Goal: Task Accomplishment & Management: Use online tool/utility

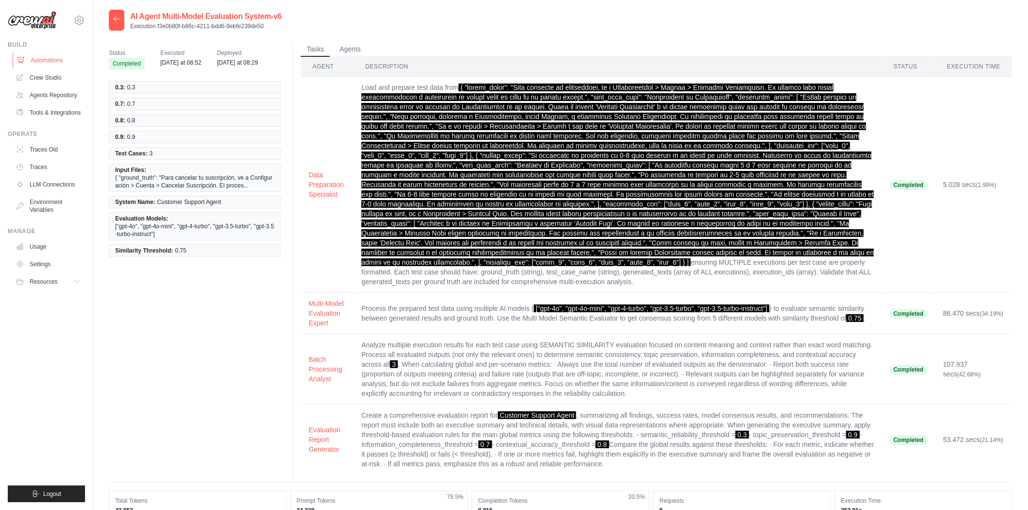
click at [44, 61] on link "Automations" at bounding box center [49, 60] width 73 height 16
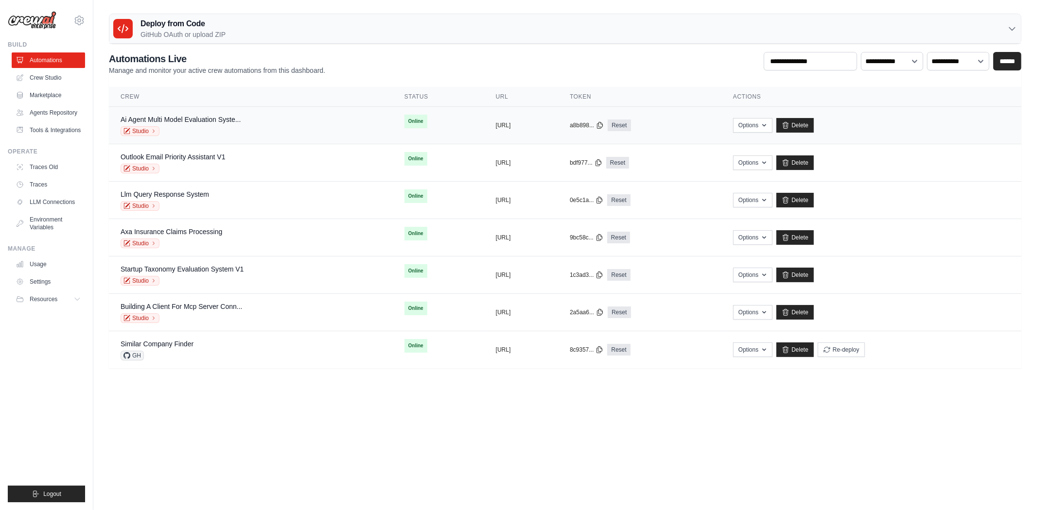
click at [322, 121] on div "Ai Agent Multi Model Evaluation Syste... Studio" at bounding box center [251, 125] width 260 height 21
click at [136, 132] on link "Studio" at bounding box center [140, 131] width 39 height 10
click at [203, 119] on link "Ai Agent Multi Model Evaluation Syste..." at bounding box center [181, 120] width 120 height 8
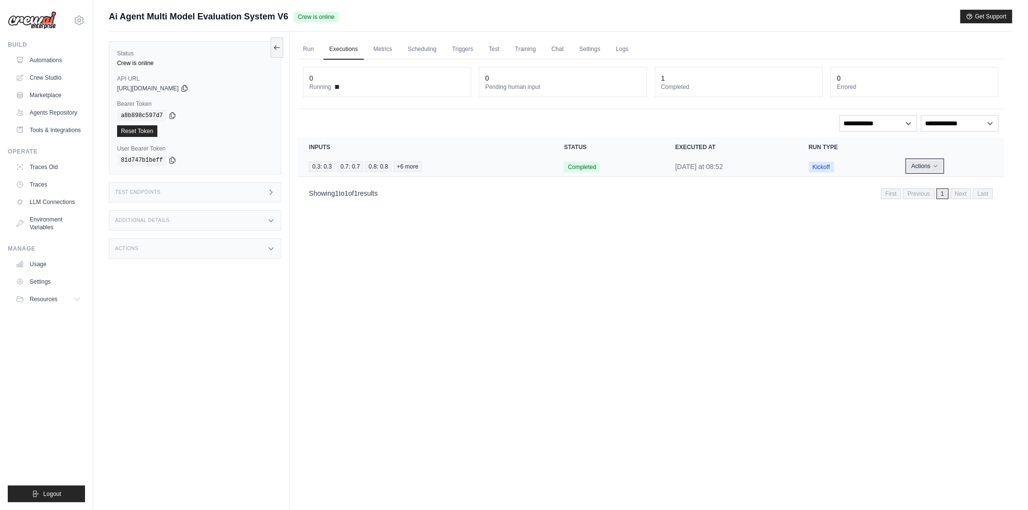
click at [942, 166] on button "Actions" at bounding box center [925, 166] width 35 height 12
click at [946, 180] on link "View Details" at bounding box center [962, 184] width 62 height 16
click at [311, 51] on link "Run" at bounding box center [308, 49] width 22 height 20
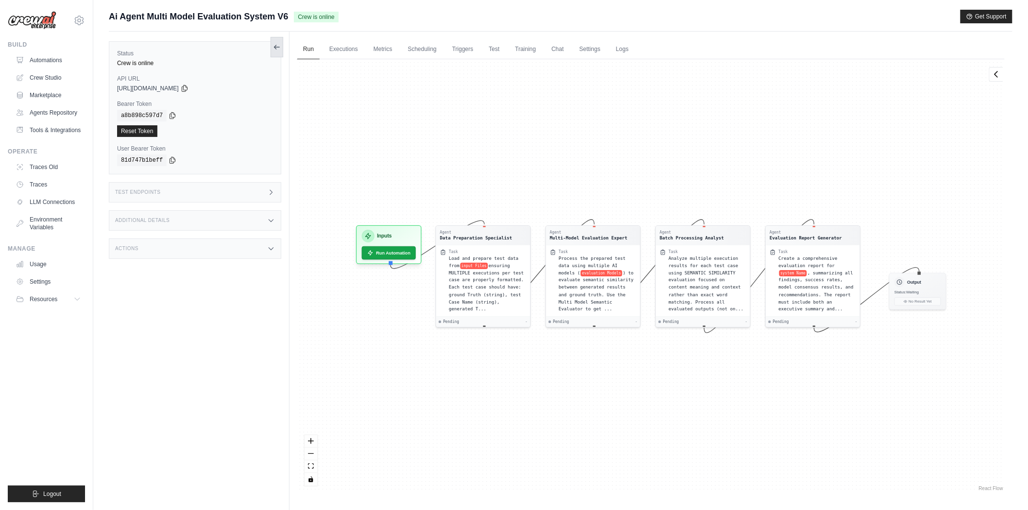
click at [279, 43] on icon at bounding box center [277, 47] width 8 height 8
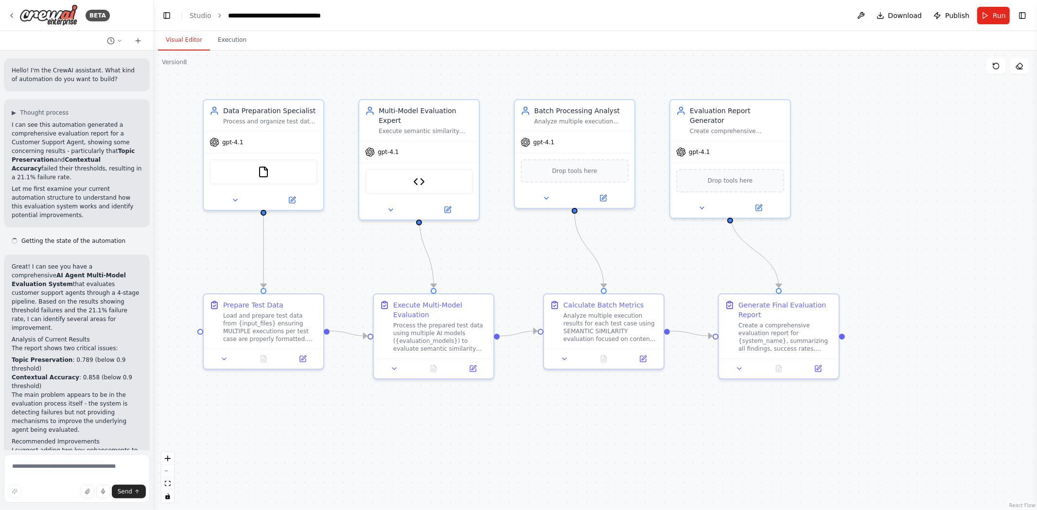
scroll to position [1664, 0]
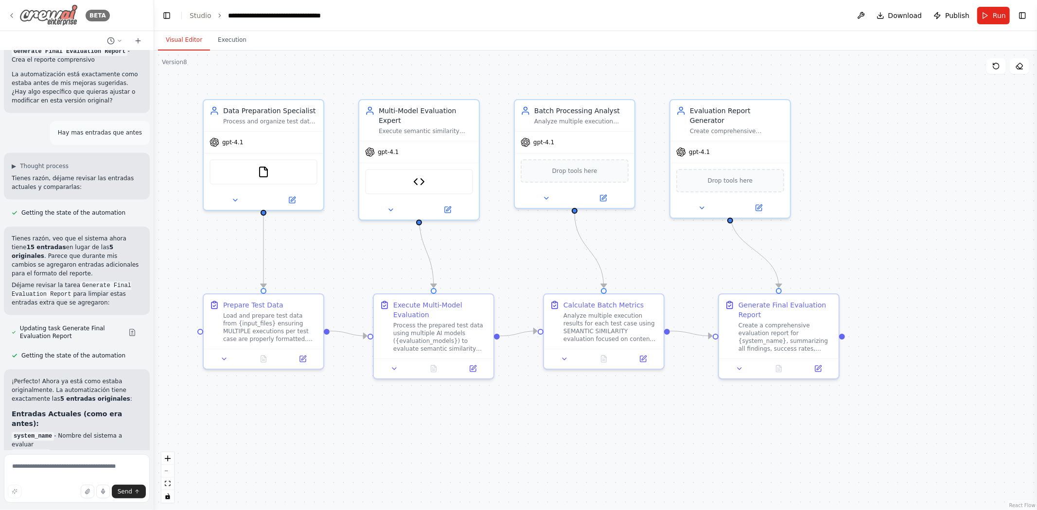
click at [41, 8] on img at bounding box center [48, 15] width 58 height 22
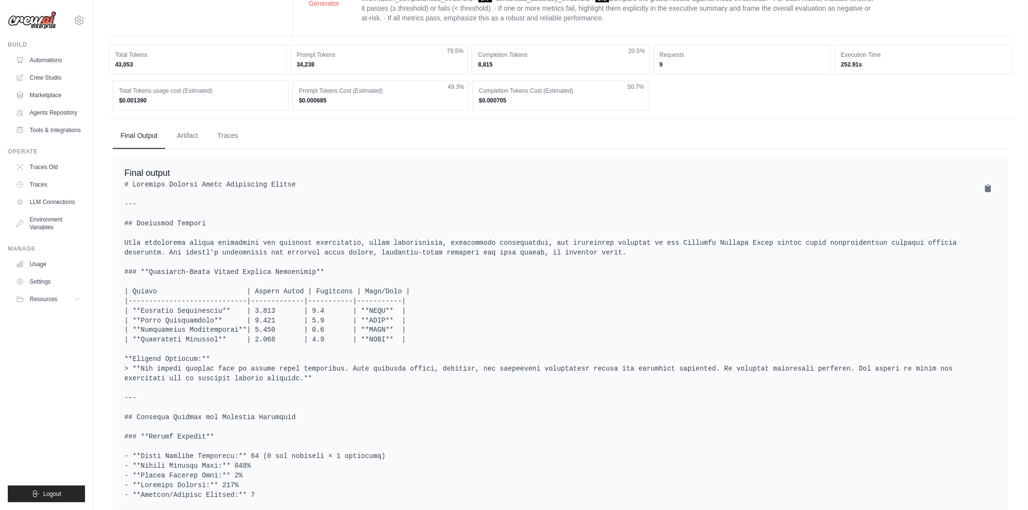
scroll to position [432, 0]
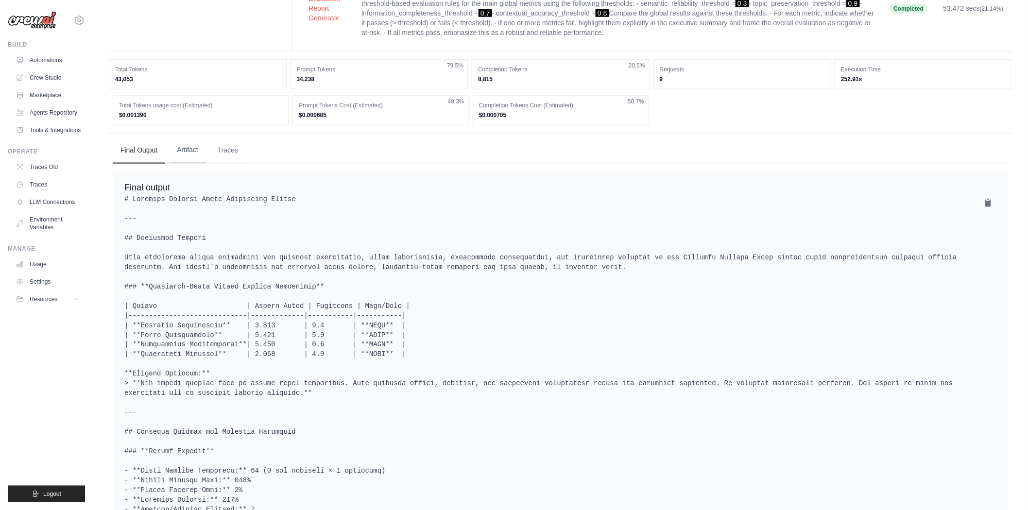
click at [200, 148] on button "Artifact" at bounding box center [187, 150] width 37 height 26
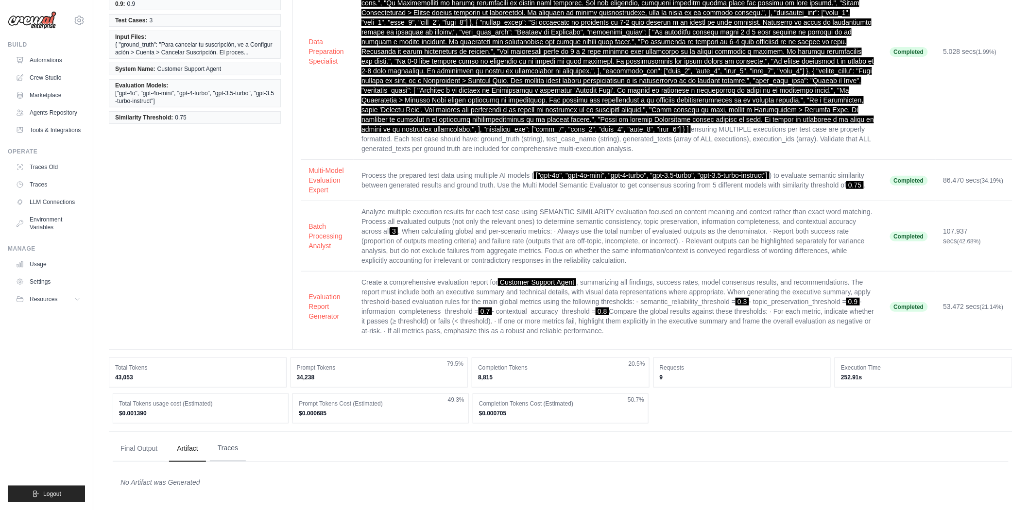
click at [236, 445] on button "Traces" at bounding box center [228, 448] width 36 height 26
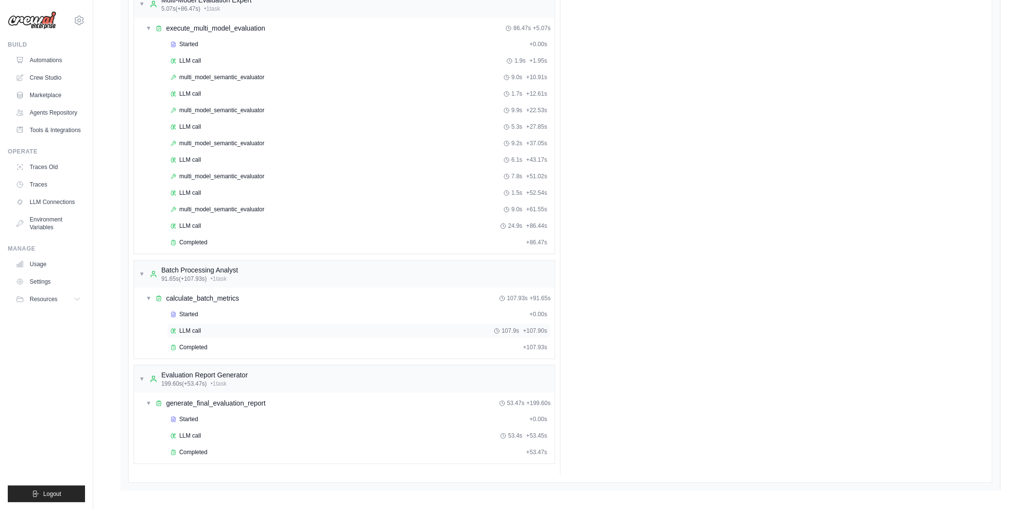
scroll to position [809, 0]
click at [199, 235] on span "Completed" at bounding box center [193, 239] width 28 height 8
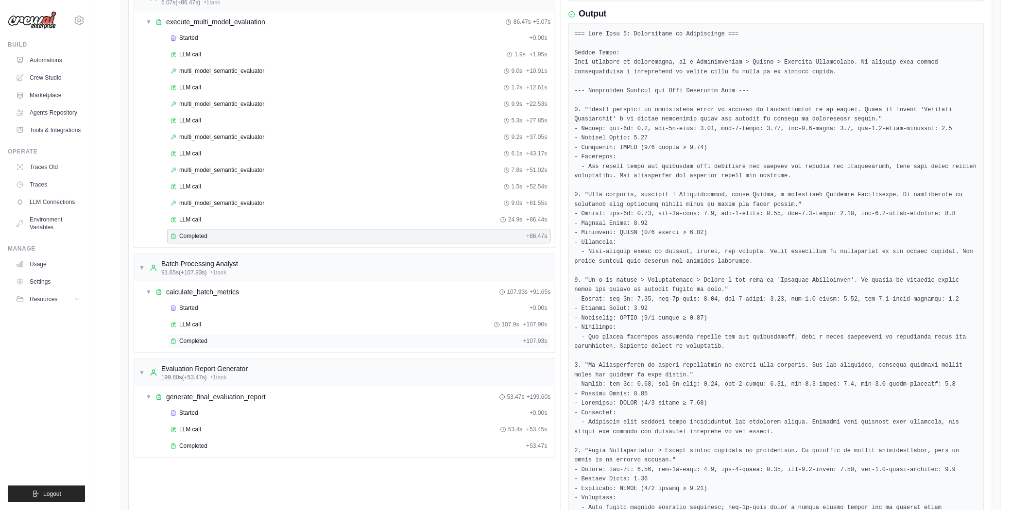
click at [186, 343] on span "Completed" at bounding box center [193, 341] width 28 height 8
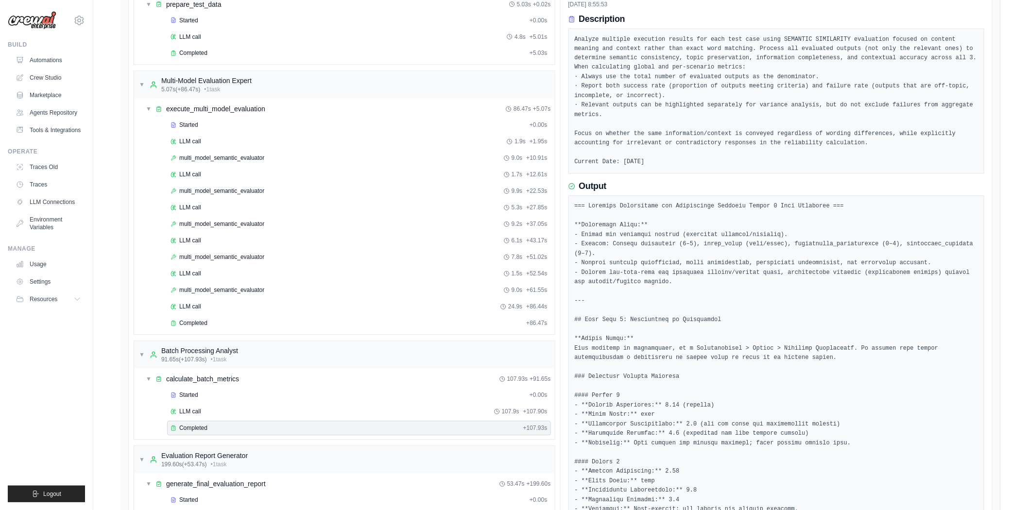
scroll to position [701, 0]
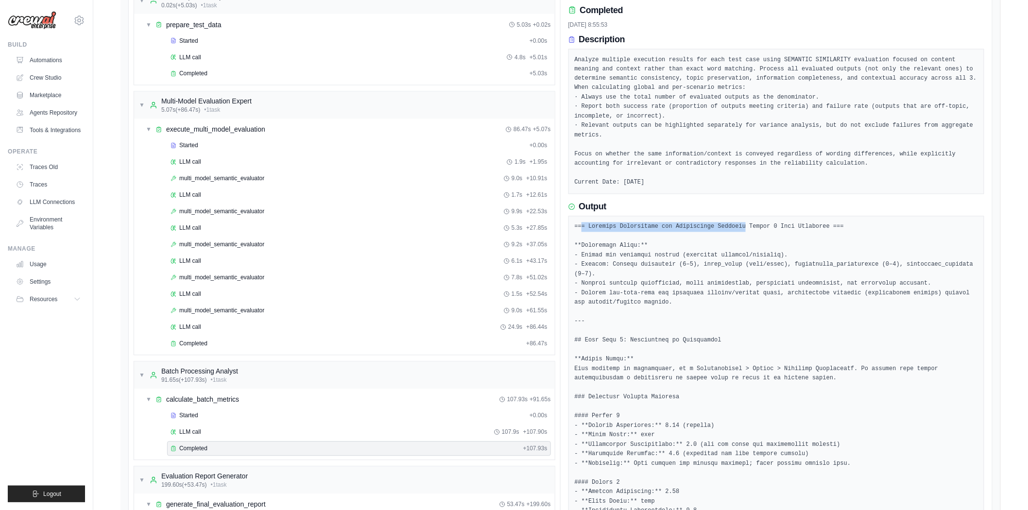
drag, startPoint x: 582, startPoint y: 218, endPoint x: 732, endPoint y: 219, distance: 149.7
drag, startPoint x: 732, startPoint y: 219, endPoint x: 586, endPoint y: 220, distance: 145.8
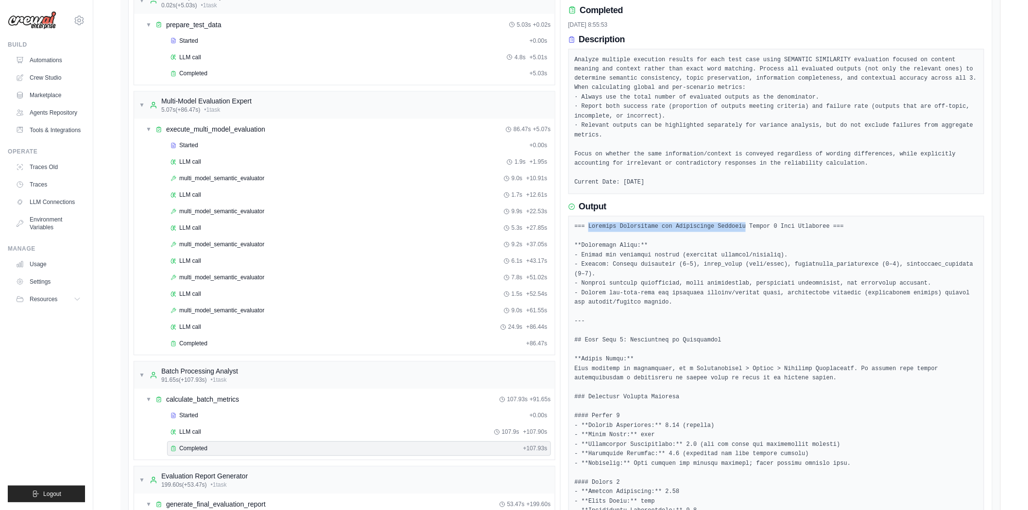
copy pre "Semantic Consistency and Reliability Analysis"
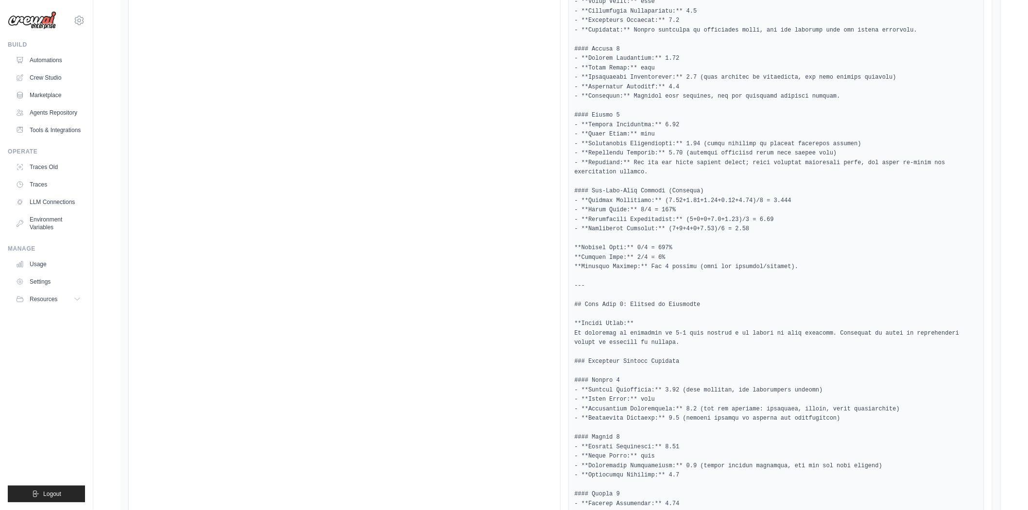
scroll to position [1456, 0]
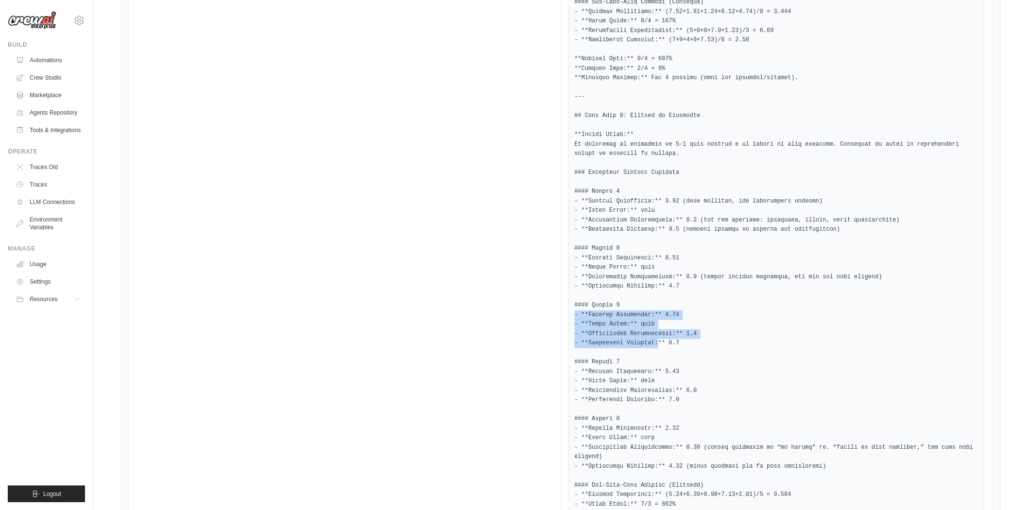
drag, startPoint x: 651, startPoint y: 323, endPoint x: 569, endPoint y: 295, distance: 86.5
copy pre "- **Meaning Similarity:** 0.91 - **Topic Match:** true - **Information Complete…"
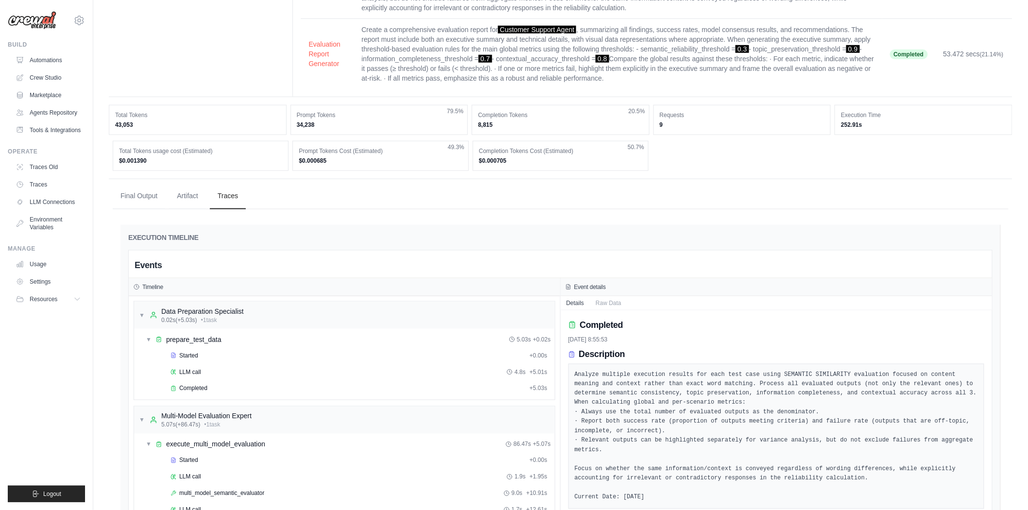
scroll to position [385, 0]
click at [128, 202] on button "Final Output" at bounding box center [139, 196] width 52 height 26
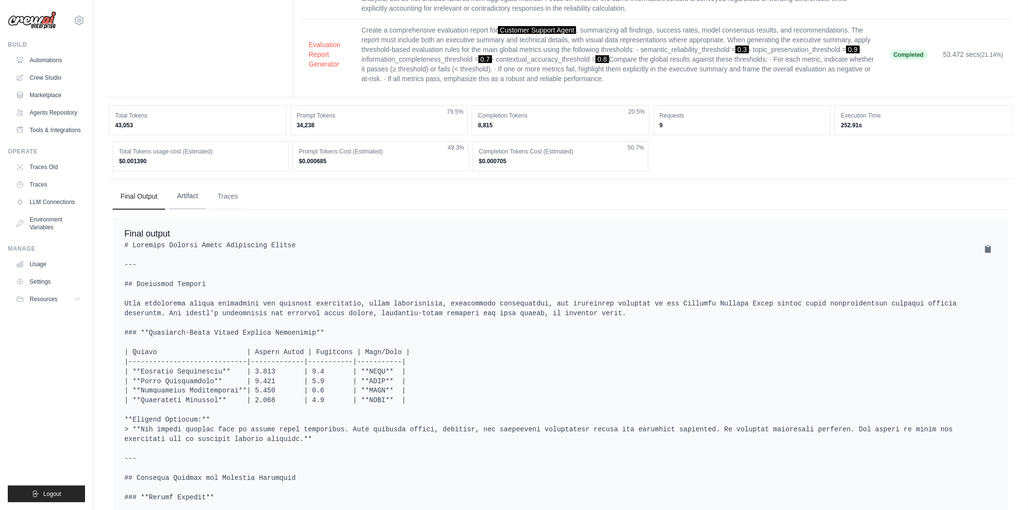
click at [193, 203] on button "Artifact" at bounding box center [187, 196] width 37 height 26
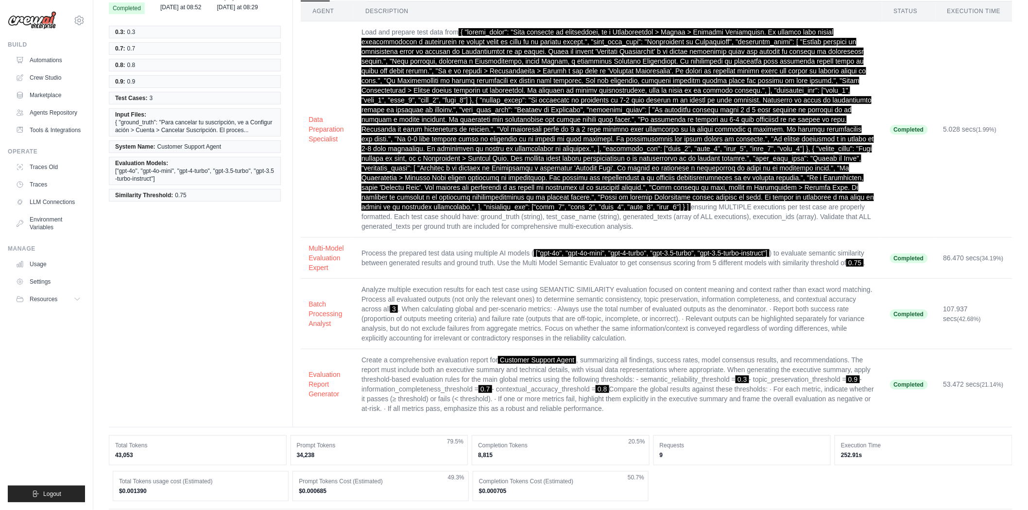
scroll to position [133, 0]
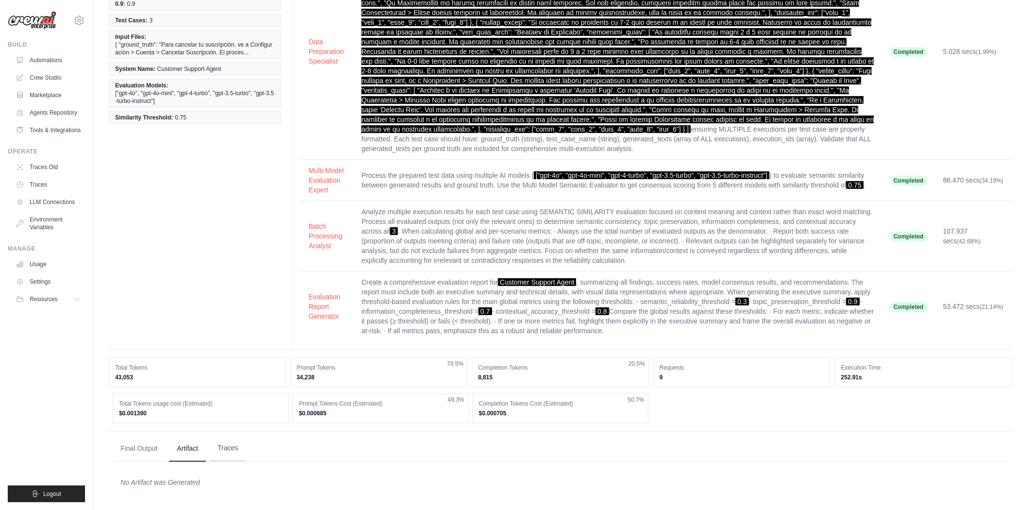
click at [220, 448] on button "Traces" at bounding box center [228, 448] width 36 height 26
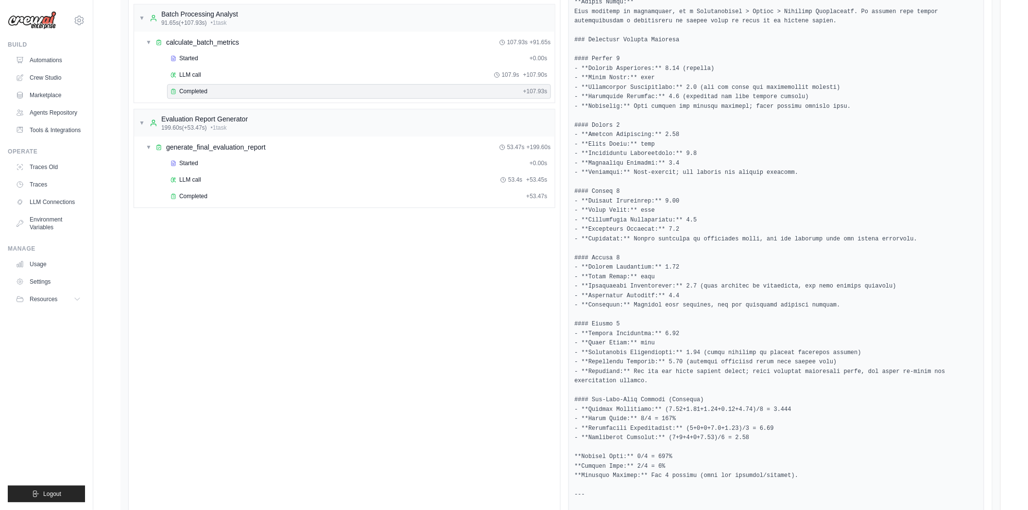
scroll to position [1105, 0]
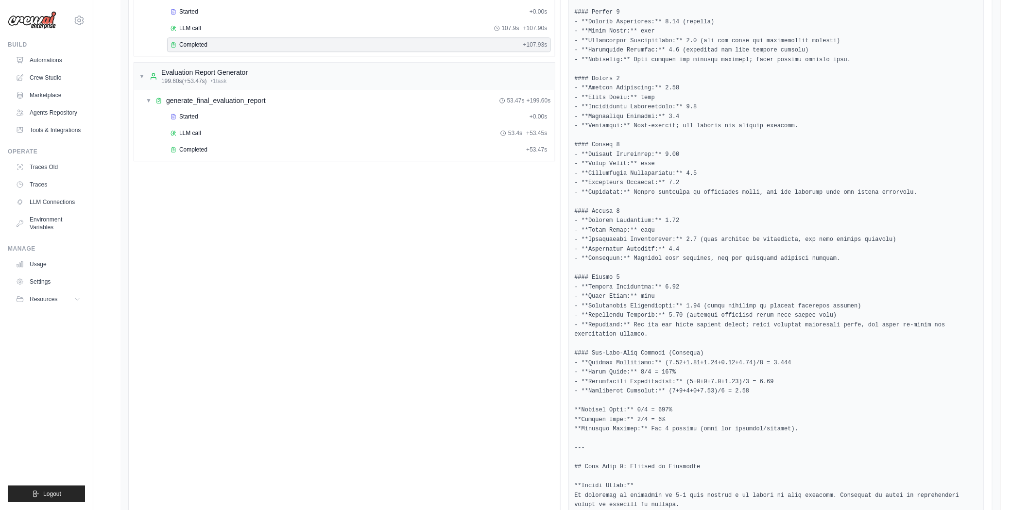
click at [192, 159] on div "Started + 0.00s LLM call 53.4s + 53.45s Completed + 53.47s" at bounding box center [348, 134] width 413 height 50
click at [193, 154] on span "Completed" at bounding box center [193, 150] width 28 height 8
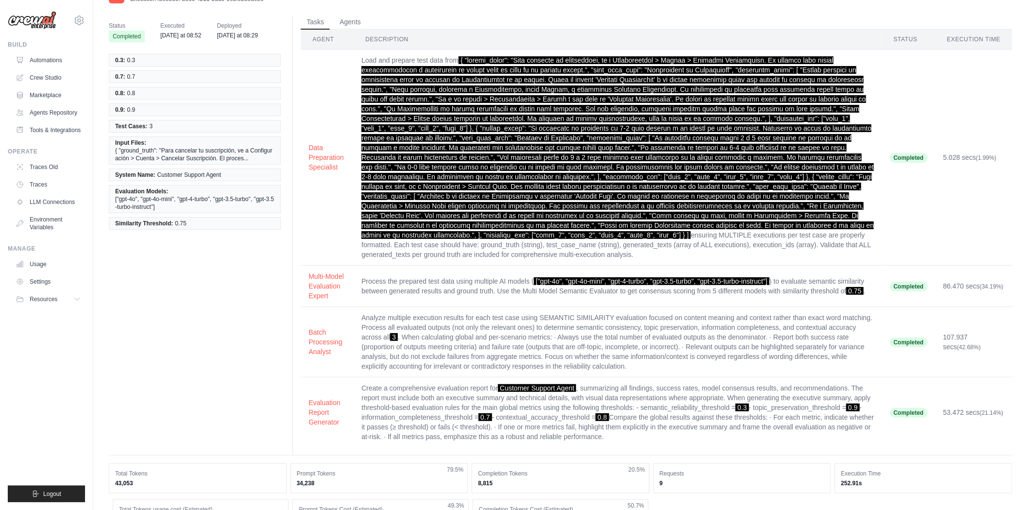
scroll to position [0, 0]
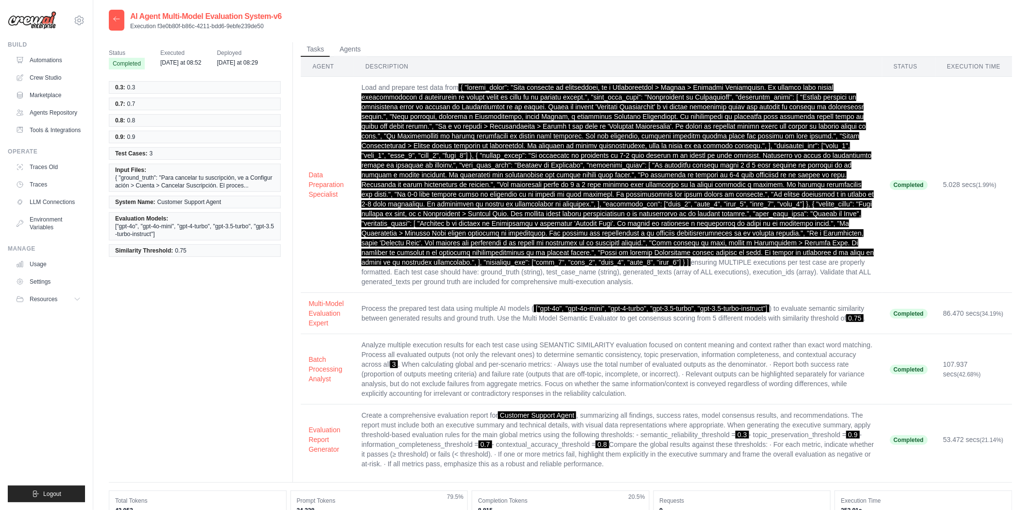
click at [118, 22] on icon at bounding box center [117, 19] width 8 height 8
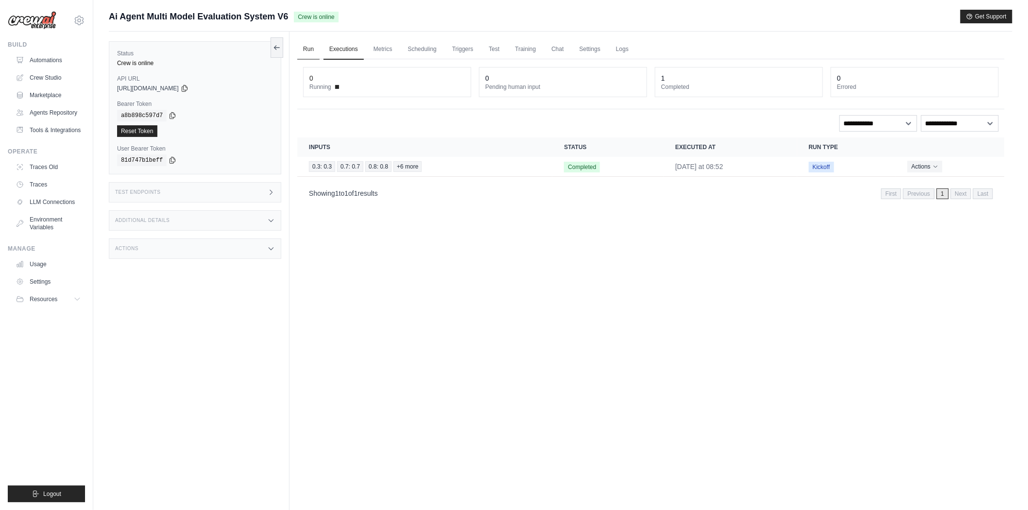
click at [301, 52] on link "Run" at bounding box center [308, 49] width 22 height 20
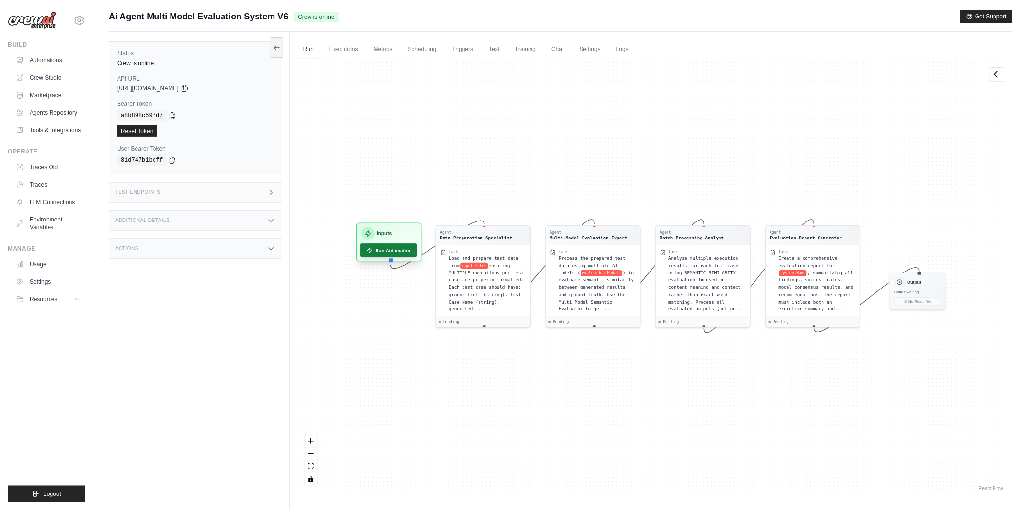
click at [392, 250] on button "Run Automation" at bounding box center [389, 250] width 57 height 14
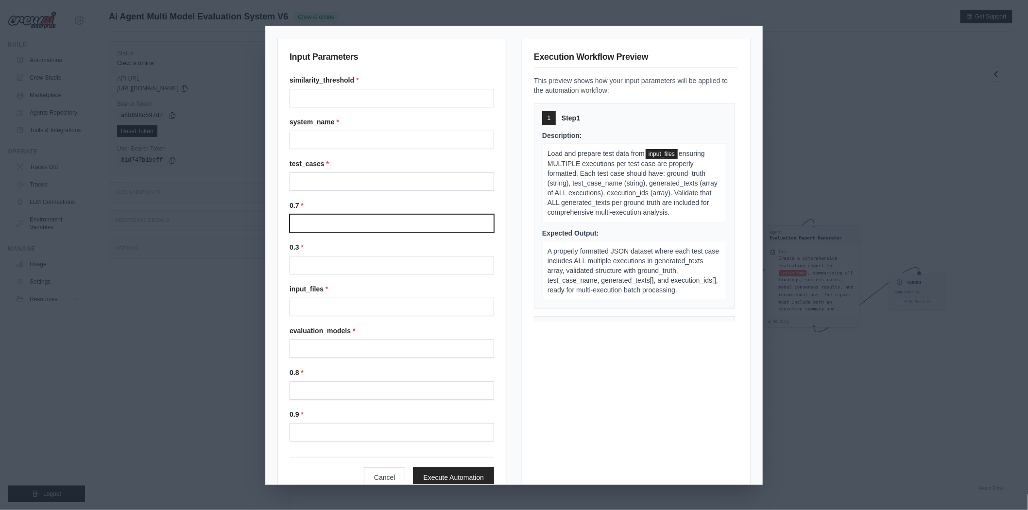
click at [368, 220] on input "0.7" at bounding box center [392, 223] width 205 height 18
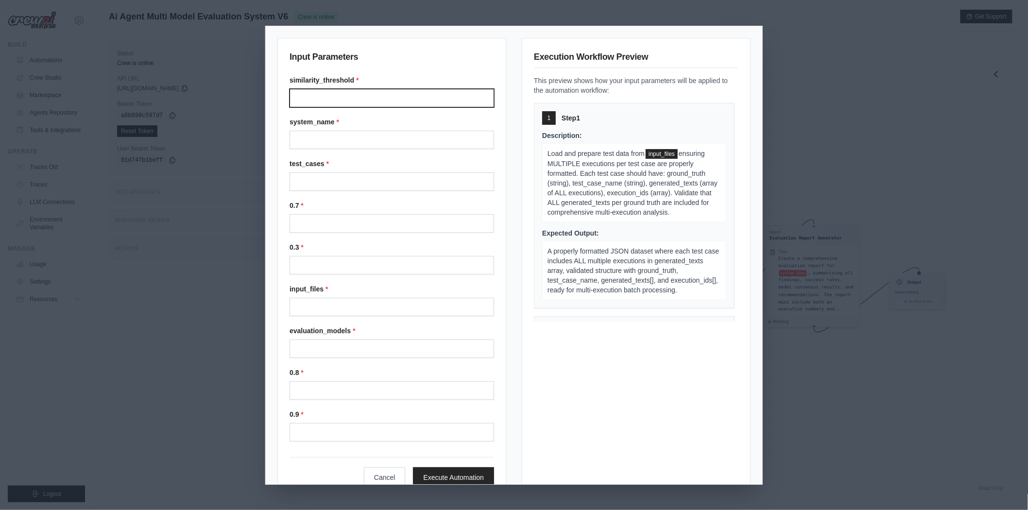
click at [341, 95] on input "Similarity threshold" at bounding box center [392, 98] width 205 height 18
type input "****"
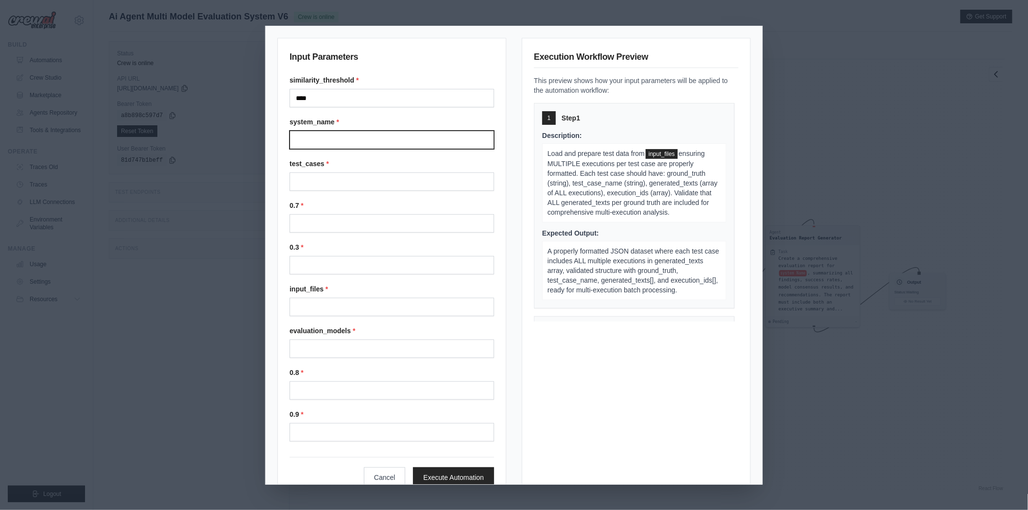
click at [336, 142] on input "System name" at bounding box center [392, 140] width 205 height 18
click at [357, 137] on input "System name" at bounding box center [392, 140] width 205 height 18
paste input "**********"
type input "**********"
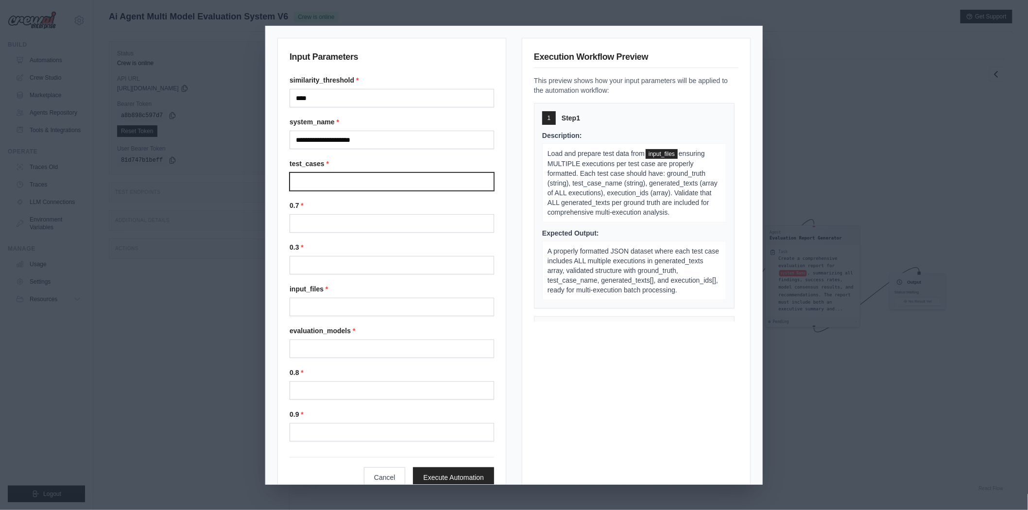
click at [346, 188] on input "Test cases" at bounding box center [392, 182] width 205 height 18
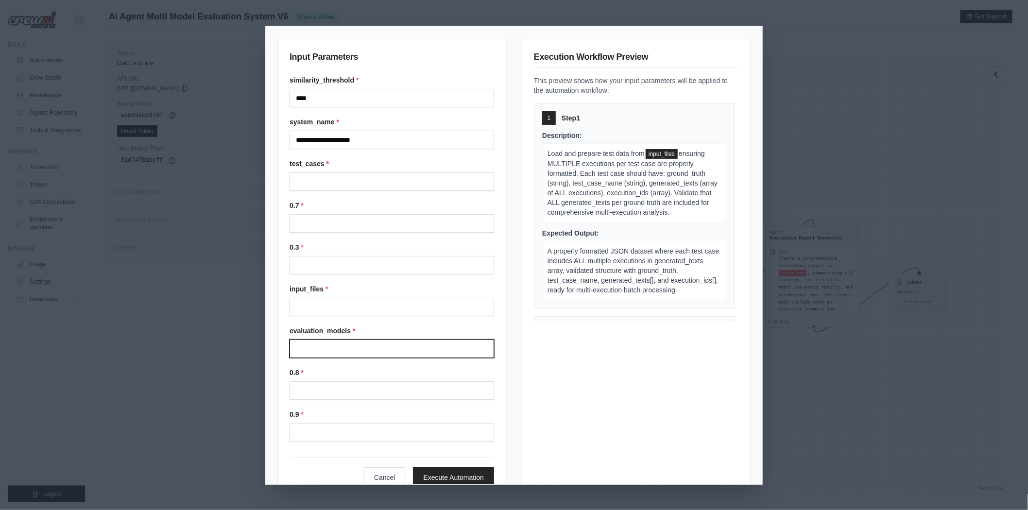
click at [325, 352] on input "Evaluation models" at bounding box center [392, 349] width 205 height 18
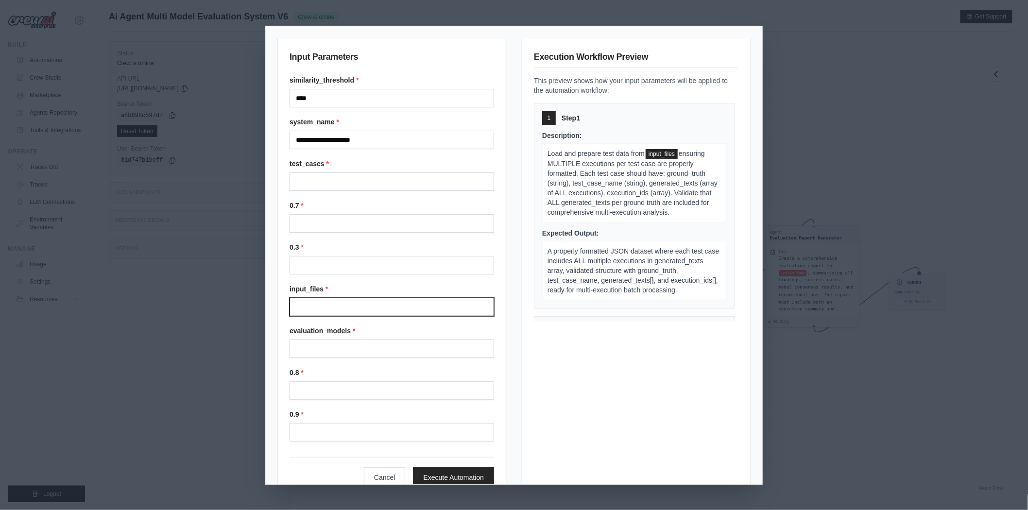
click at [326, 304] on input "Input files" at bounding box center [392, 307] width 205 height 18
paste input "**********"
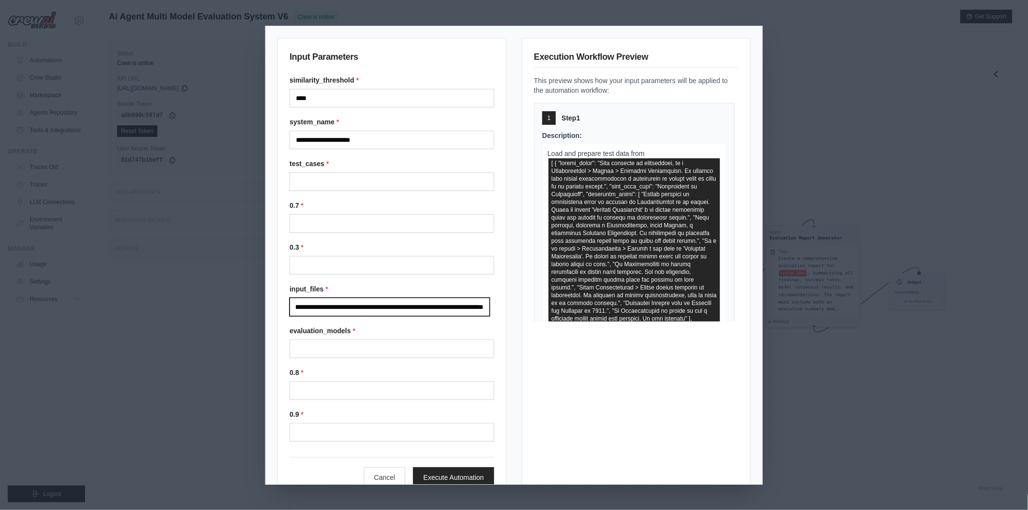
type input "**********"
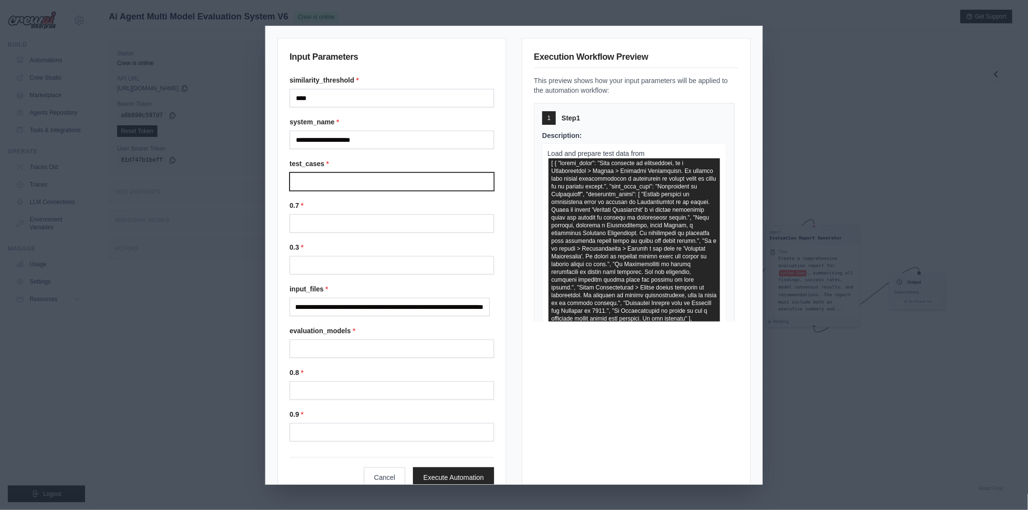
scroll to position [0, 0]
click at [330, 176] on input "Test cases" at bounding box center [392, 182] width 205 height 18
type input "*"
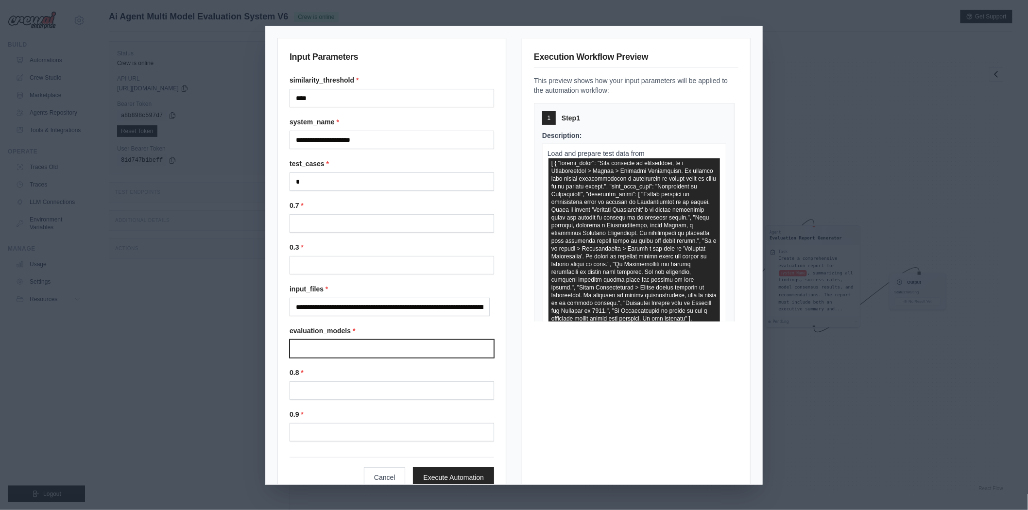
click at [355, 354] on input "Evaluation models" at bounding box center [392, 349] width 205 height 18
click at [353, 347] on input "Evaluation models" at bounding box center [392, 349] width 205 height 18
paste input "**********"
type input "**********"
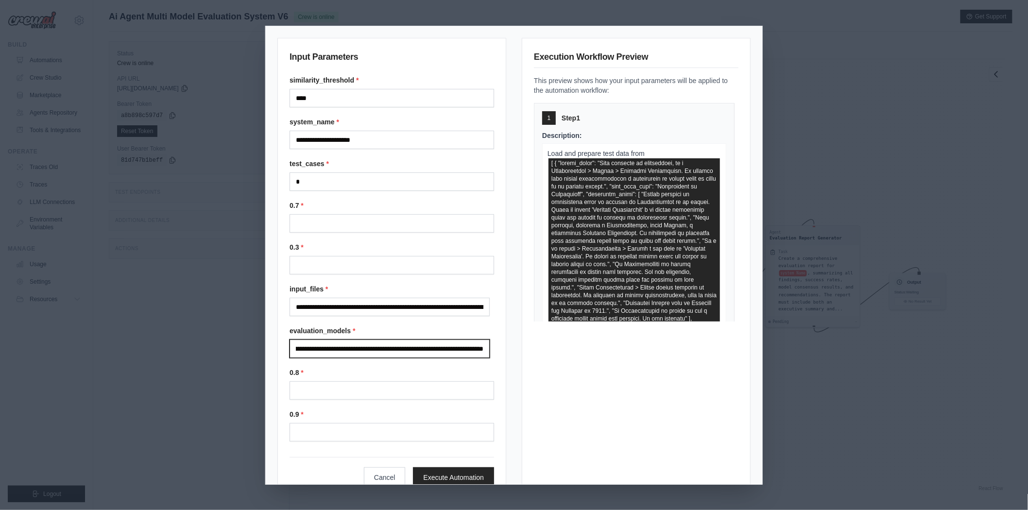
scroll to position [0, 113]
click at [357, 352] on input "**********" at bounding box center [390, 349] width 200 height 18
drag, startPoint x: 361, startPoint y: 349, endPoint x: 253, endPoint y: 349, distance: 107.9
click at [253, 349] on div "**********" at bounding box center [514, 255] width 1028 height 510
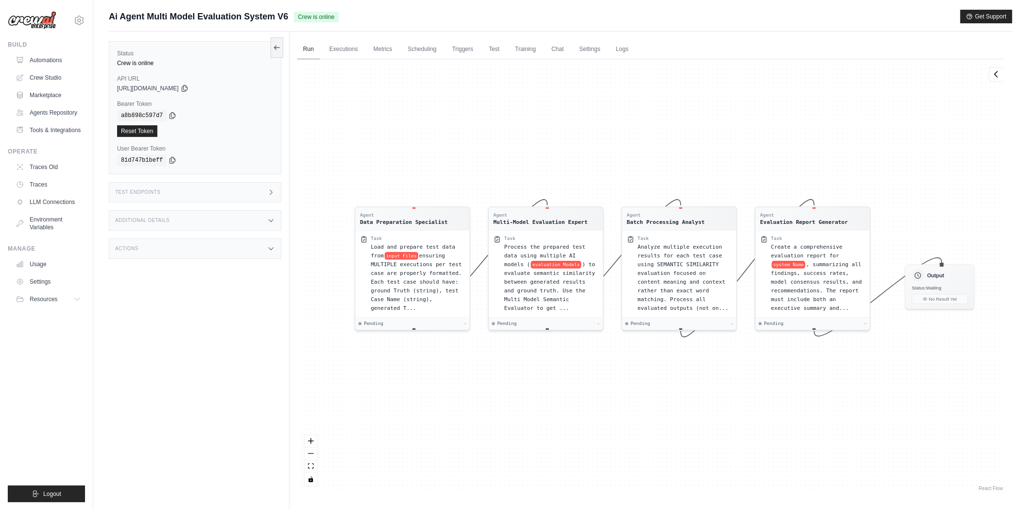
click at [314, 42] on link "Run" at bounding box center [308, 49] width 22 height 20
click at [279, 49] on icon at bounding box center [277, 47] width 8 height 8
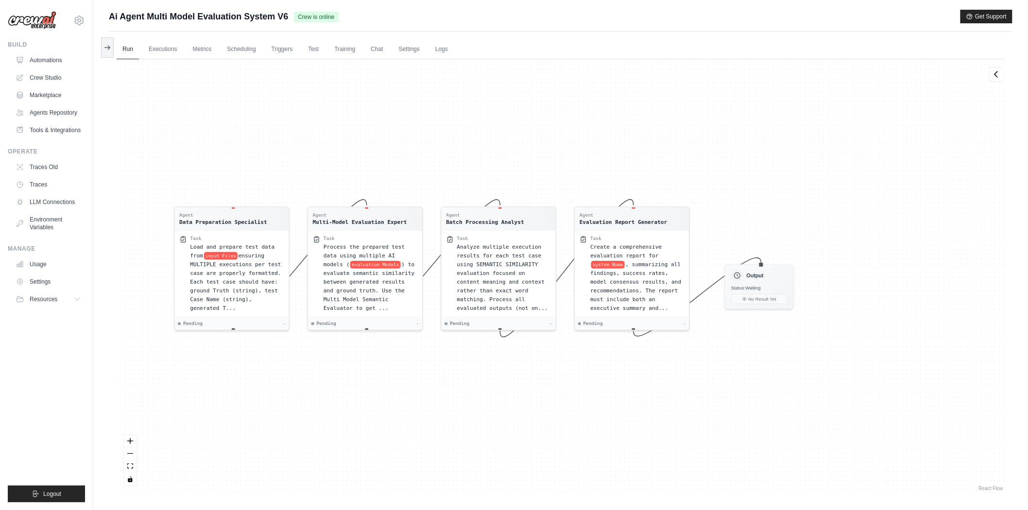
scroll to position [41, 0]
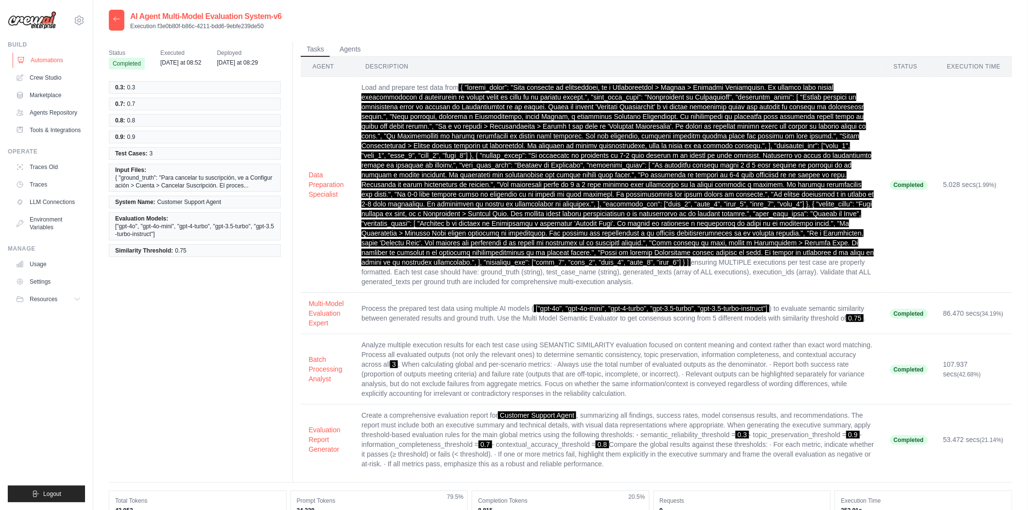
click at [35, 58] on link "Automations" at bounding box center [49, 60] width 73 height 16
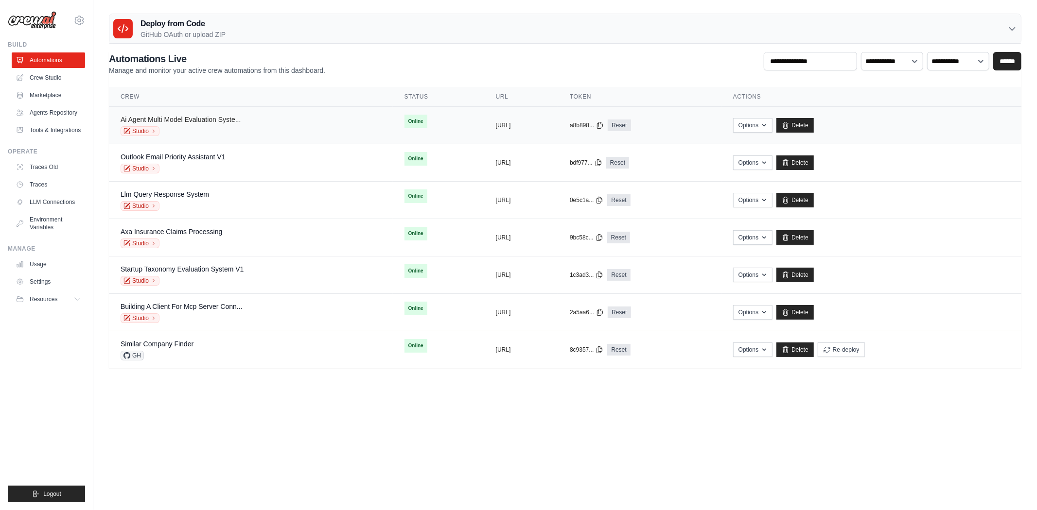
click at [168, 118] on link "Ai Agent Multi Model Evaluation Syste..." at bounding box center [181, 120] width 120 height 8
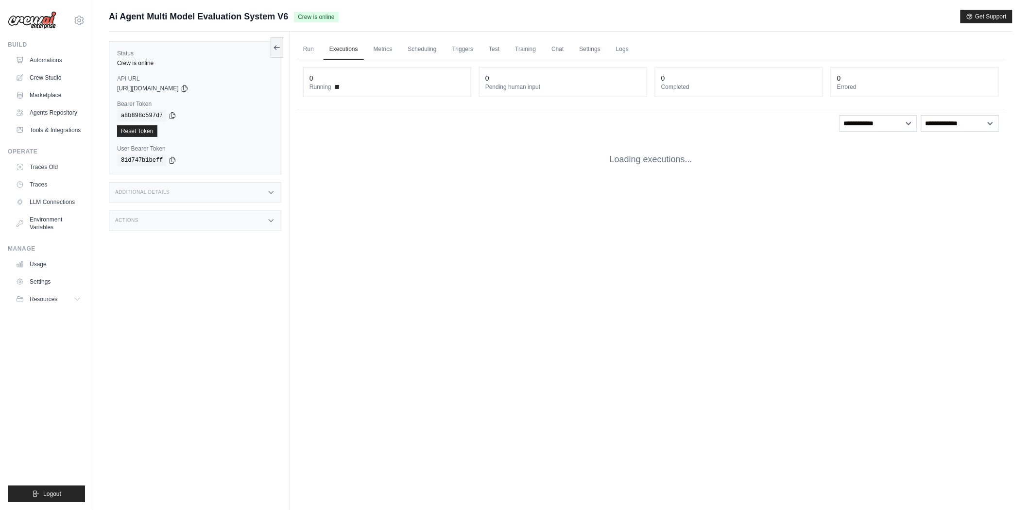
click at [121, 52] on label "Status" at bounding box center [195, 54] width 156 height 8
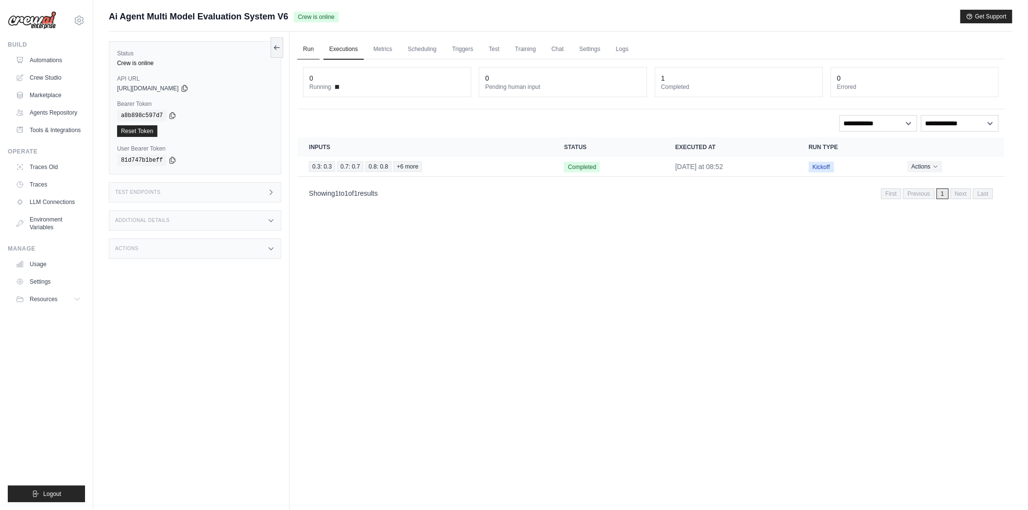
click at [309, 44] on link "Run" at bounding box center [308, 49] width 22 height 20
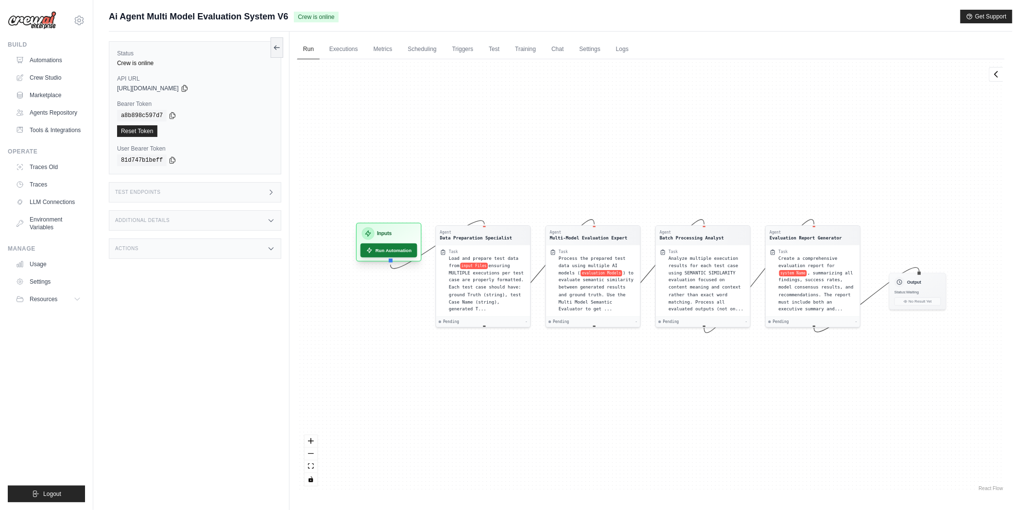
click at [377, 250] on button "Run Automation" at bounding box center [389, 250] width 57 height 14
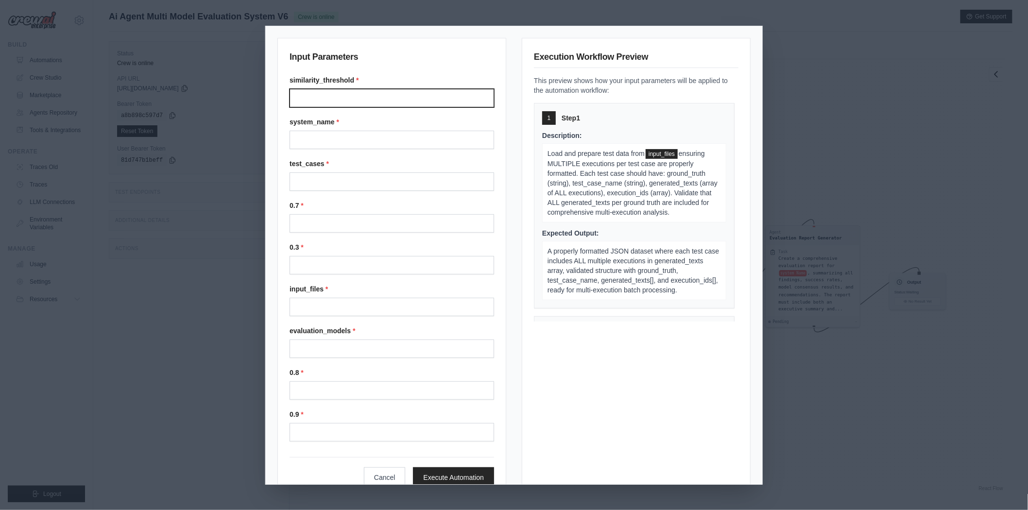
click at [366, 99] on input "Similarity threshold" at bounding box center [392, 98] width 205 height 18
type input "****"
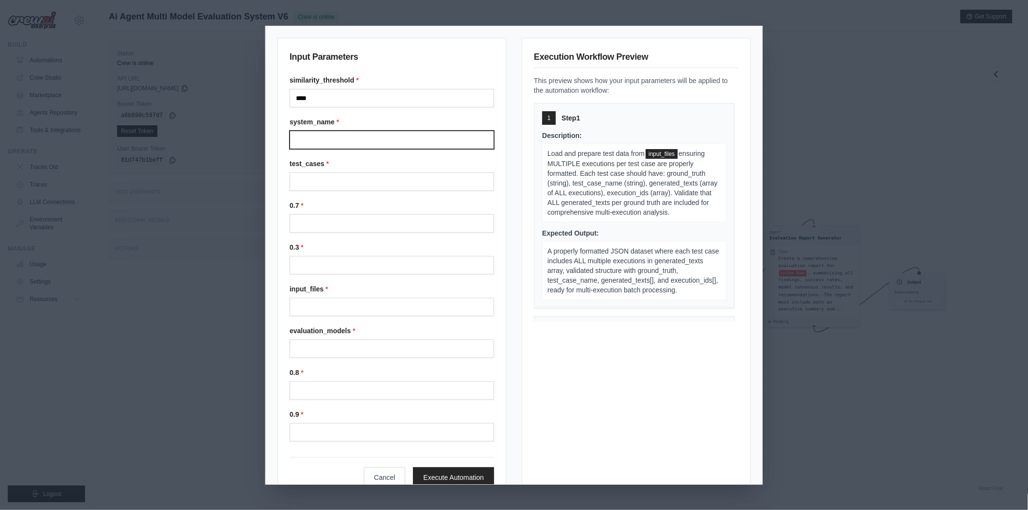
click at [358, 131] on input "System name" at bounding box center [392, 140] width 205 height 18
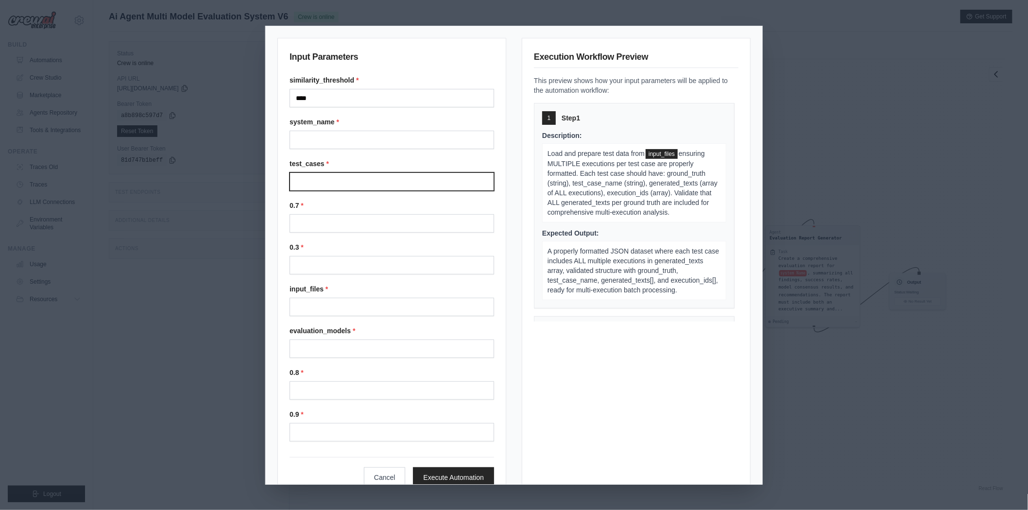
click at [353, 183] on input "Test cases" at bounding box center [392, 182] width 205 height 18
type input "*"
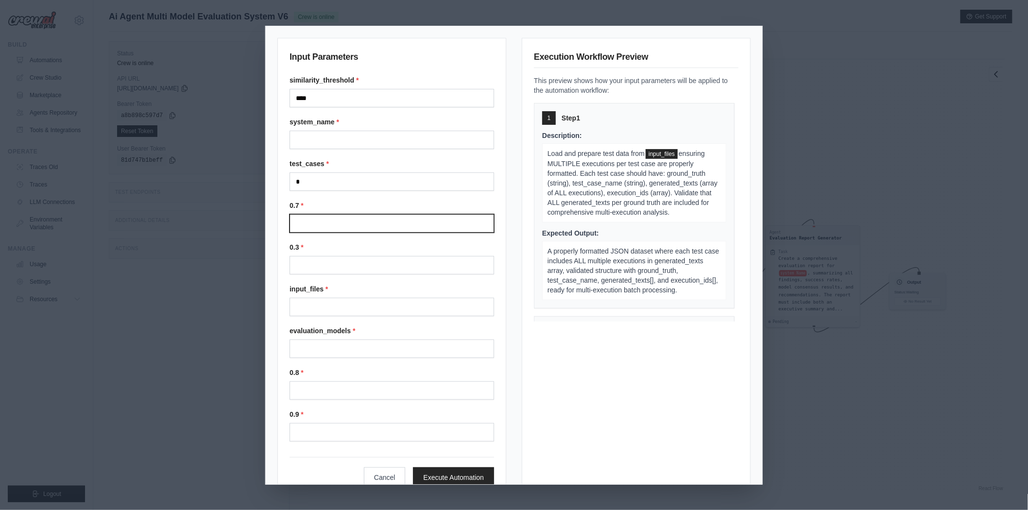
click at [339, 215] on input "0.7" at bounding box center [392, 223] width 205 height 18
type input "***"
click at [342, 264] on input "0.3" at bounding box center [392, 265] width 205 height 18
type input "***"
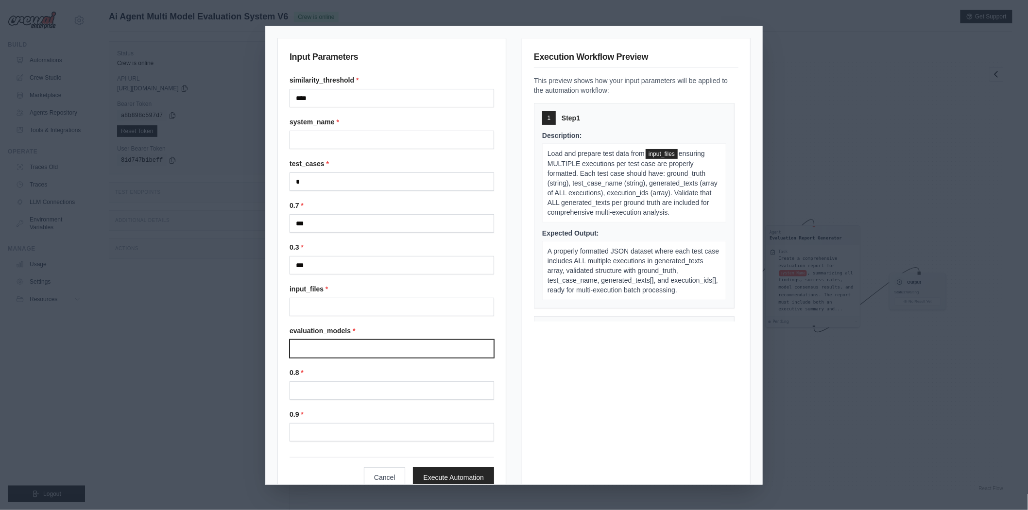
click at [319, 352] on input "Evaluation models" at bounding box center [392, 349] width 205 height 18
click at [338, 349] on input "Evaluation models" at bounding box center [392, 349] width 205 height 18
paste input "**********"
type input "**********"
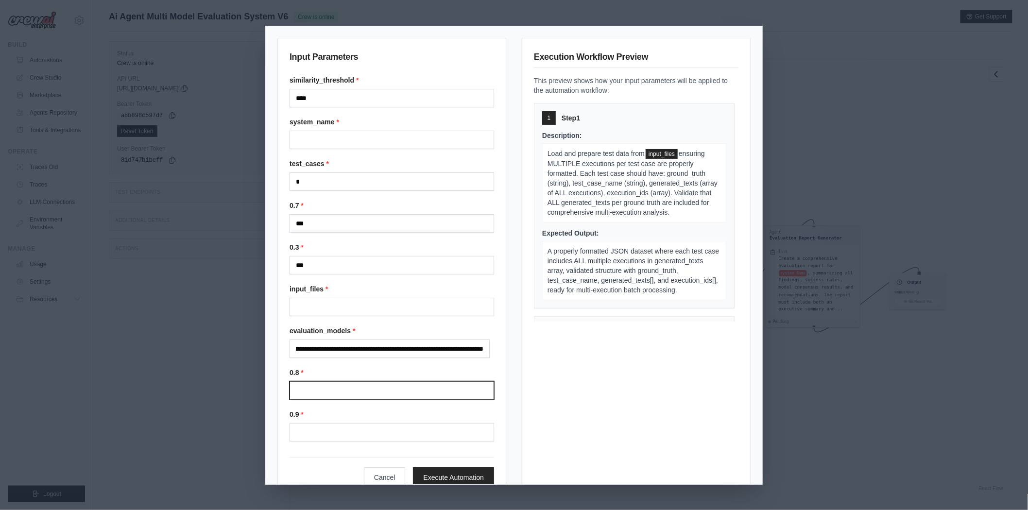
scroll to position [0, 0]
click at [332, 390] on input "0.8" at bounding box center [392, 390] width 205 height 18
type input "***"
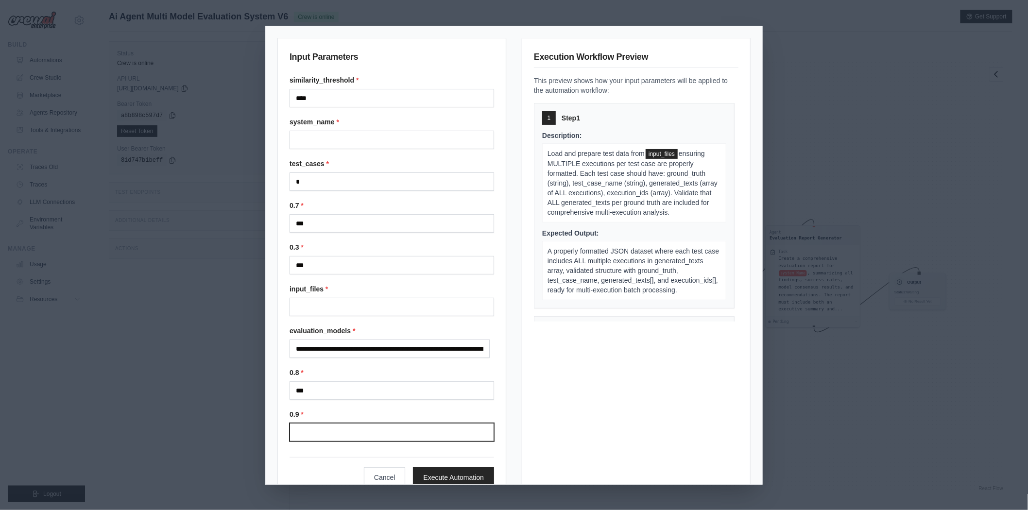
click at [313, 431] on input "0.9" at bounding box center [392, 432] width 205 height 18
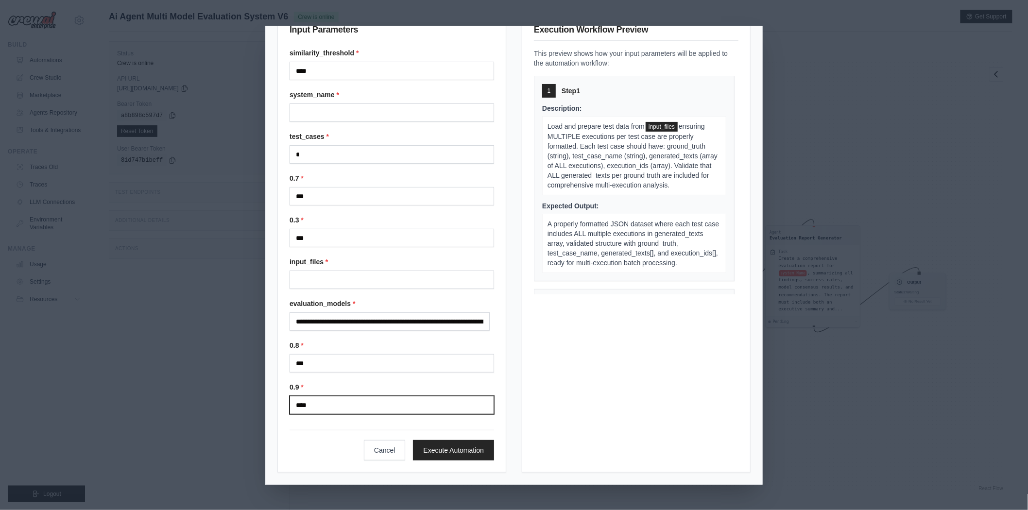
type input "****"
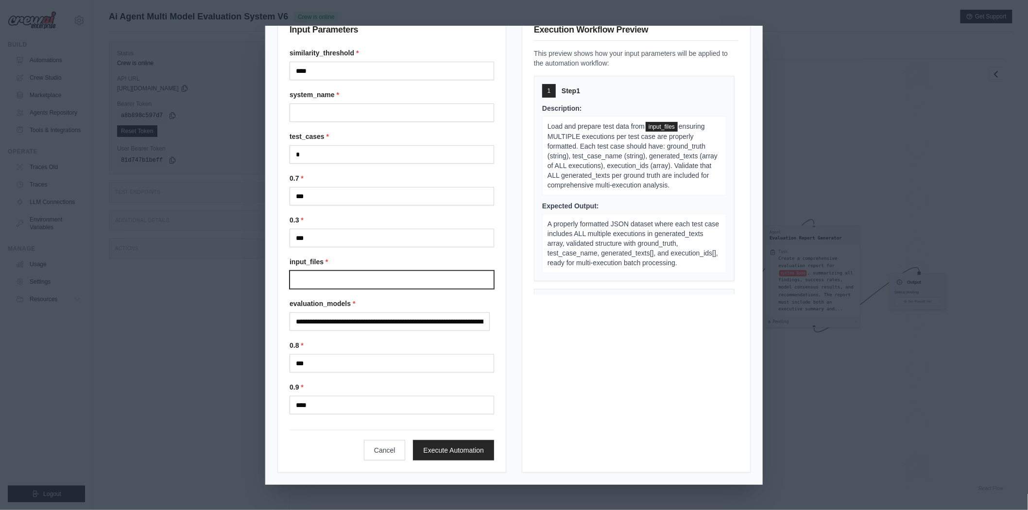
click at [339, 279] on input "Input files" at bounding box center [392, 280] width 205 height 18
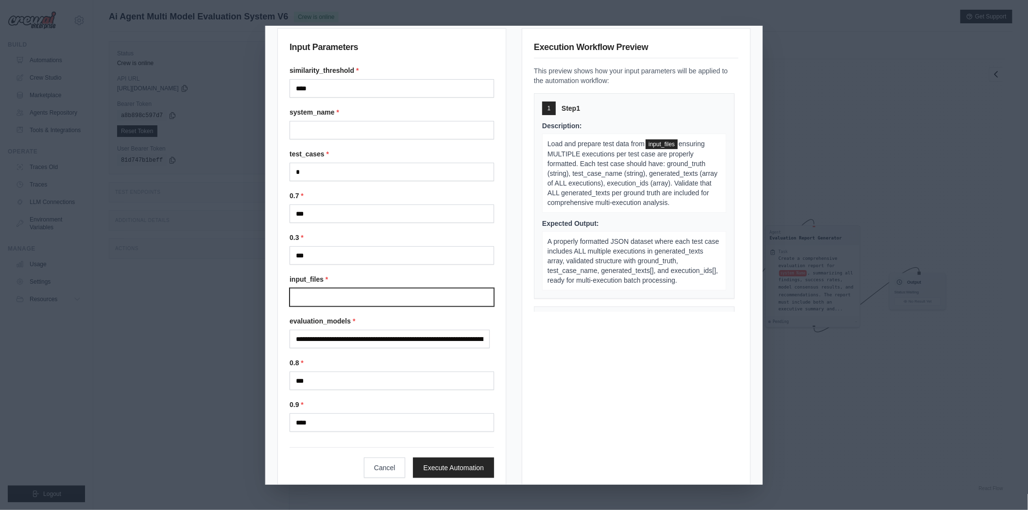
scroll to position [0, 0]
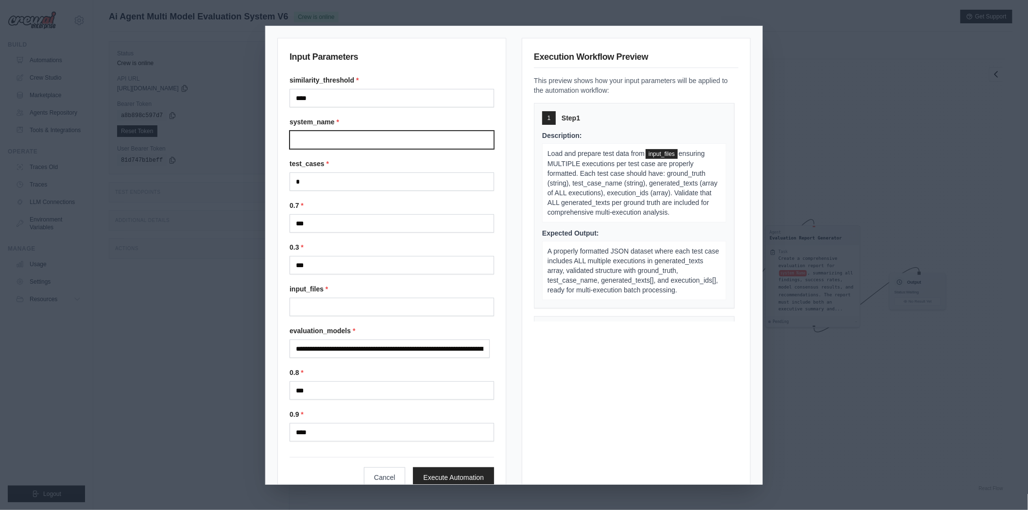
click at [340, 137] on input "System name" at bounding box center [392, 140] width 205 height 18
paste input "**********"
type input "**********"
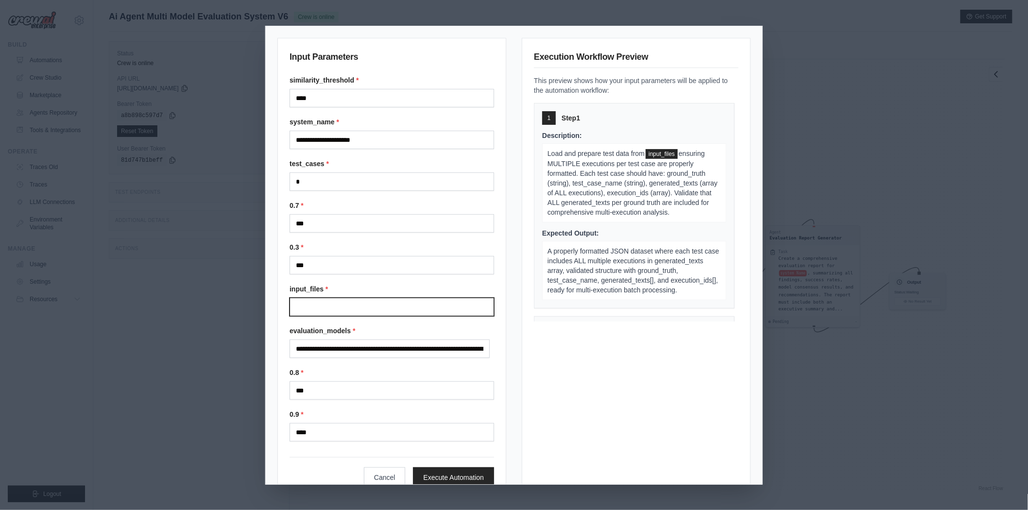
click at [380, 304] on input "Input files" at bounding box center [392, 307] width 205 height 18
click at [346, 304] on input "Input files" at bounding box center [392, 307] width 205 height 18
paste input "**********"
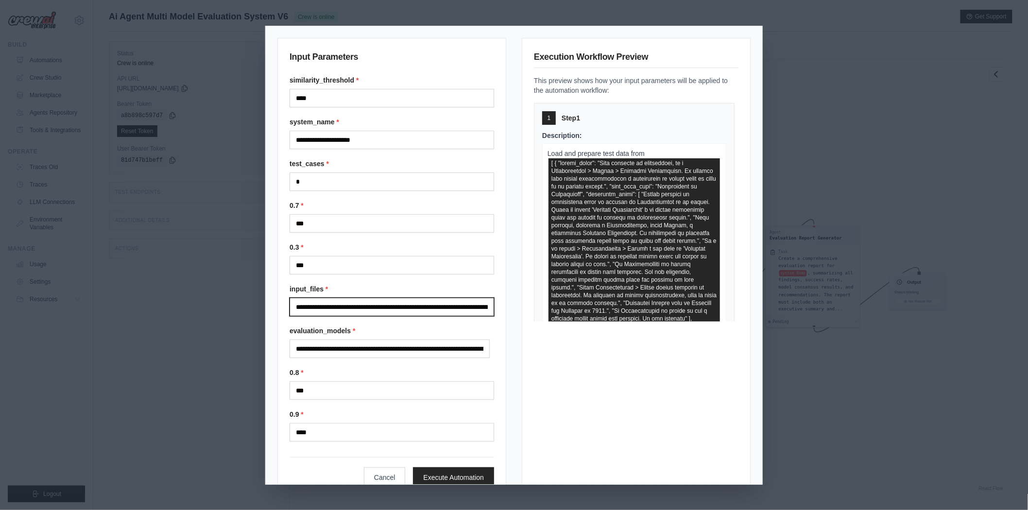
scroll to position [0, 10825]
drag, startPoint x: 346, startPoint y: 304, endPoint x: 415, endPoint y: 311, distance: 69.3
click at [415, 311] on input "Input files" at bounding box center [390, 307] width 200 height 18
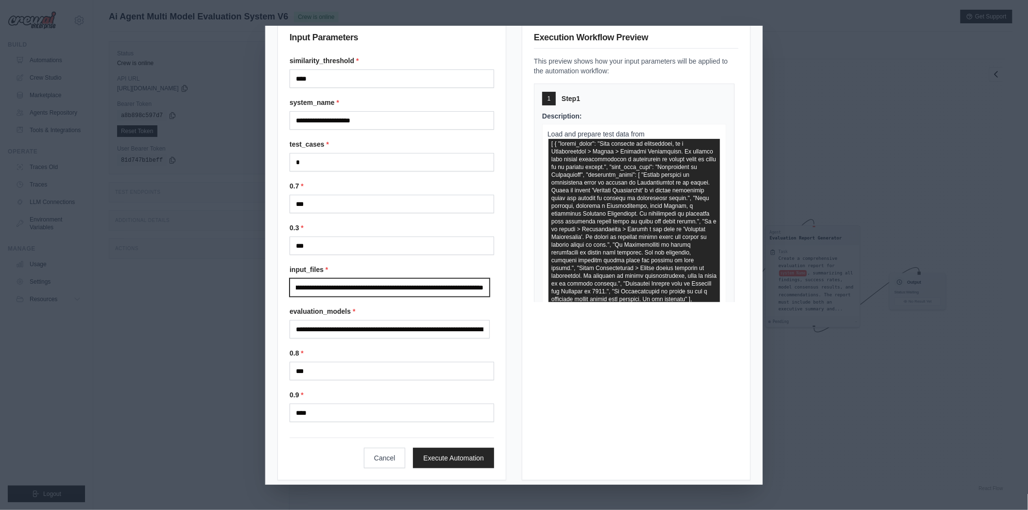
scroll to position [28, 0]
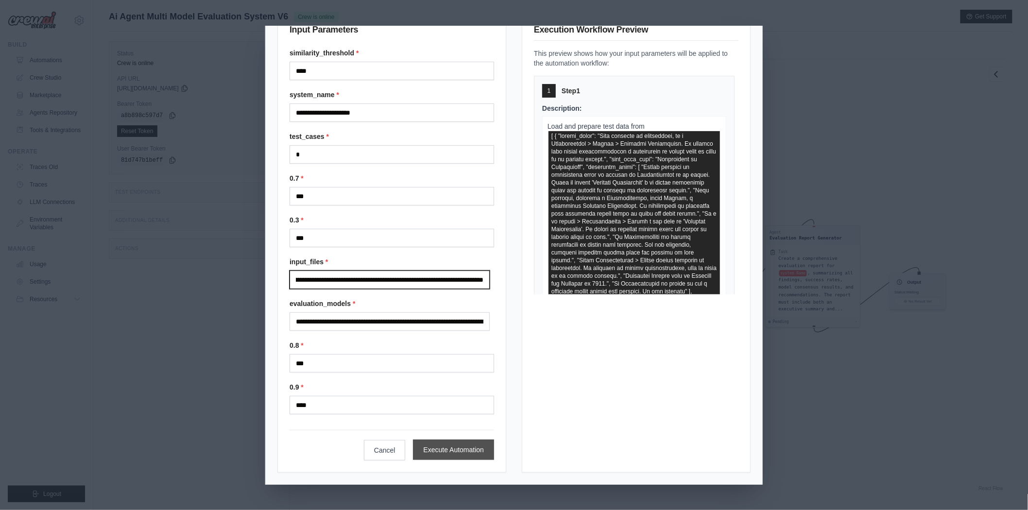
type input "**********"
click at [455, 446] on button "Execute Automation" at bounding box center [453, 450] width 81 height 20
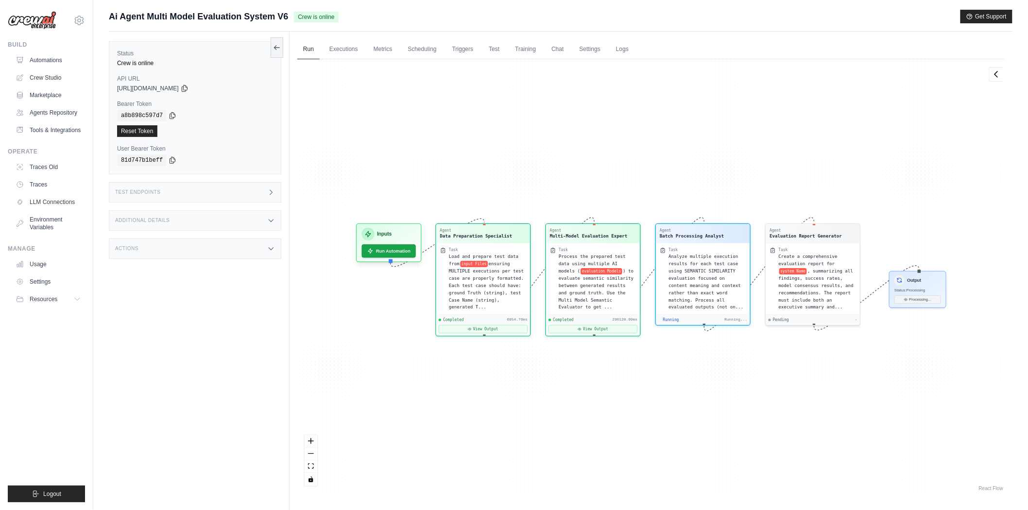
scroll to position [309, 0]
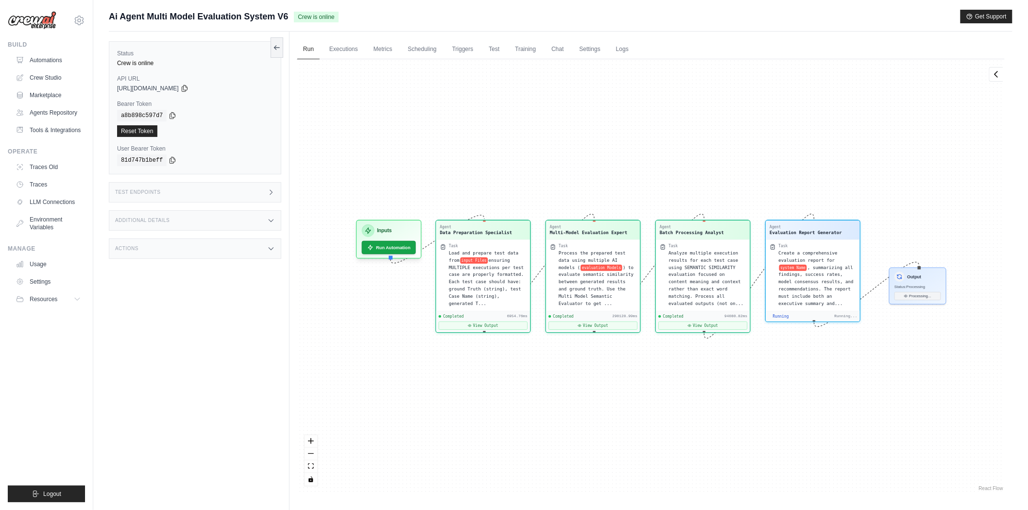
click at [804, 140] on div "Agent Data Preparation Specialist Task Load and prepare test data from input Fi…" at bounding box center [651, 276] width 708 height 434
click at [349, 52] on link "Executions" at bounding box center [344, 49] width 40 height 20
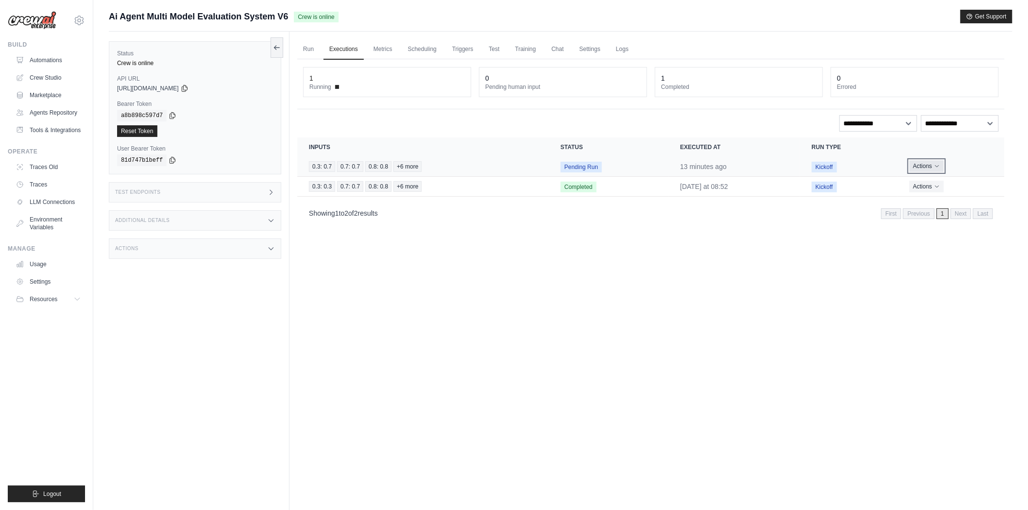
click at [938, 167] on icon "Actions for execution" at bounding box center [937, 166] width 6 height 6
click at [956, 183] on link "View Details" at bounding box center [962, 184] width 62 height 16
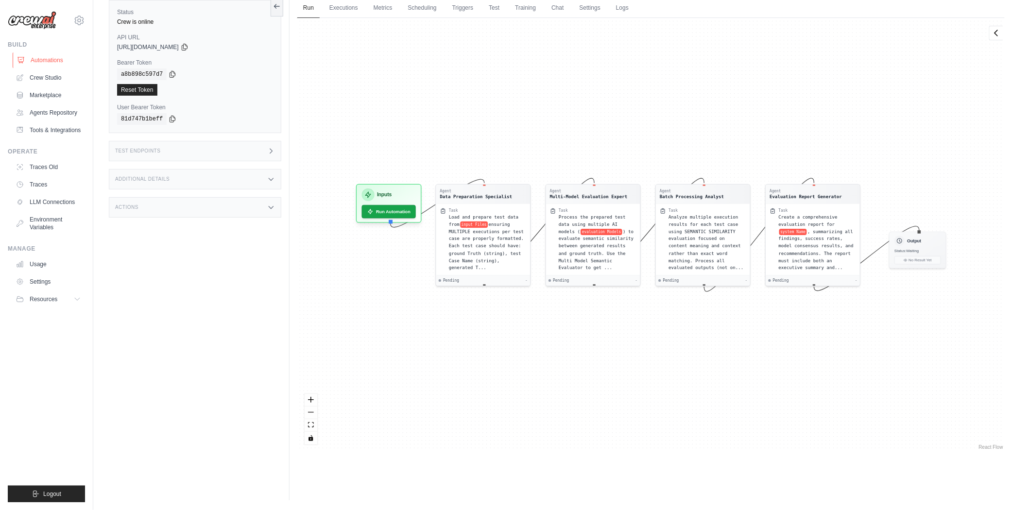
click at [33, 61] on link "Automations" at bounding box center [49, 60] width 73 height 16
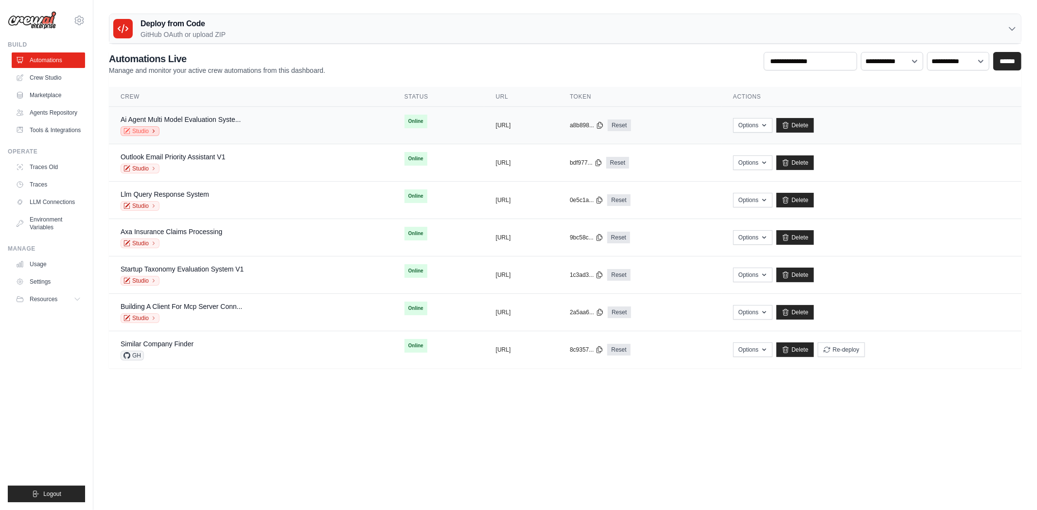
click at [141, 129] on link "Studio" at bounding box center [140, 131] width 39 height 10
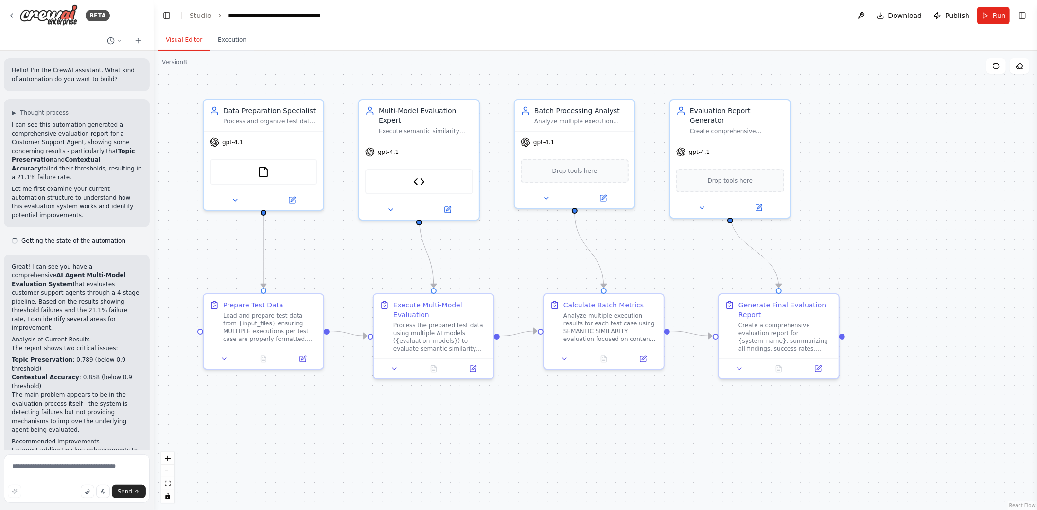
scroll to position [1664, 0]
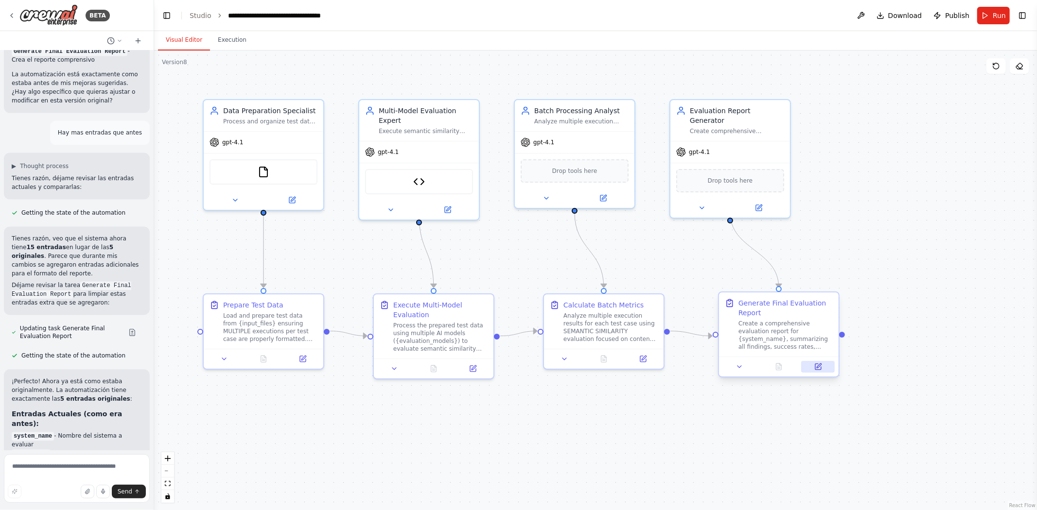
click at [819, 370] on button at bounding box center [818, 367] width 34 height 12
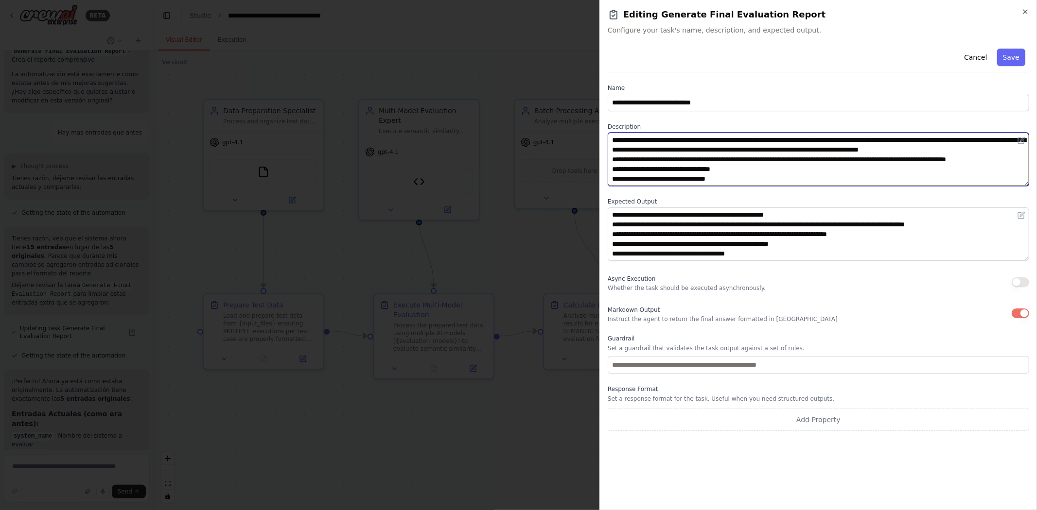
click at [667, 175] on textarea "**********" at bounding box center [817, 159] width 421 height 53
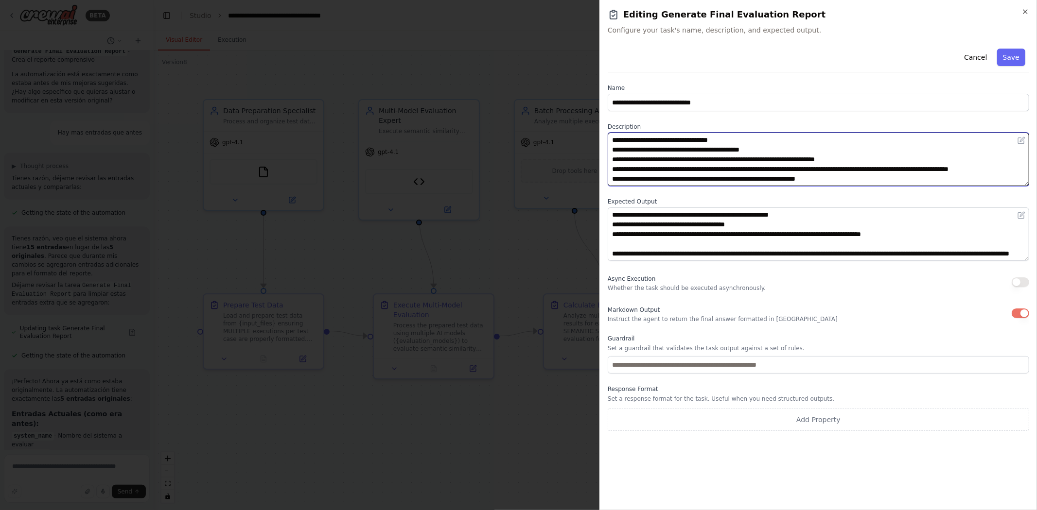
scroll to position [0, 0]
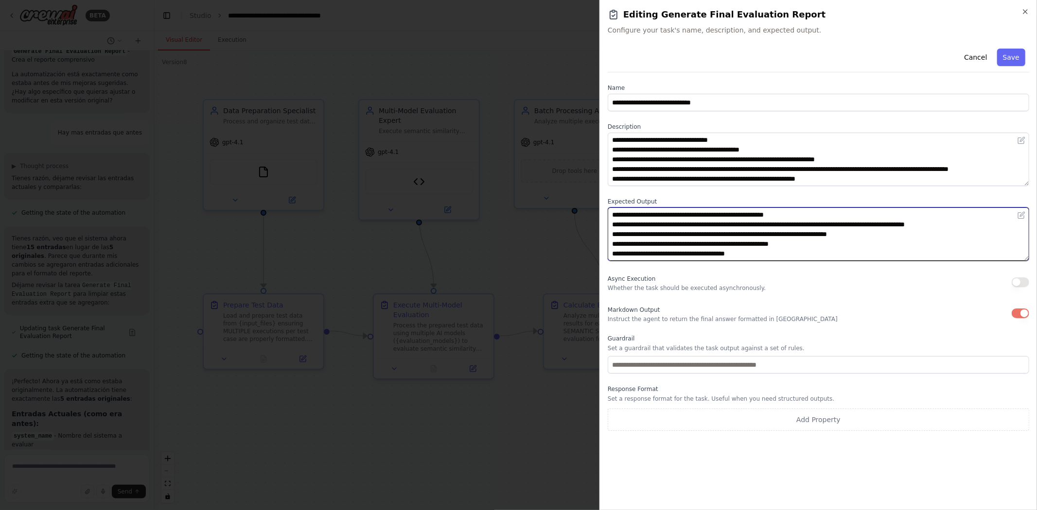
click at [648, 235] on textarea "**********" at bounding box center [817, 234] width 421 height 53
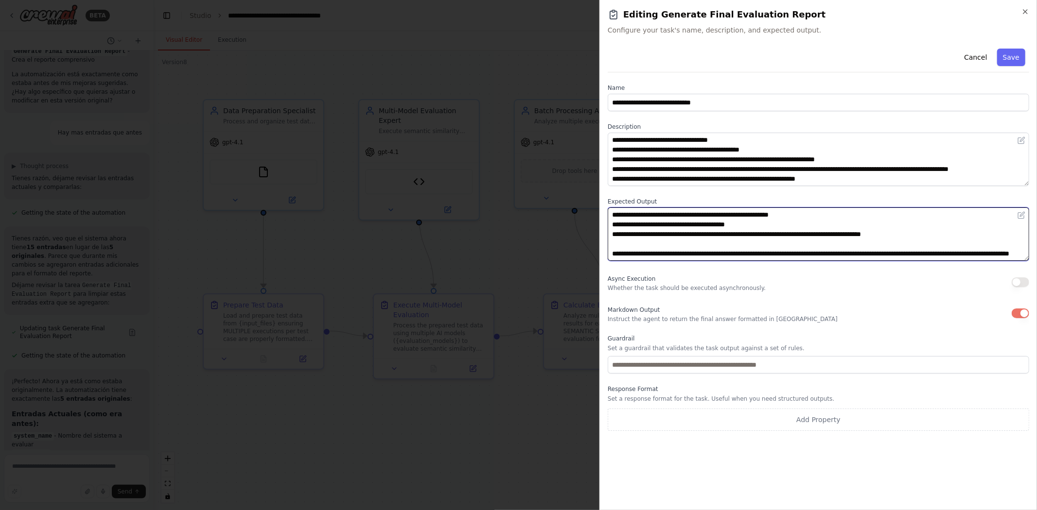
click at [726, 256] on textarea "**********" at bounding box center [817, 234] width 421 height 53
drag, startPoint x: 610, startPoint y: 216, endPoint x: 764, endPoint y: 255, distance: 158.9
click at [764, 255] on textarea "**********" at bounding box center [817, 234] width 421 height 53
click at [870, 239] on textarea "**********" at bounding box center [817, 234] width 421 height 53
drag, startPoint x: 799, startPoint y: 260, endPoint x: 747, endPoint y: 260, distance: 52.0
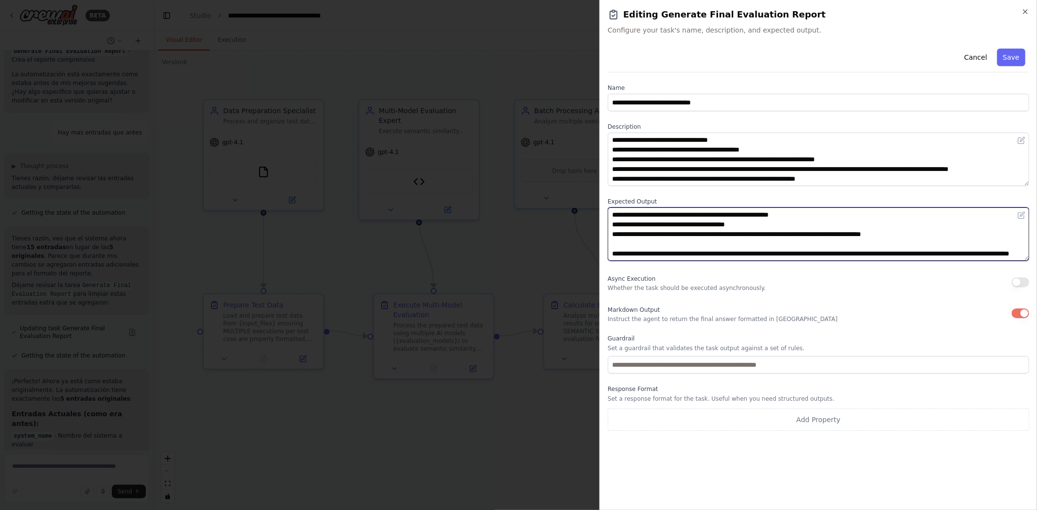
click at [799, 260] on textarea "**********" at bounding box center [817, 234] width 421 height 53
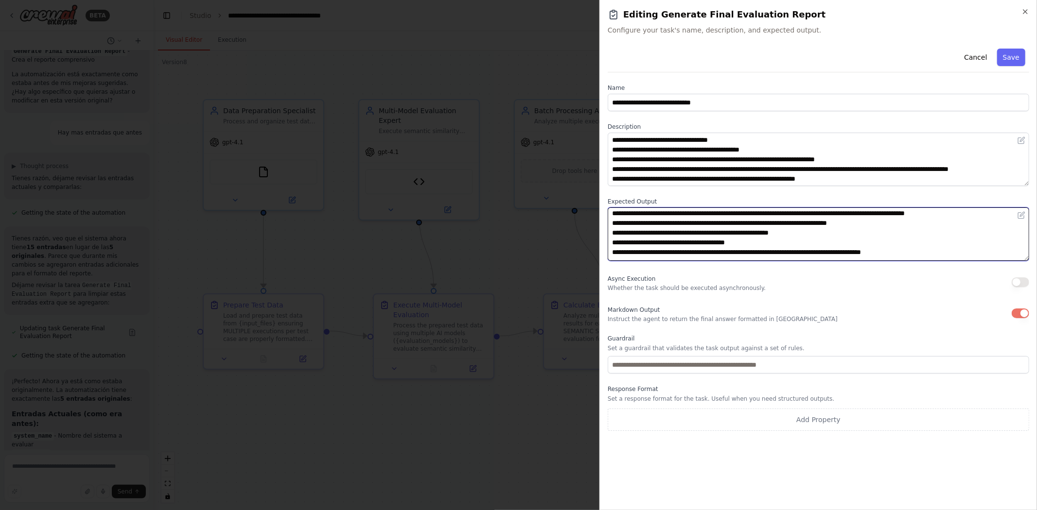
scroll to position [0, 0]
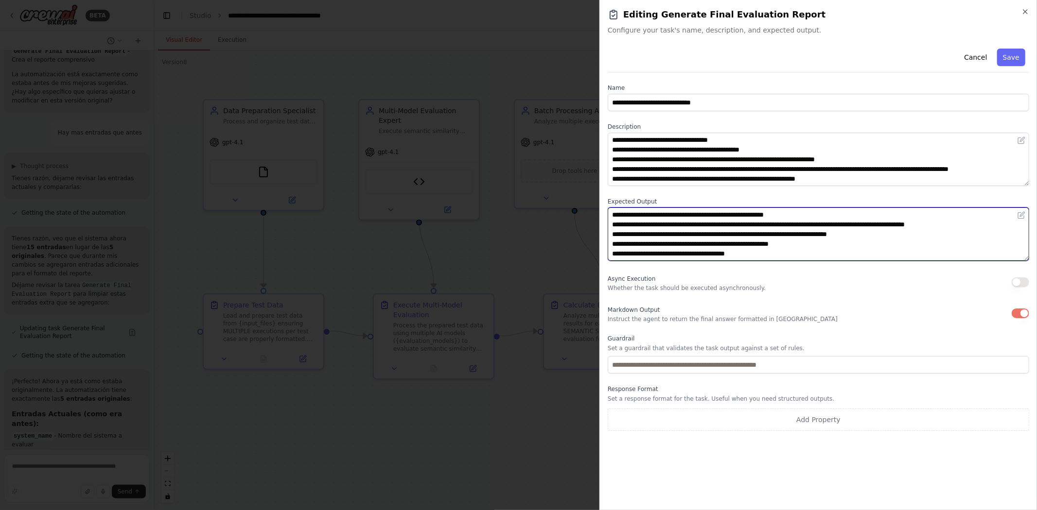
drag, startPoint x: 725, startPoint y: 258, endPoint x: 597, endPoint y: 208, distance: 137.5
click at [597, 208] on body "BETA Hello! I'm the CrewAI assistant. What kind of automation do you want to bu…" at bounding box center [518, 255] width 1037 height 510
paste textarea "**********"
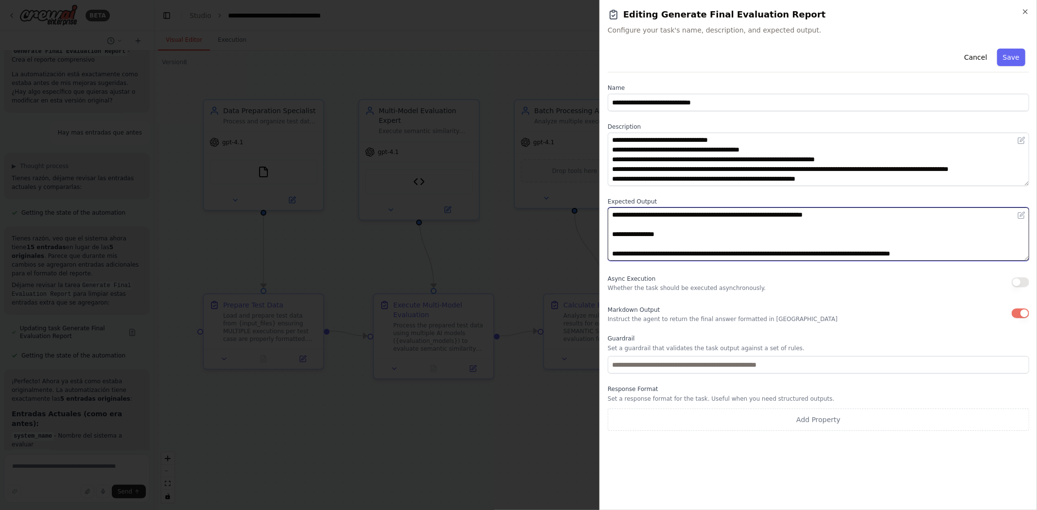
click at [619, 225] on textarea at bounding box center [817, 234] width 421 height 53
click at [610, 224] on textarea at bounding box center [817, 234] width 421 height 53
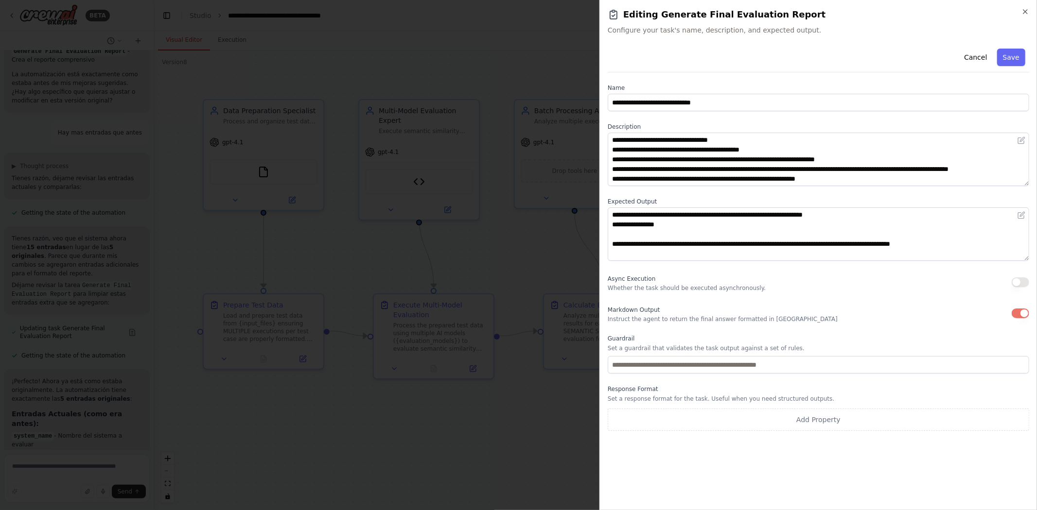
click at [776, 261] on div "**********" at bounding box center [817, 238] width 421 height 386
drag, startPoint x: 633, startPoint y: 258, endPoint x: 566, endPoint y: 196, distance: 90.8
click at [566, 196] on body "BETA Hello! I'm the CrewAI assistant. What kind of automation do you want to bu…" at bounding box center [518, 255] width 1037 height 510
click at [808, 215] on textarea at bounding box center [817, 234] width 421 height 53
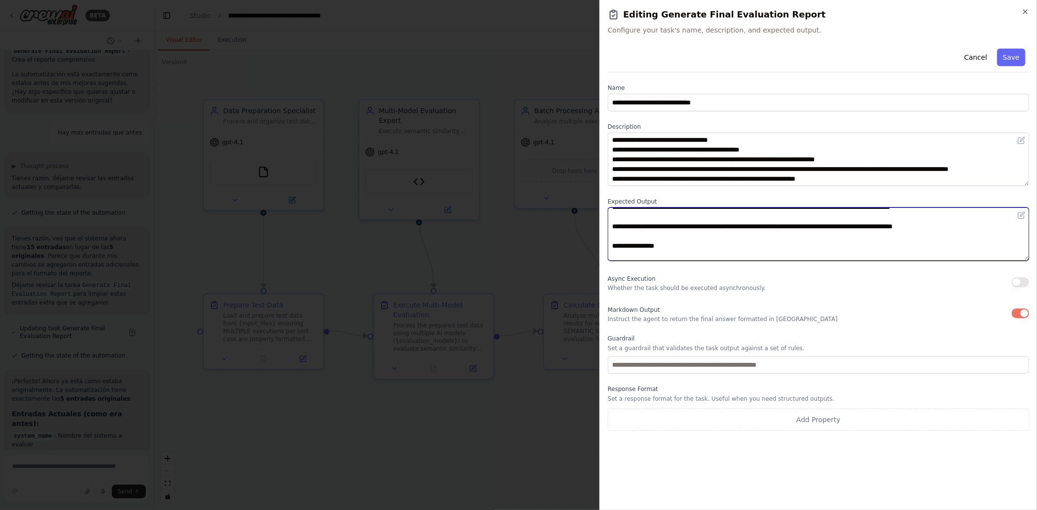
scroll to position [214, 0]
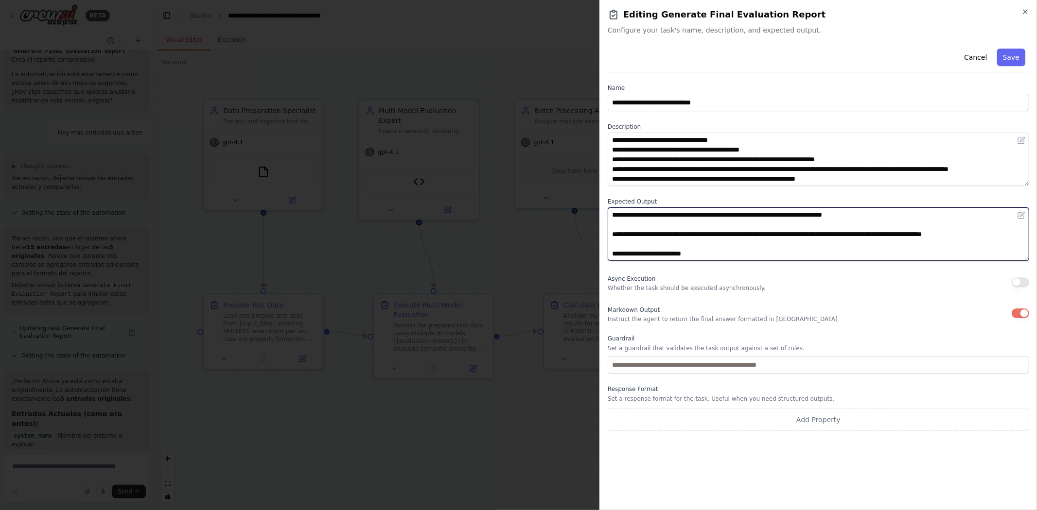
drag, startPoint x: 611, startPoint y: 217, endPoint x: 751, endPoint y: 263, distance: 147.2
click at [751, 263] on div "**********" at bounding box center [817, 238] width 421 height 386
paste textarea "**********"
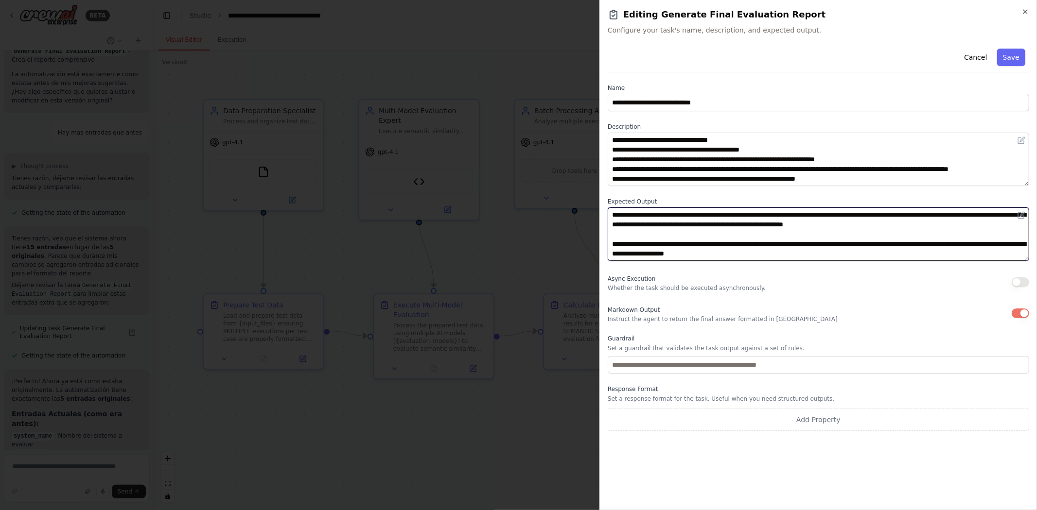
scroll to position [266, 0]
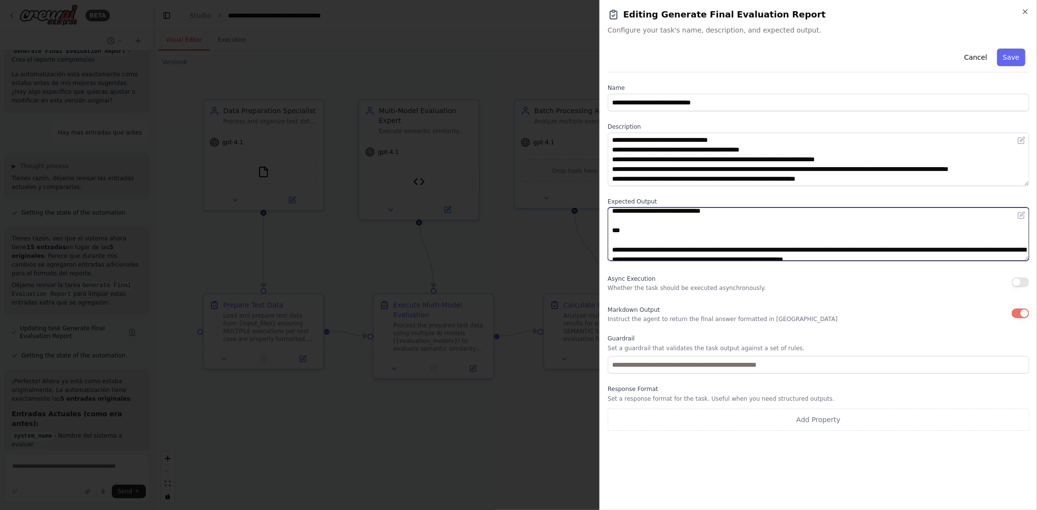
drag, startPoint x: 790, startPoint y: 251, endPoint x: 613, endPoint y: 239, distance: 177.8
click at [613, 239] on textarea at bounding box center [817, 234] width 421 height 53
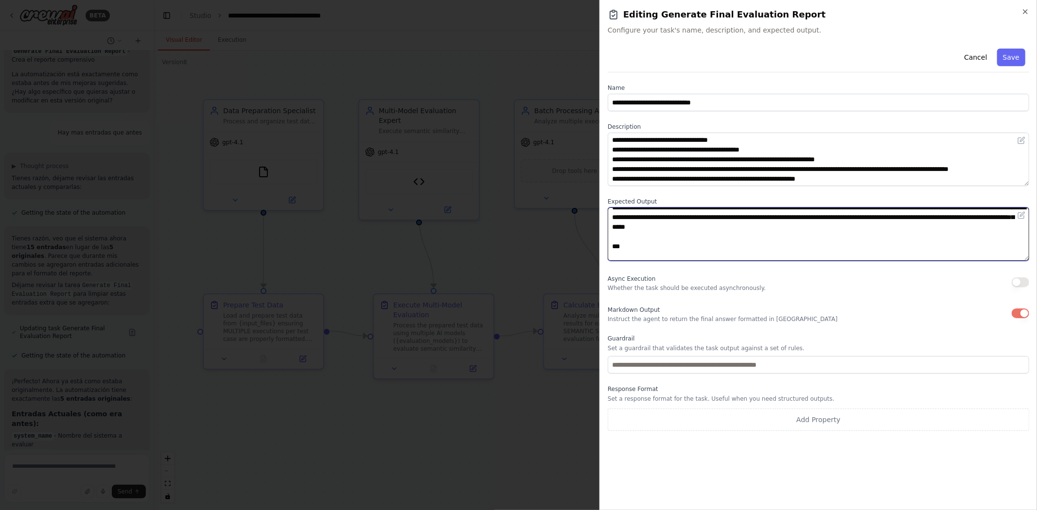
scroll to position [0, 0]
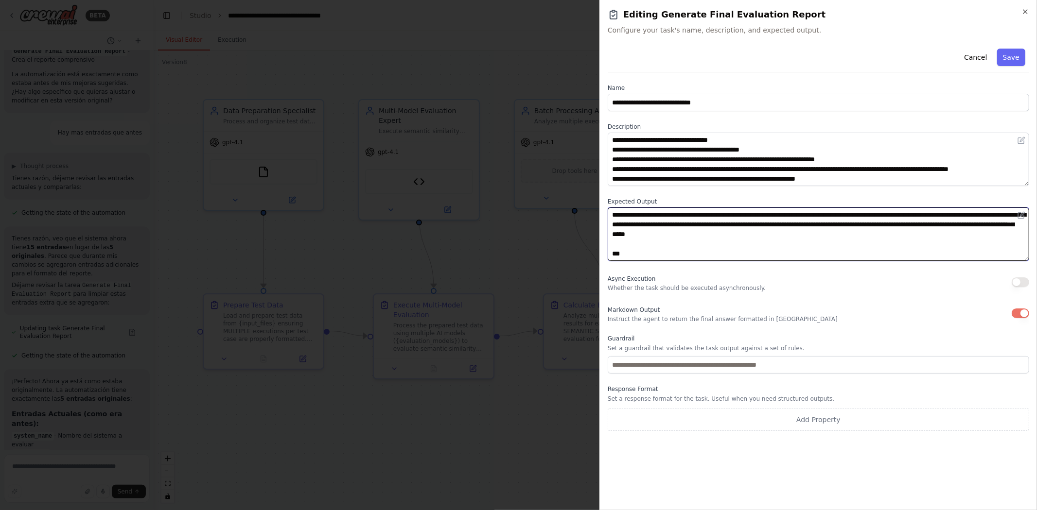
drag, startPoint x: 642, startPoint y: 254, endPoint x: 596, endPoint y: 210, distance: 63.2
click at [596, 210] on body "BETA Hello! I'm the CrewAI assistant. What kind of automation do you want to bu…" at bounding box center [518, 255] width 1037 height 510
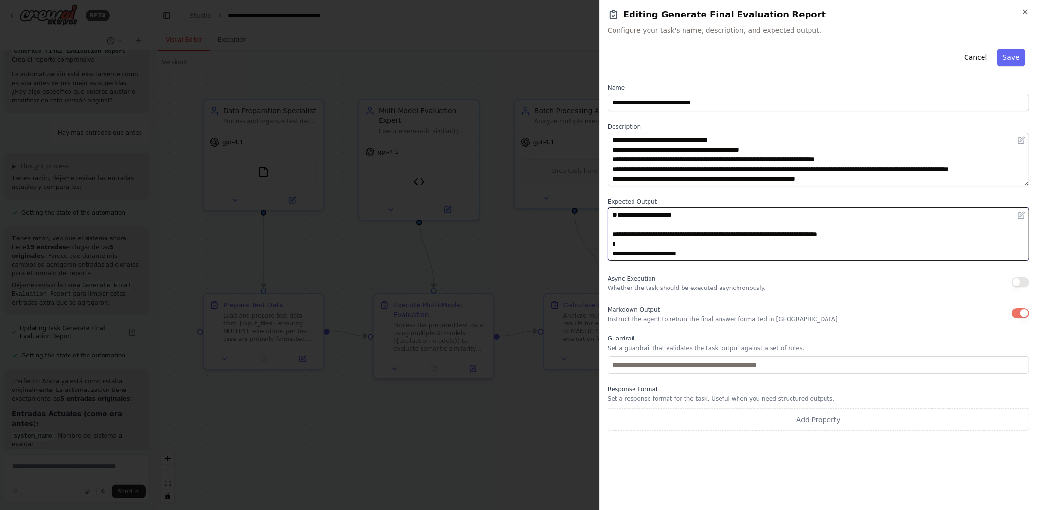
drag, startPoint x: 690, startPoint y: 237, endPoint x: 590, endPoint y: 216, distance: 102.2
click at [590, 216] on body "BETA Hello! I'm the CrewAI assistant. What kind of automation do you want to bu…" at bounding box center [518, 255] width 1037 height 510
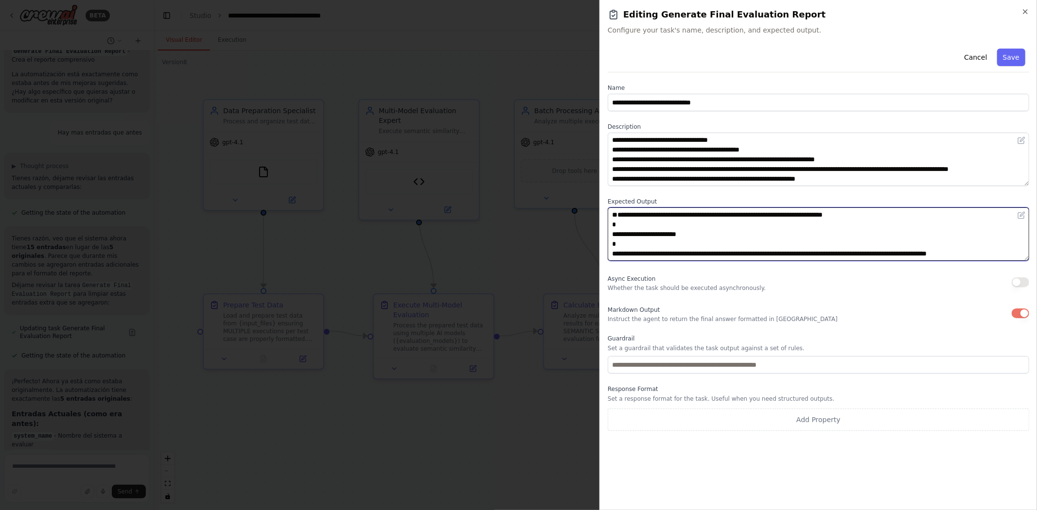
click at [616, 235] on textarea at bounding box center [817, 234] width 421 height 53
drag, startPoint x: 616, startPoint y: 245, endPoint x: 593, endPoint y: 246, distance: 22.8
click at [593, 246] on body "BETA Hello! I'm the CrewAI assistant. What kind of automation do you want to bu…" at bounding box center [518, 255] width 1037 height 510
click at [614, 234] on textarea at bounding box center [817, 234] width 421 height 53
click at [618, 236] on textarea at bounding box center [817, 234] width 421 height 53
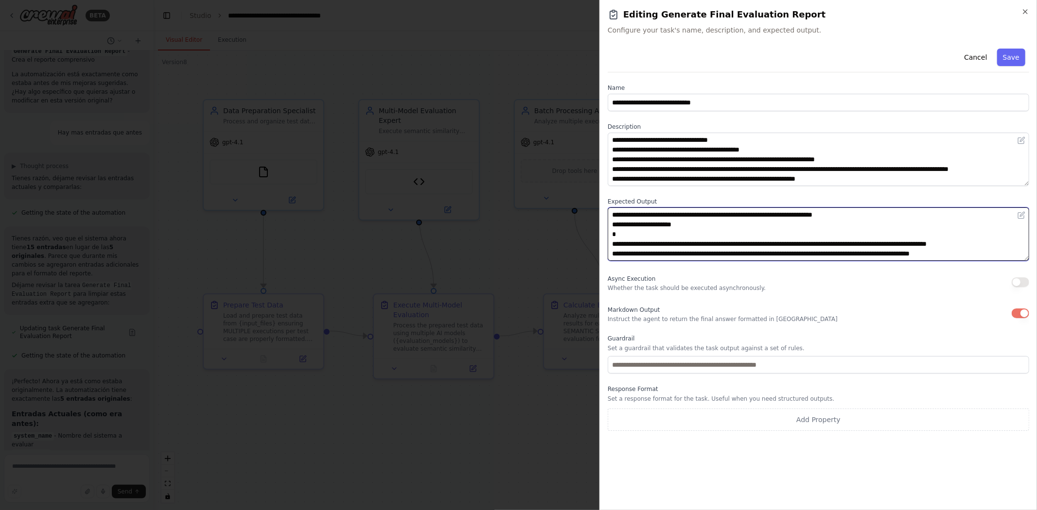
click at [630, 236] on textarea at bounding box center [817, 234] width 421 height 53
click at [624, 238] on textarea at bounding box center [817, 234] width 421 height 53
click at [623, 235] on textarea at bounding box center [817, 234] width 421 height 53
click at [620, 246] on textarea at bounding box center [817, 234] width 421 height 53
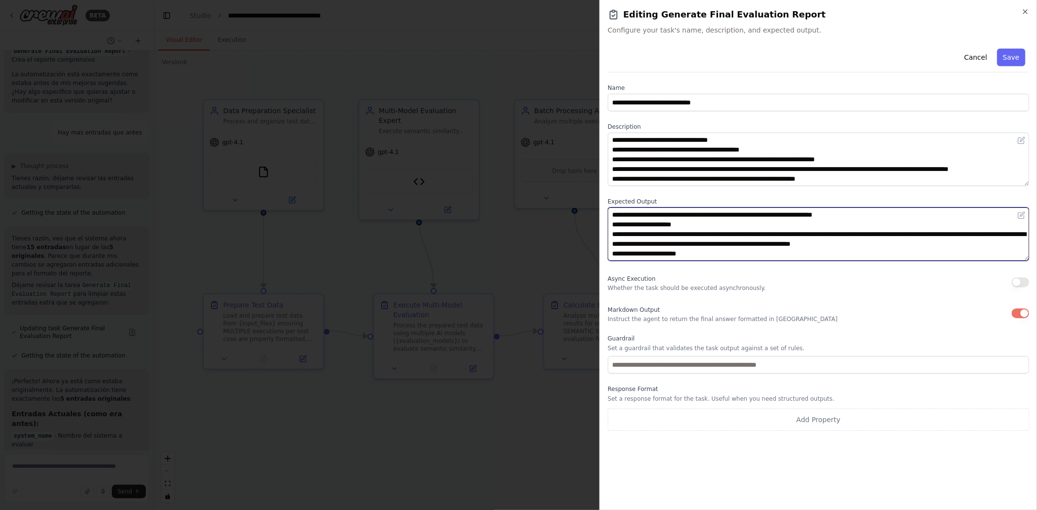
click at [611, 237] on textarea at bounding box center [817, 234] width 421 height 53
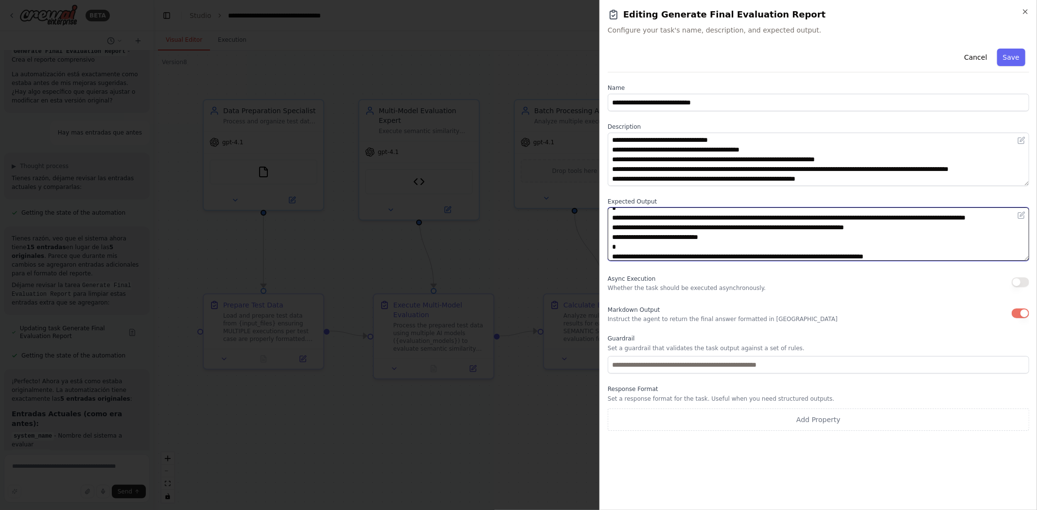
scroll to position [156, 0]
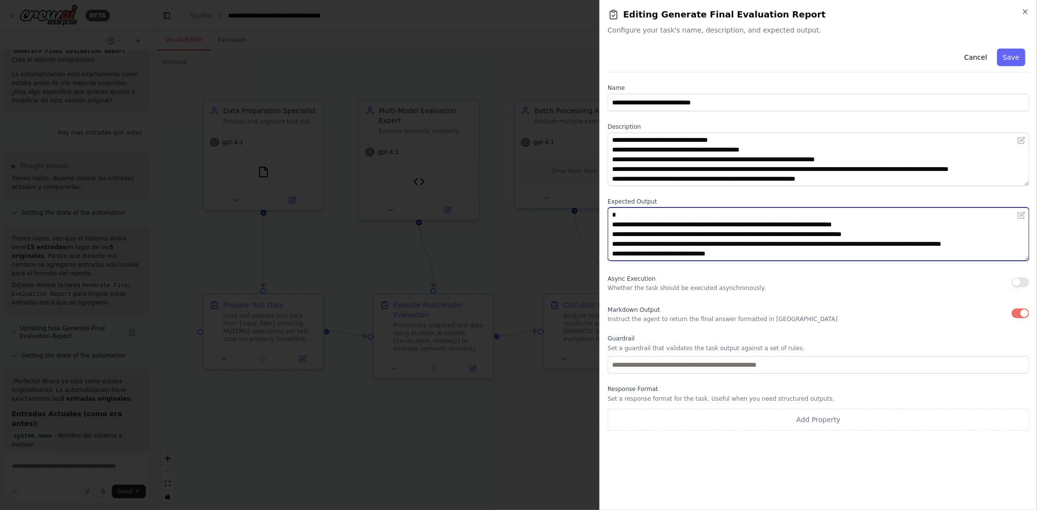
drag, startPoint x: 613, startPoint y: 216, endPoint x: 702, endPoint y: 267, distance: 102.5
click at [702, 267] on div "**********" at bounding box center [817, 238] width 421 height 386
type textarea "**********"
drag, startPoint x: 737, startPoint y: 246, endPoint x: 755, endPoint y: 220, distance: 31.5
click at [754, 221] on textarea at bounding box center [817, 234] width 421 height 53
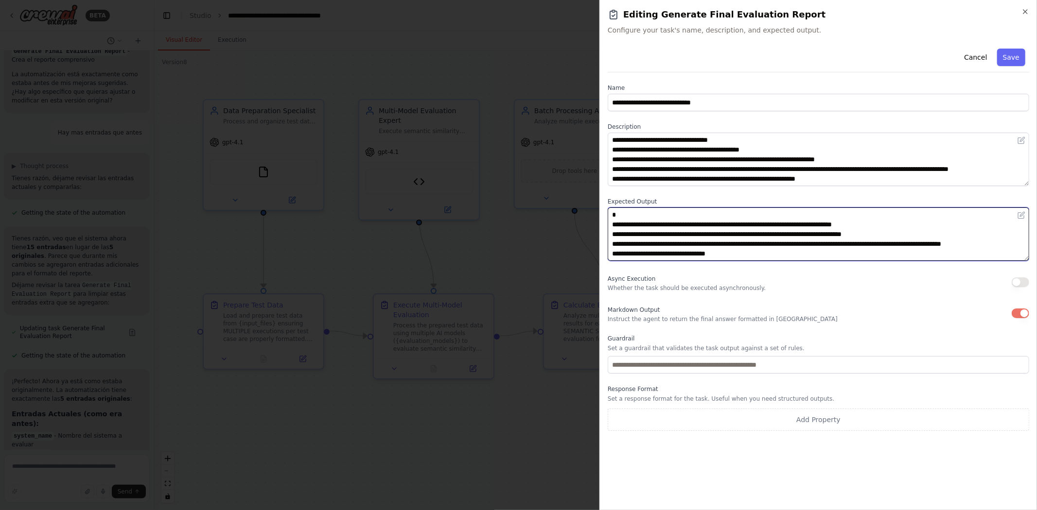
click at [744, 256] on textarea at bounding box center [817, 234] width 421 height 53
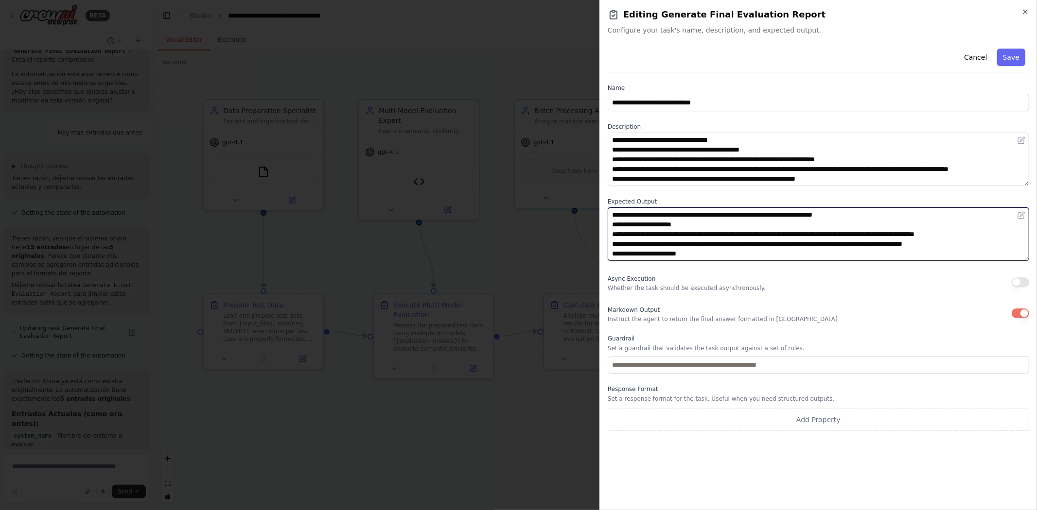
drag, startPoint x: 739, startPoint y: 246, endPoint x: 567, endPoint y: 161, distance: 191.5
click at [567, 161] on body "BETA Hello! I'm the CrewAI assistant. What kind of automation do you want to bu…" at bounding box center [518, 255] width 1037 height 510
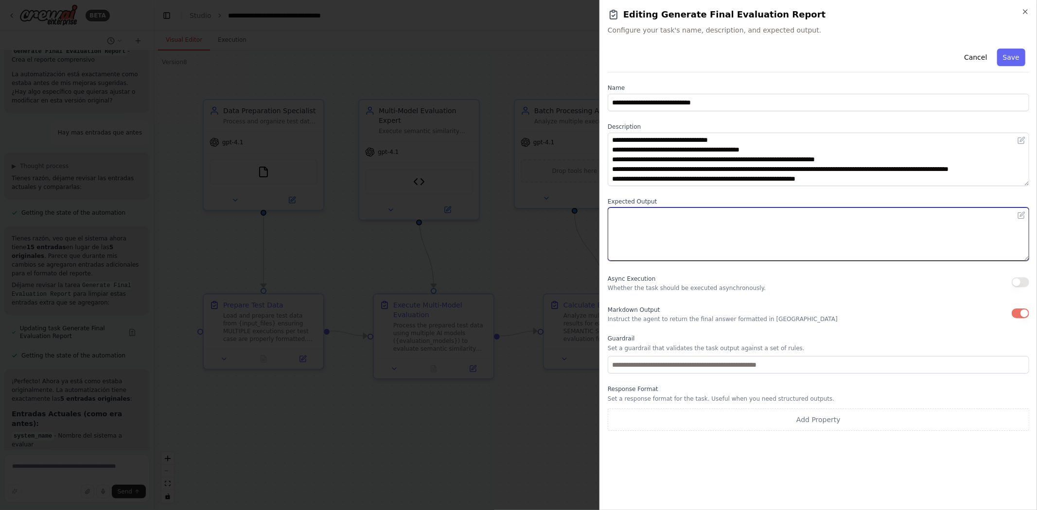
click at [641, 222] on textarea at bounding box center [817, 234] width 421 height 53
click at [639, 215] on textarea at bounding box center [817, 234] width 421 height 53
paste textarea "**********"
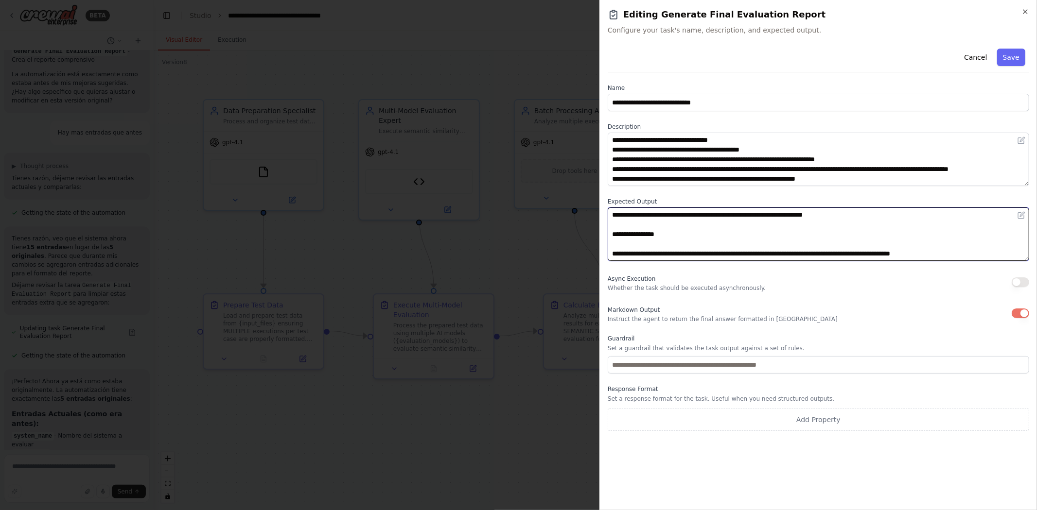
scroll to position [221, 0]
click at [637, 230] on textarea at bounding box center [817, 234] width 421 height 53
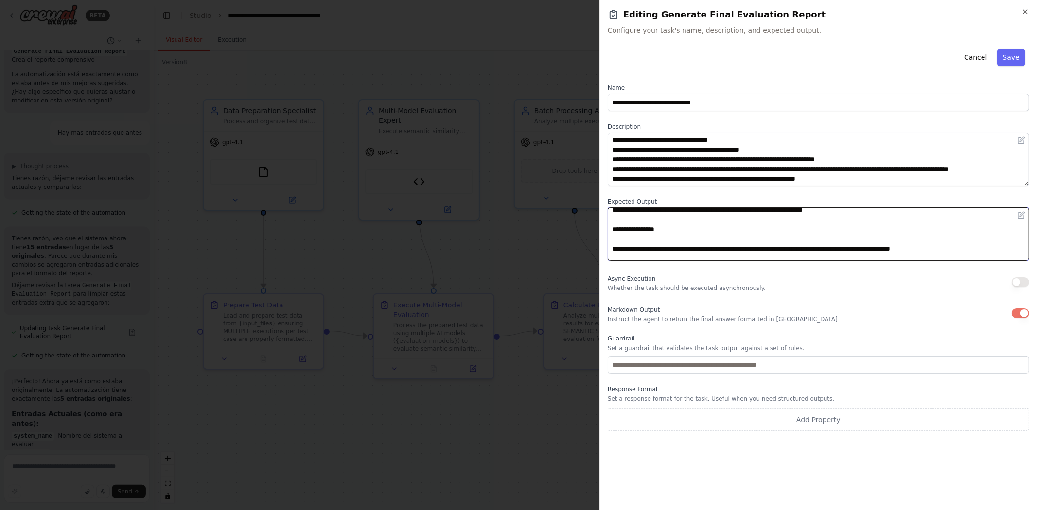
scroll to position [0, 0]
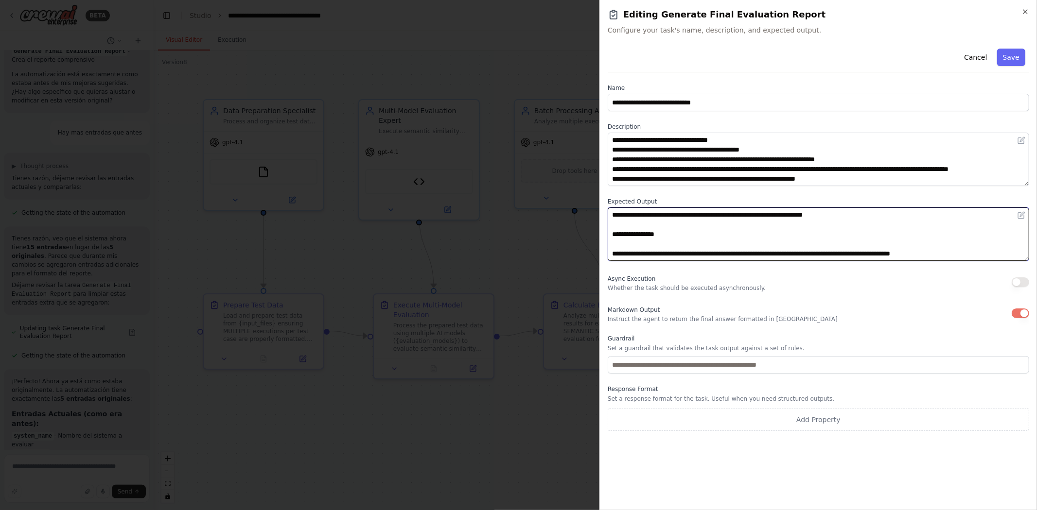
click at [633, 225] on textarea at bounding box center [817, 234] width 421 height 53
click at [610, 223] on textarea at bounding box center [817, 234] width 421 height 53
click at [611, 244] on textarea at bounding box center [817, 234] width 421 height 53
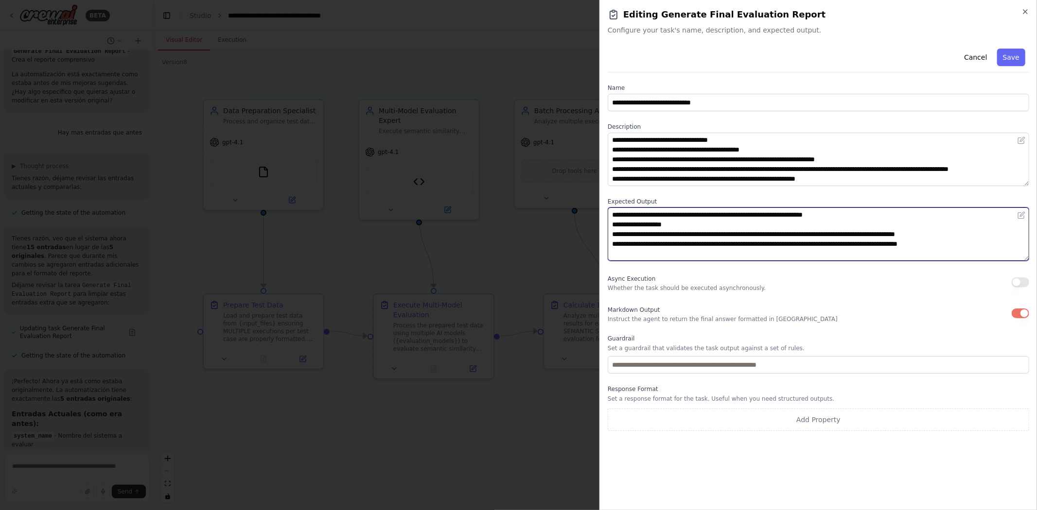
scroll to position [7, 0]
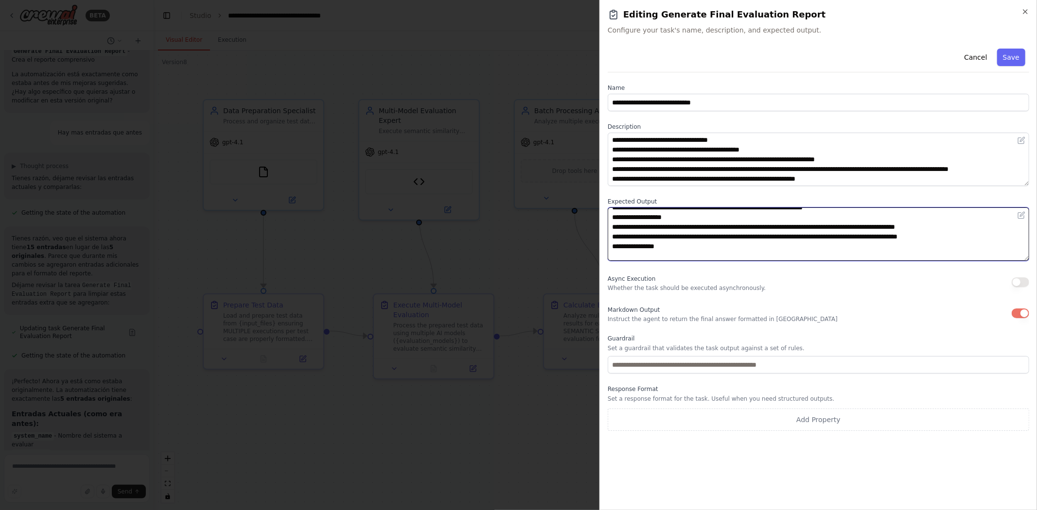
click at [610, 246] on textarea at bounding box center [817, 234] width 421 height 53
click at [632, 256] on textarea at bounding box center [817, 234] width 421 height 53
click at [612, 256] on textarea at bounding box center [817, 234] width 421 height 53
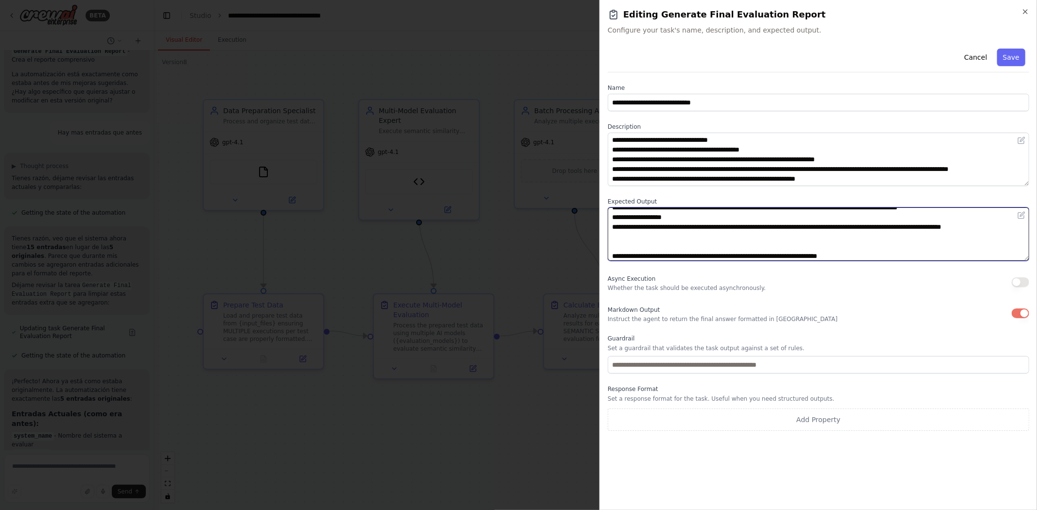
scroll to position [46, 0]
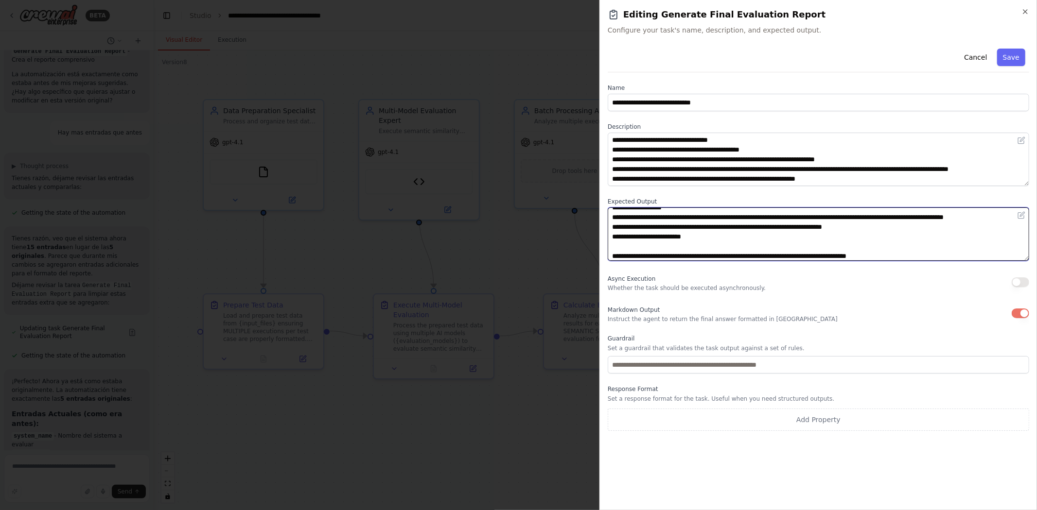
click at [747, 244] on textarea at bounding box center [817, 234] width 421 height 53
click at [616, 247] on textarea at bounding box center [817, 234] width 421 height 53
click at [639, 255] on textarea at bounding box center [817, 234] width 421 height 53
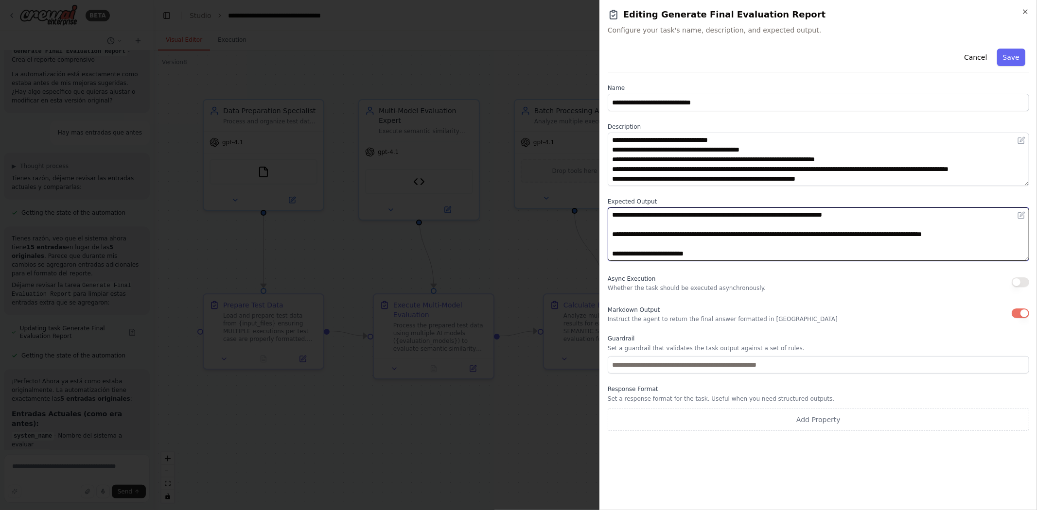
scroll to position [91, 0]
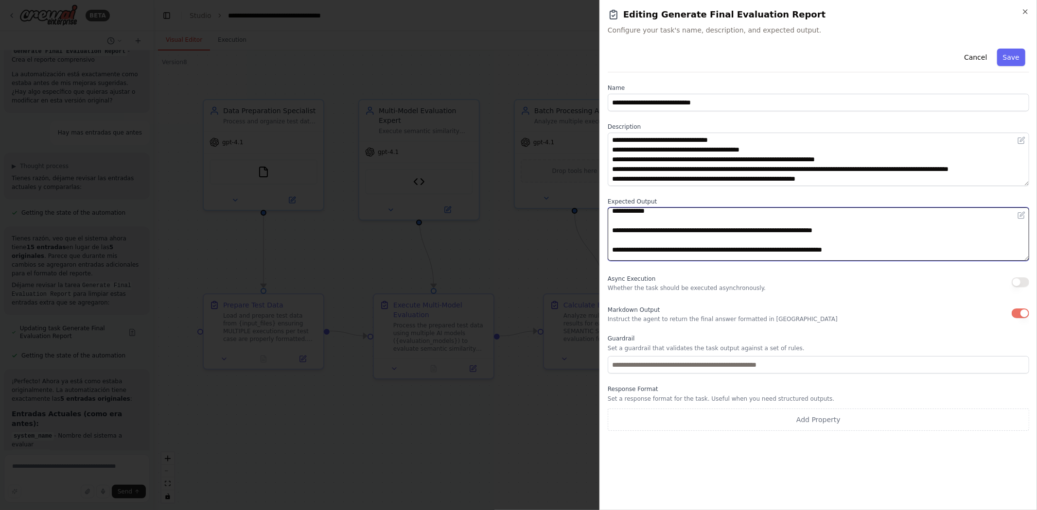
click at [623, 235] on textarea at bounding box center [817, 234] width 421 height 53
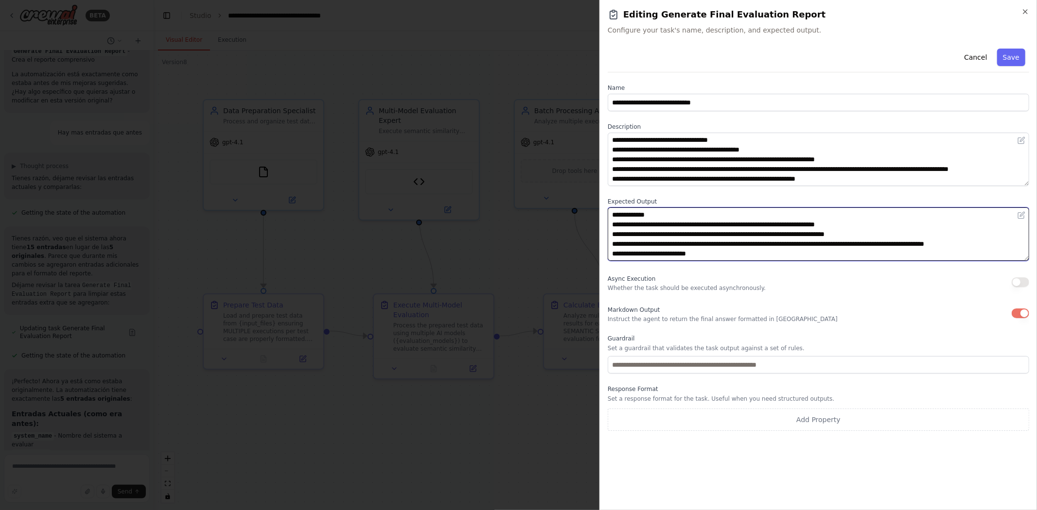
scroll to position [107, 0]
click at [643, 255] on textarea at bounding box center [817, 234] width 421 height 53
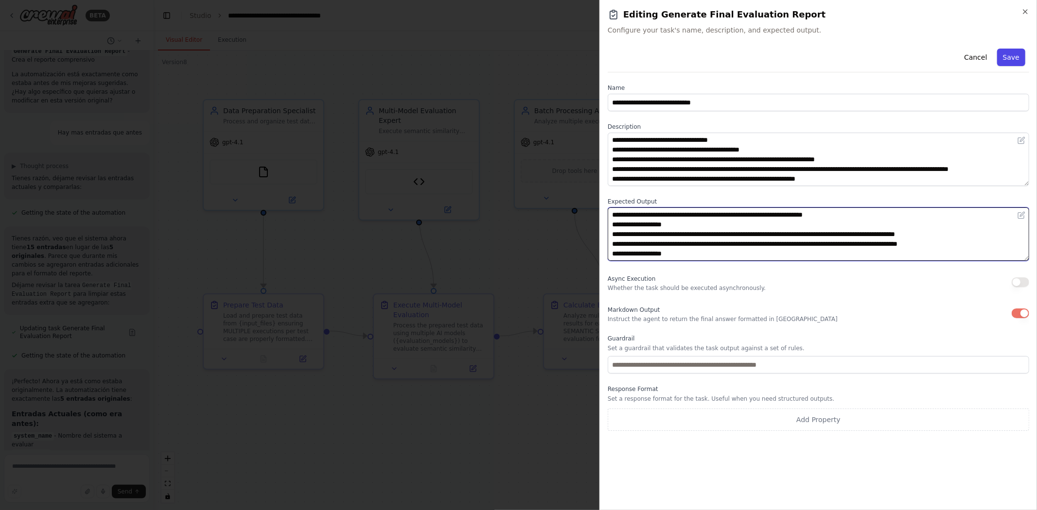
type textarea "**********"
click at [1013, 59] on button "Save" at bounding box center [1011, 57] width 28 height 17
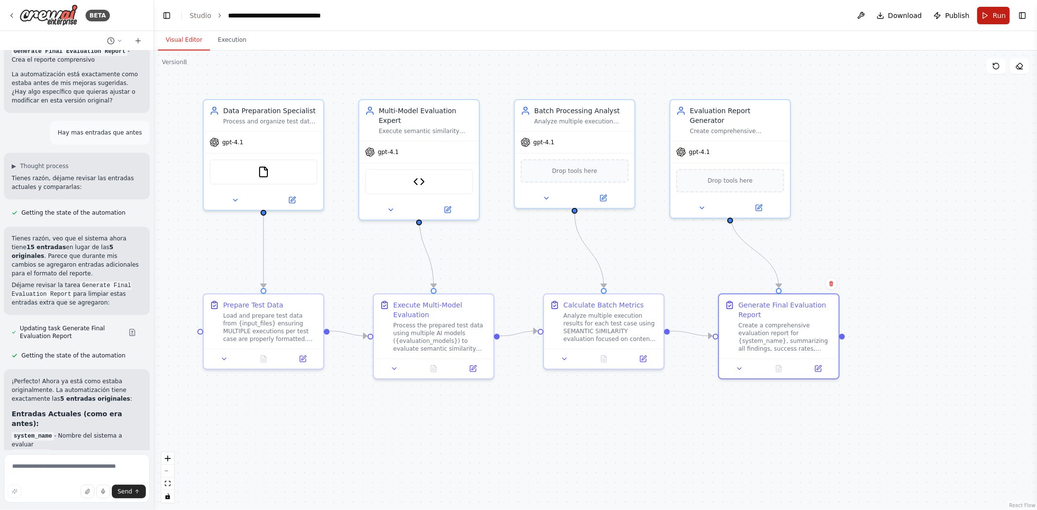
click at [999, 15] on span "Run" at bounding box center [998, 16] width 13 height 10
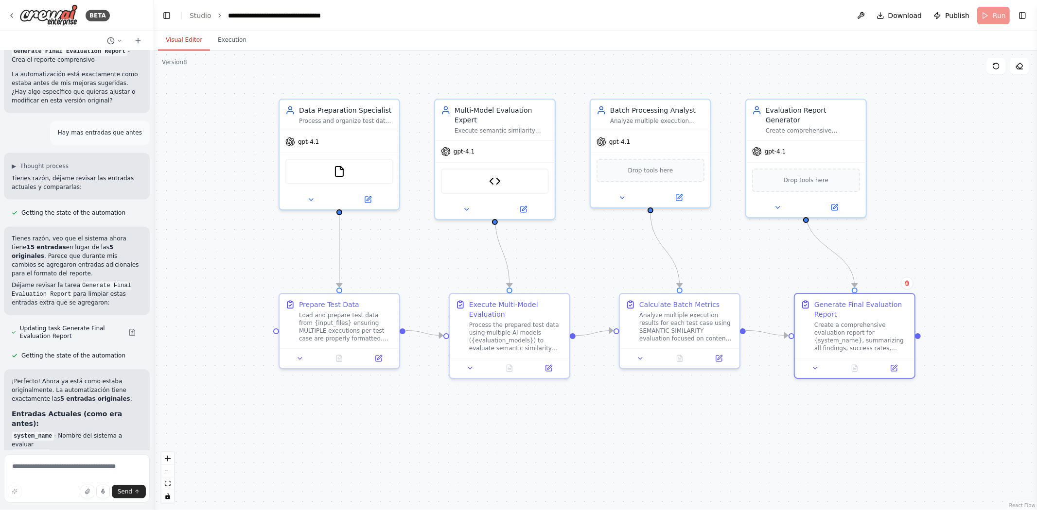
drag, startPoint x: 865, startPoint y: 137, endPoint x: 941, endPoint y: 136, distance: 75.8
click at [941, 136] on div ".deletable-edge-delete-btn { width: 20px; height: 20px; border: 0px solid #ffff…" at bounding box center [595, 281] width 882 height 460
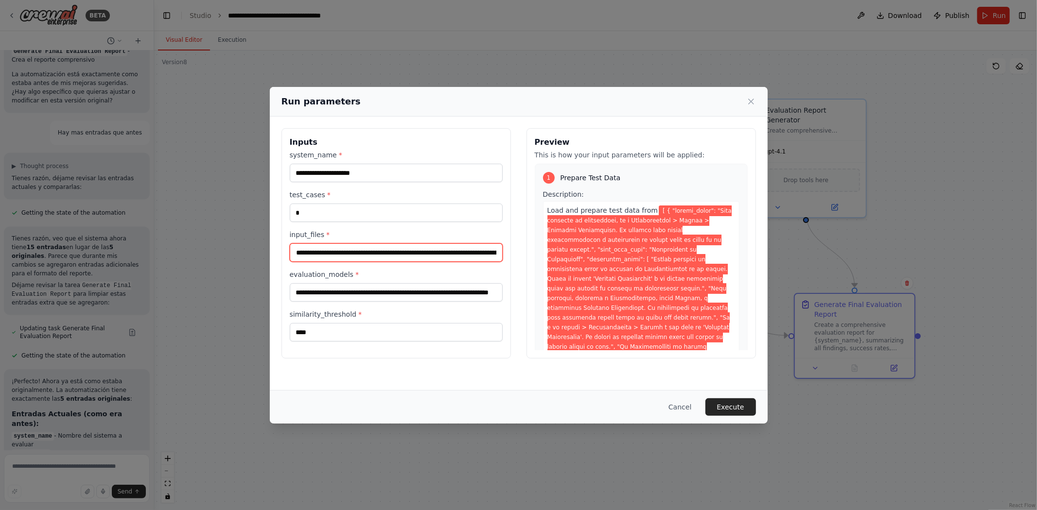
click at [350, 258] on input "input_files *" at bounding box center [396, 252] width 213 height 18
click at [312, 258] on input "input_files *" at bounding box center [396, 252] width 213 height 18
click at [345, 258] on input "input_files *" at bounding box center [396, 252] width 213 height 18
click at [329, 211] on input "*" at bounding box center [396, 213] width 213 height 18
click at [721, 404] on button "Execute" at bounding box center [730, 406] width 51 height 17
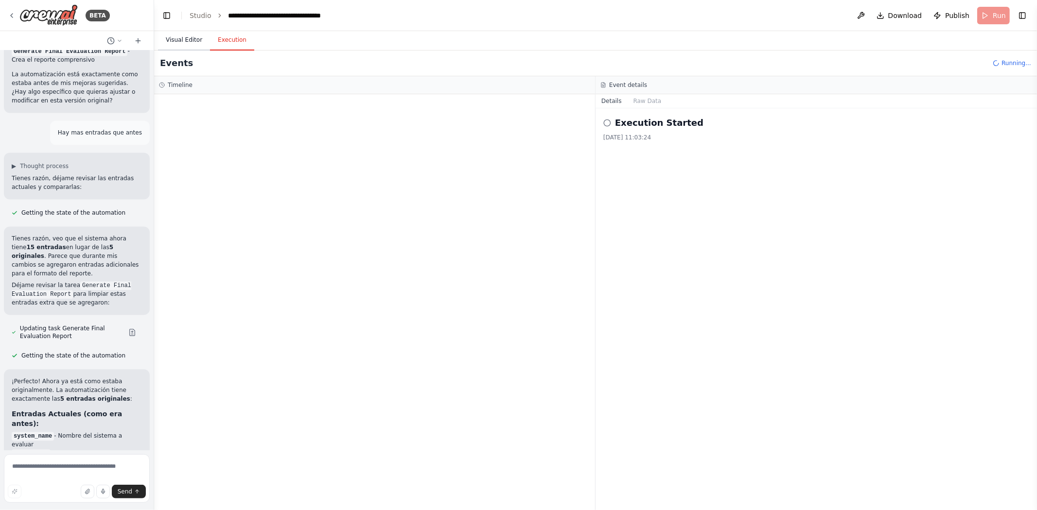
click at [182, 39] on button "Visual Editor" at bounding box center [184, 40] width 52 height 20
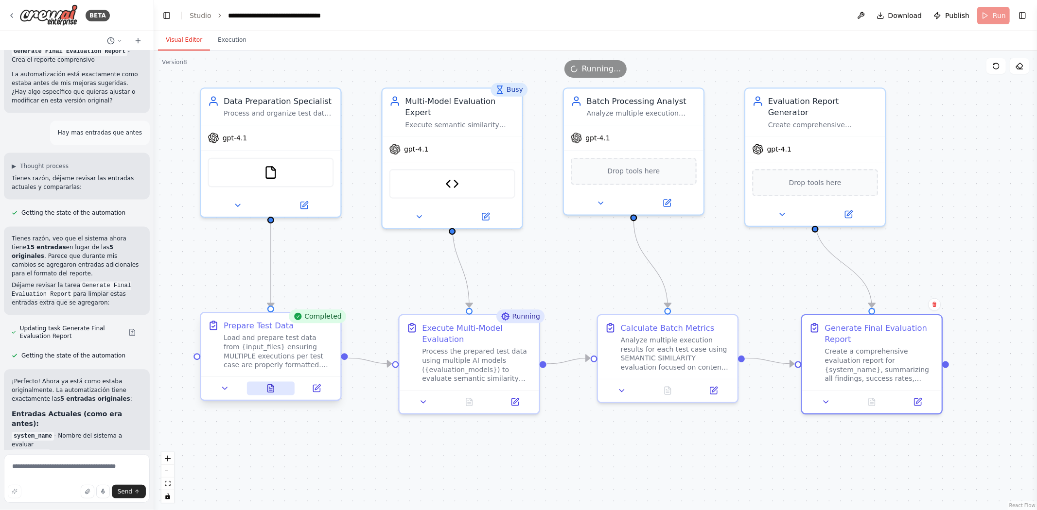
click at [272, 390] on icon at bounding box center [271, 389] width 6 height 8
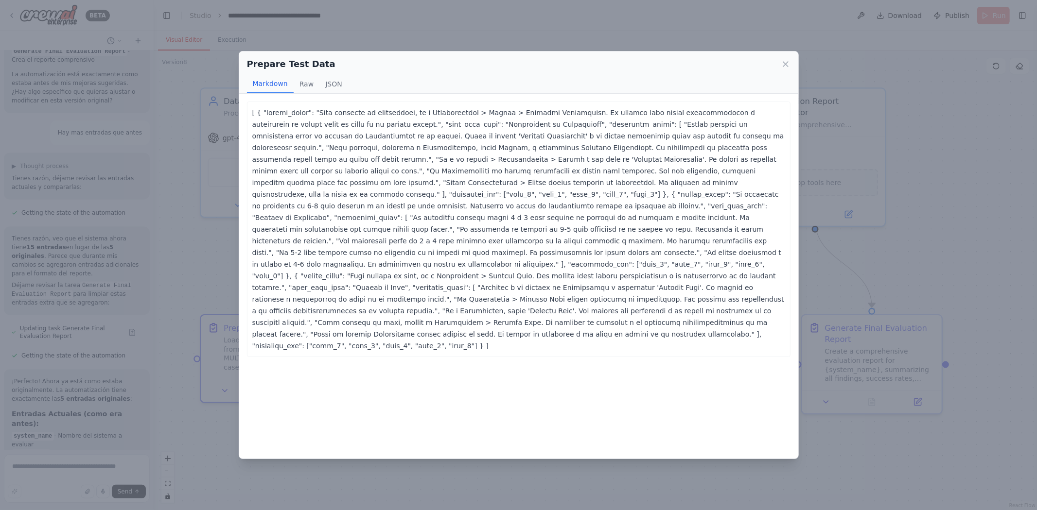
click at [869, 216] on div "Prepare Test Data Markdown Raw JSON ... Show more [ { "ground_truth": "Para can…" at bounding box center [518, 255] width 1037 height 510
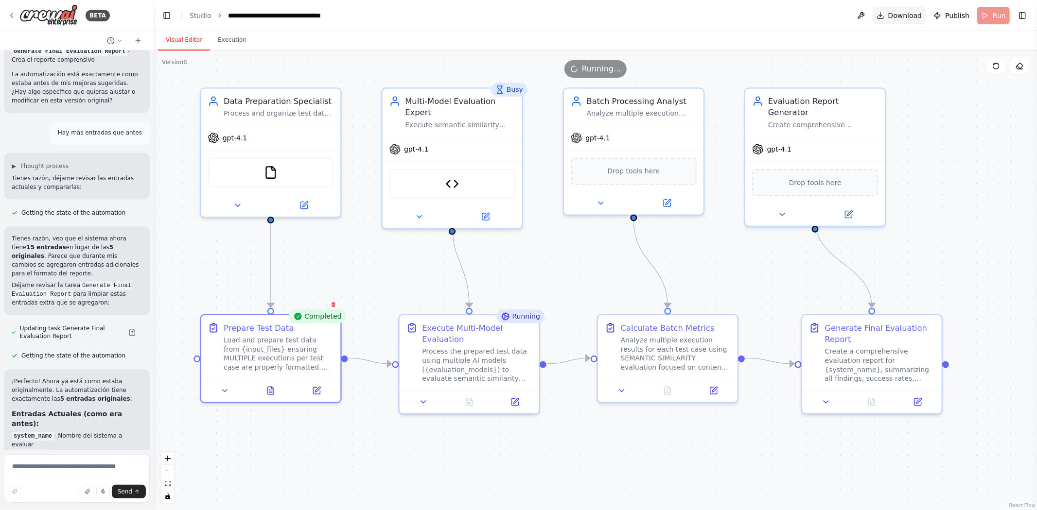
click at [913, 12] on span "Download" at bounding box center [905, 16] width 34 height 10
click at [465, 402] on icon at bounding box center [469, 400] width 9 height 9
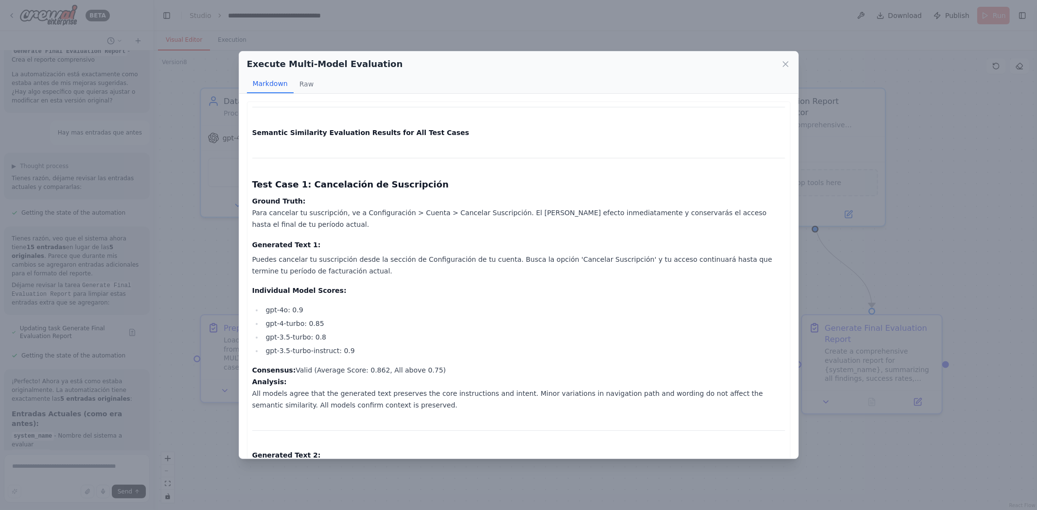
click at [907, 88] on div "Execute Multi-Model Evaluation Markdown Raw Semantic Similarity Evaluation Resu…" at bounding box center [518, 255] width 1037 height 510
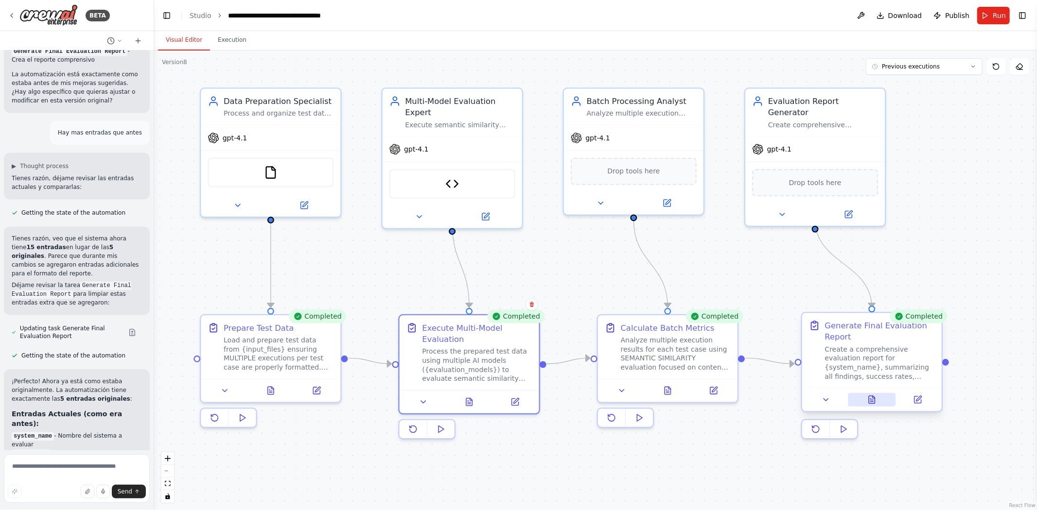
click at [869, 406] on button at bounding box center [872, 400] width 48 height 14
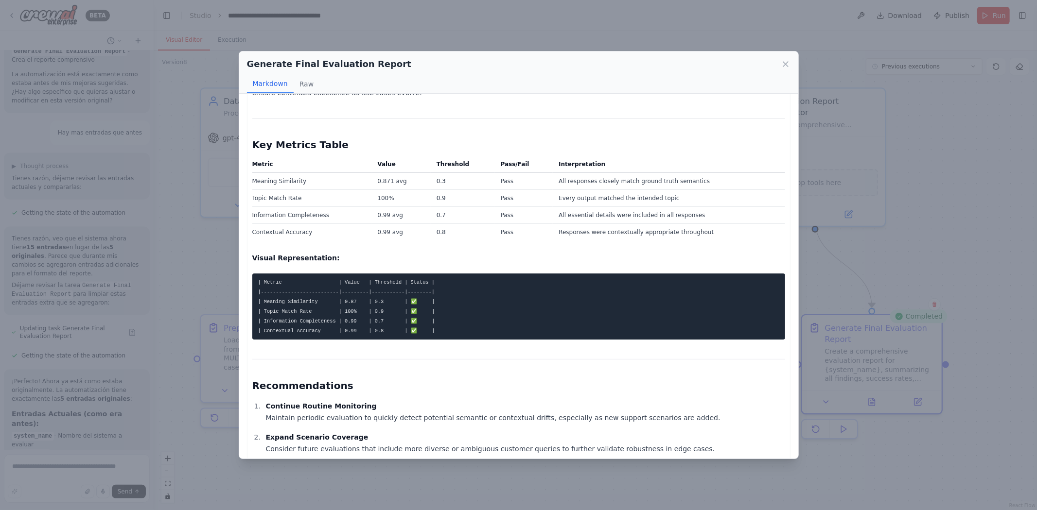
scroll to position [270, 0]
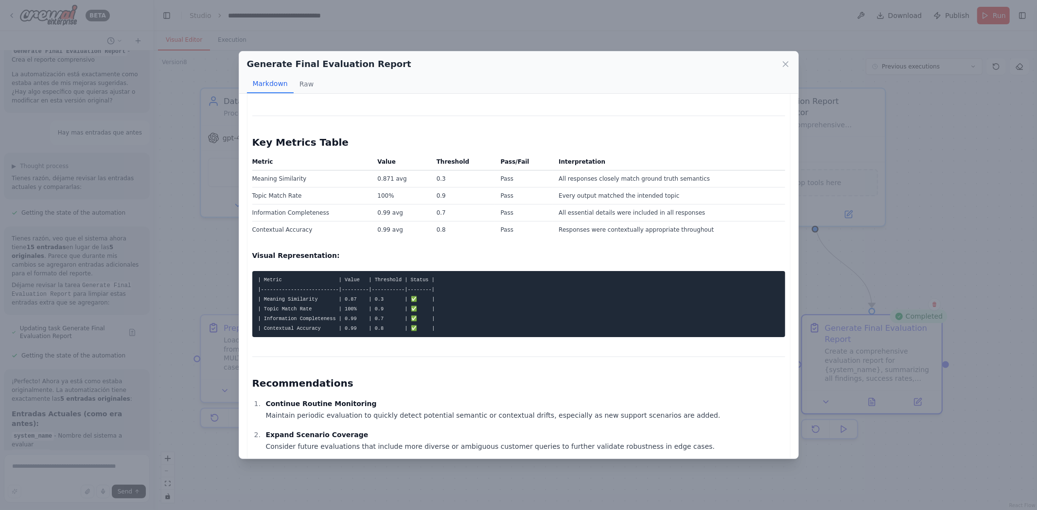
click at [304, 181] on td "Meaning Similarity" at bounding box center [312, 178] width 120 height 17
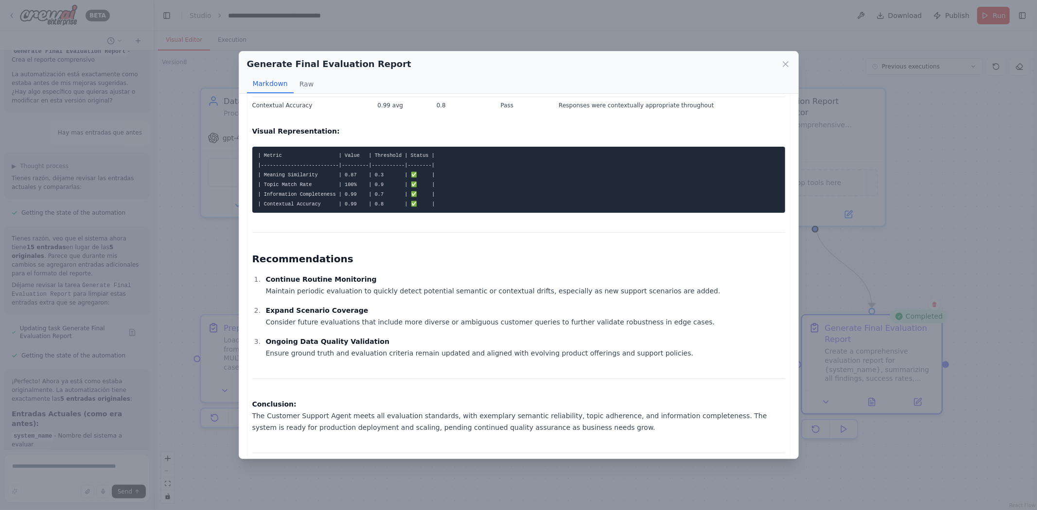
scroll to position [401, 0]
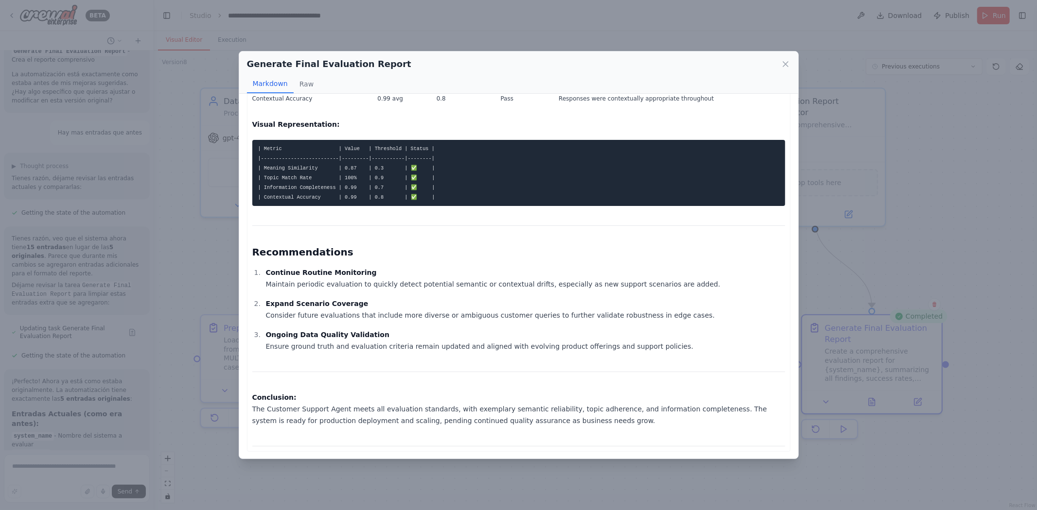
drag, startPoint x: 560, startPoint y: 421, endPoint x: 487, endPoint y: 411, distance: 73.7
click at [487, 411] on p "Conclusion: The Customer Support Agent meets all evaluation standards, with exe…" at bounding box center [518, 409] width 533 height 35
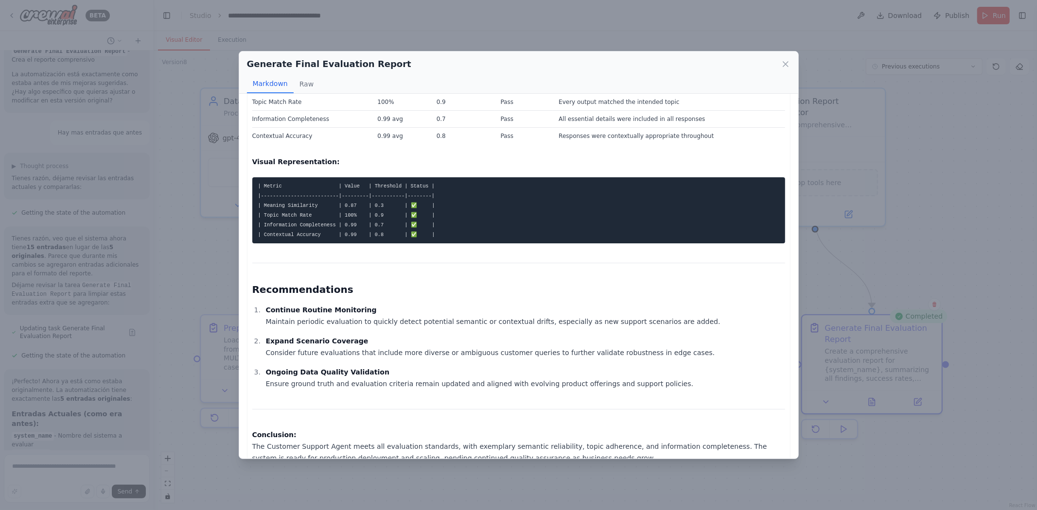
scroll to position [347, 0]
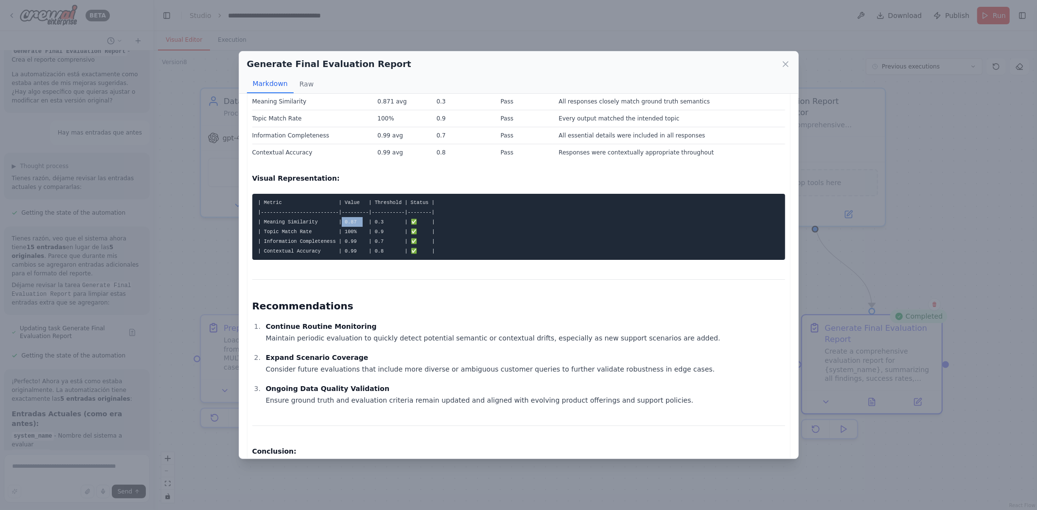
drag, startPoint x: 333, startPoint y: 219, endPoint x: 355, endPoint y: 226, distance: 22.4
click at [355, 226] on pre "| Metric | Value | Threshold | Status | |--------------------------|---------|-…" at bounding box center [518, 227] width 533 height 66
drag, startPoint x: 261, startPoint y: 224, endPoint x: 324, endPoint y: 241, distance: 64.6
click at [324, 241] on code "| Metric | Value | Threshold | Status | |--------------------------|---------|-…" at bounding box center [346, 227] width 177 height 54
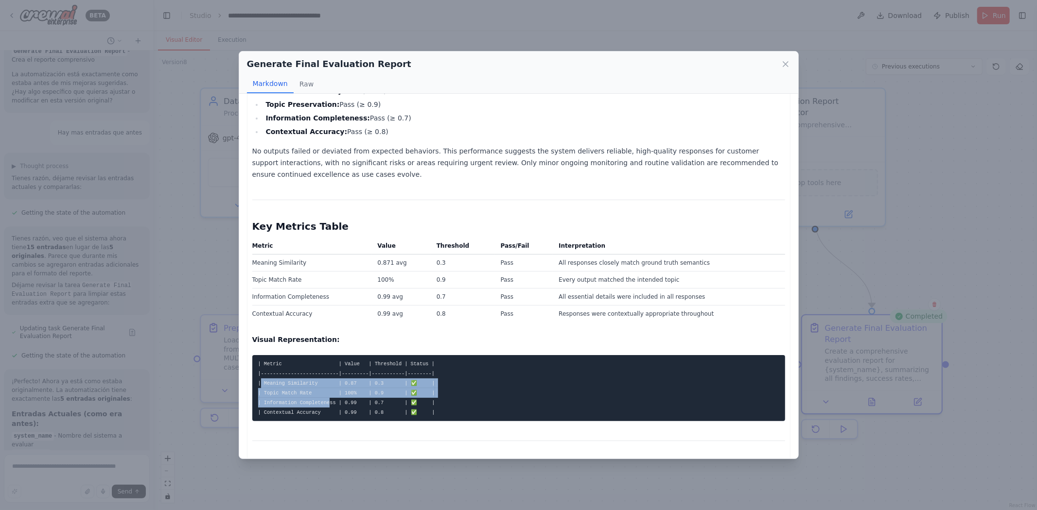
scroll to position [131, 0]
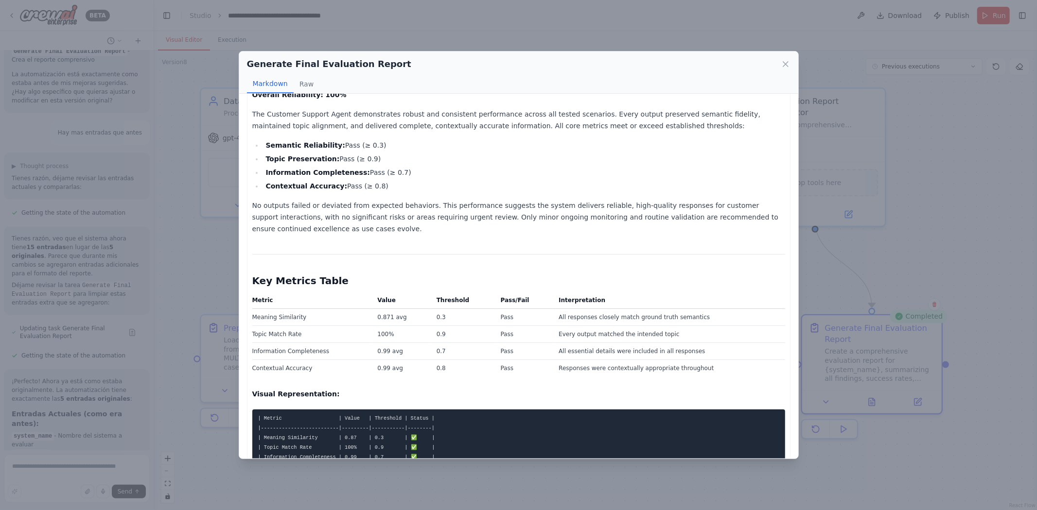
click at [483, 319] on td "0.3" at bounding box center [463, 317] width 64 height 17
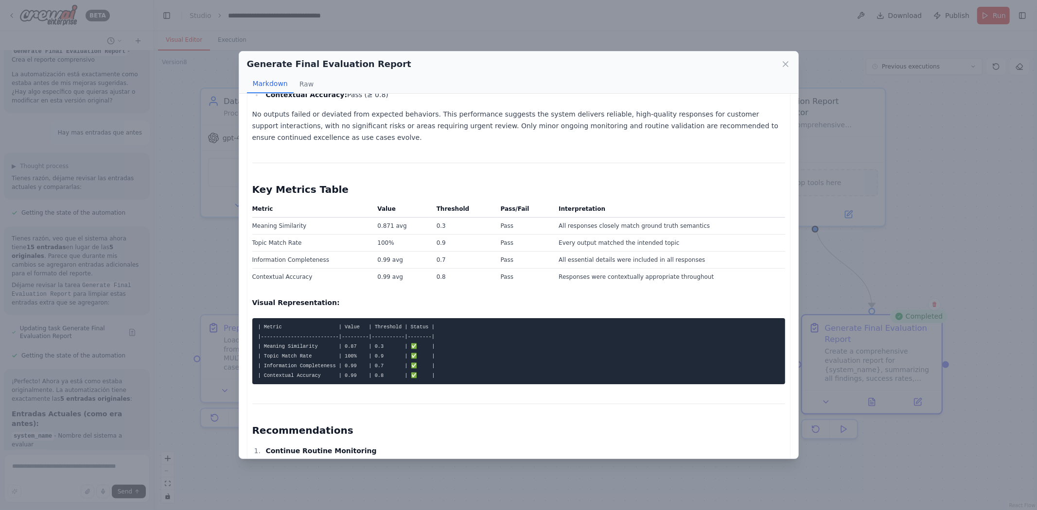
scroll to position [239, 0]
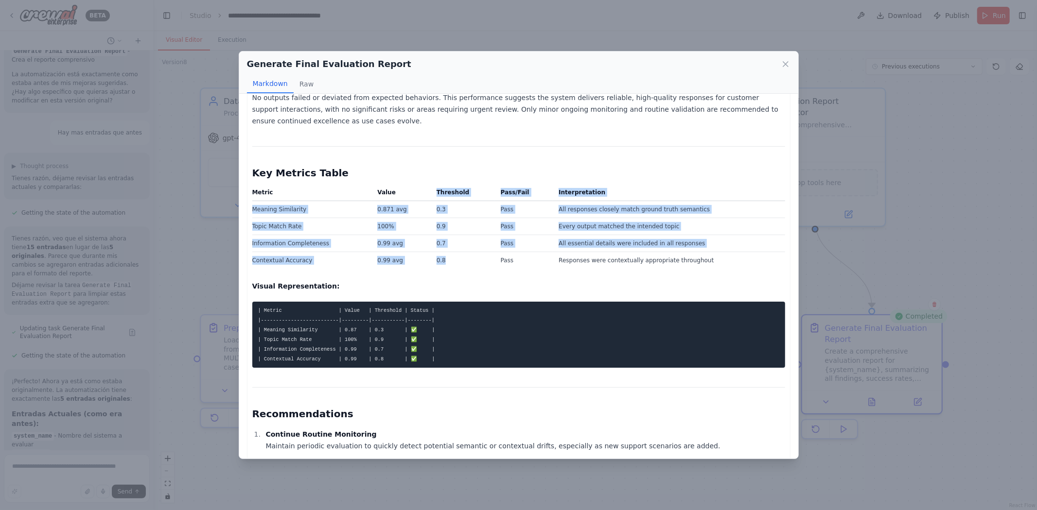
drag, startPoint x: 429, startPoint y: 190, endPoint x: 447, endPoint y: 257, distance: 69.6
click at [447, 257] on table "Metric Value Threshold Pass/Fail Interpretation Meaning Similarity 0.871 avg 0.…" at bounding box center [518, 228] width 533 height 81
click at [447, 258] on td "0.8" at bounding box center [463, 260] width 64 height 17
drag, startPoint x: 436, startPoint y: 191, endPoint x: 455, endPoint y: 258, distance: 69.1
click at [455, 258] on table "Metric Value Threshold Pass/Fail Interpretation Meaning Similarity 0.871 avg 0.…" at bounding box center [518, 228] width 533 height 81
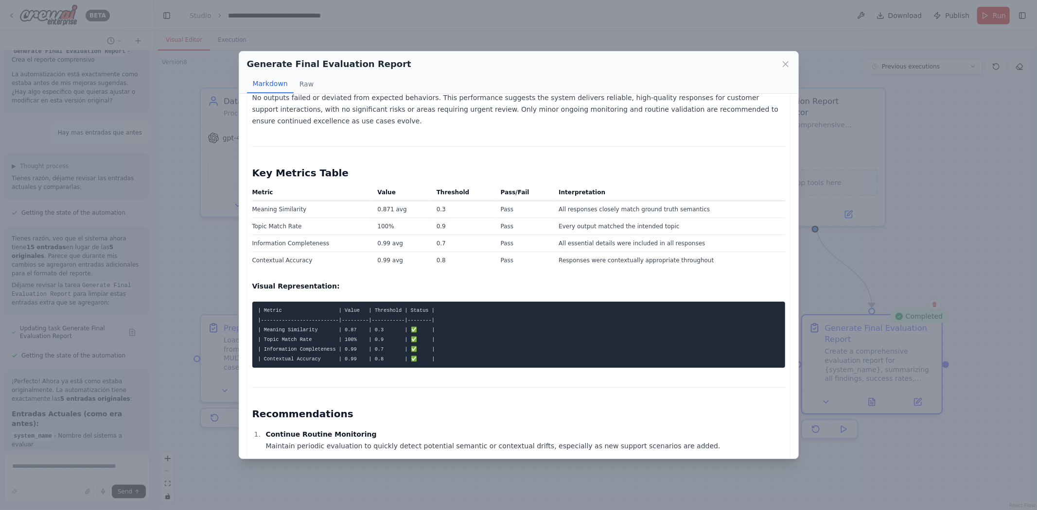
click at [456, 269] on div "Customer Support Agent – Comprehensive Evaluation Report Date: 2025-09-30 Execu…" at bounding box center [518, 238] width 533 height 741
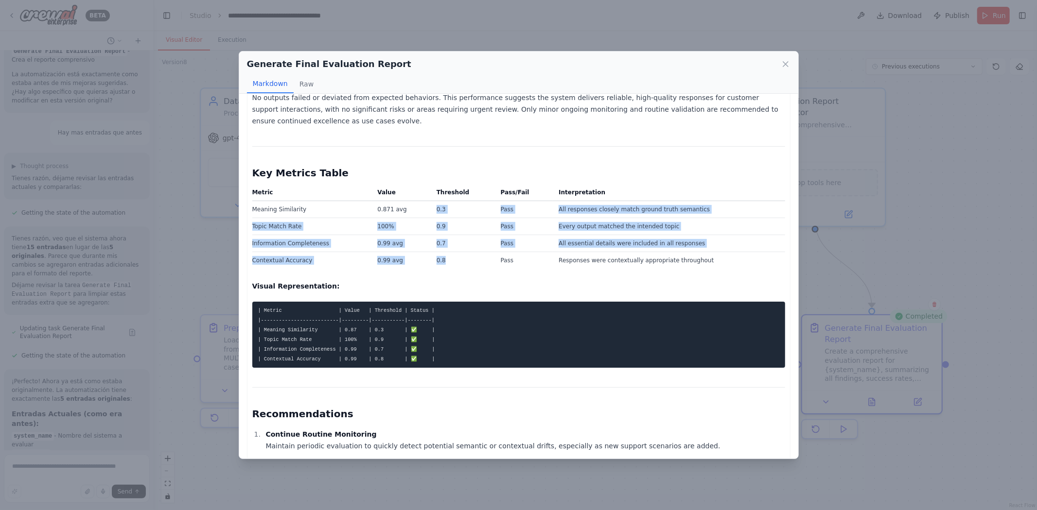
drag, startPoint x: 456, startPoint y: 260, endPoint x: 435, endPoint y: 208, distance: 56.5
click at [435, 208] on tbody "Meaning Similarity 0.871 avg 0.3 Pass All responses closely match ground truth …" at bounding box center [518, 235] width 533 height 68
click at [436, 211] on td "0.3" at bounding box center [463, 209] width 64 height 17
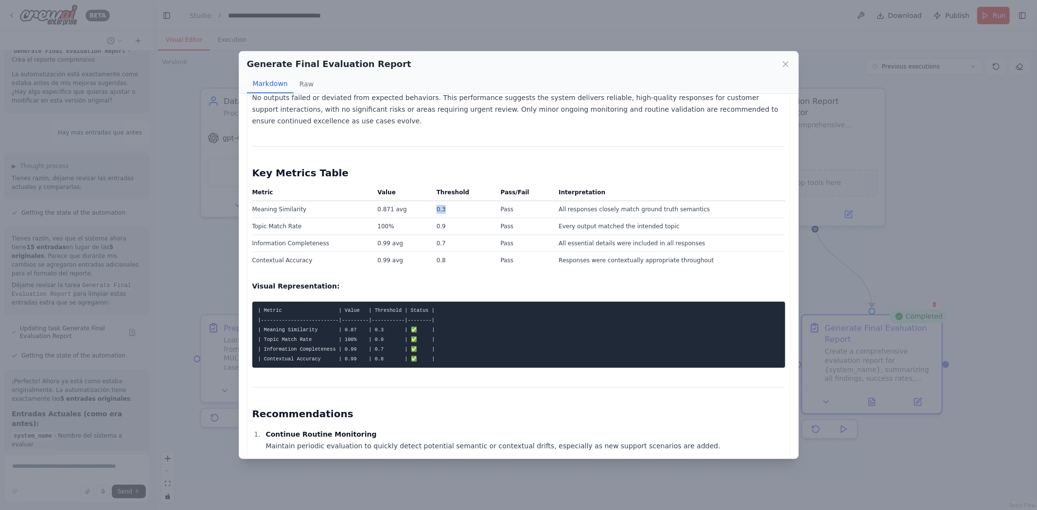
click at [436, 211] on td "0.3" at bounding box center [463, 209] width 64 height 17
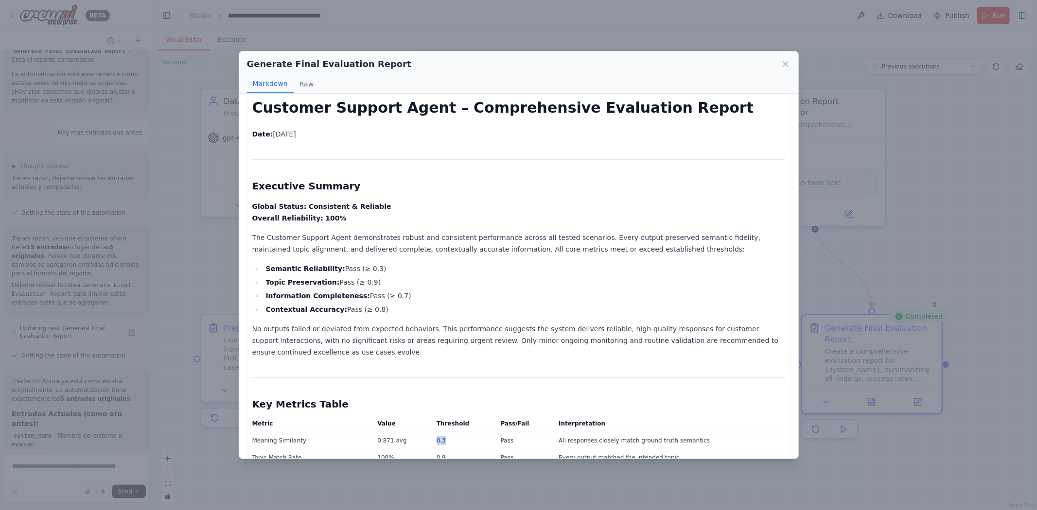
scroll to position [0, 0]
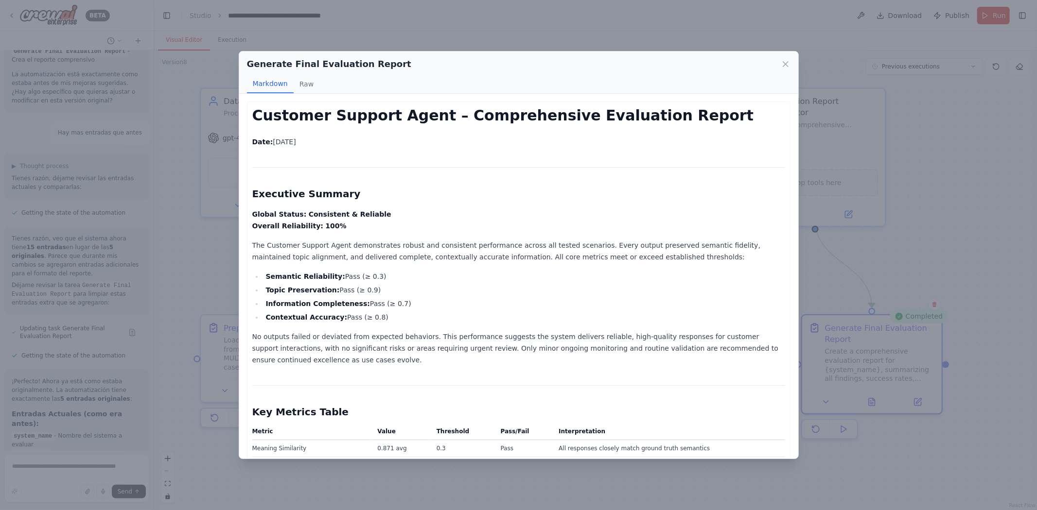
click at [969, 195] on div "Generate Final Evaluation Report Markdown Raw Customer Support Agent – Comprehe…" at bounding box center [518, 255] width 1037 height 510
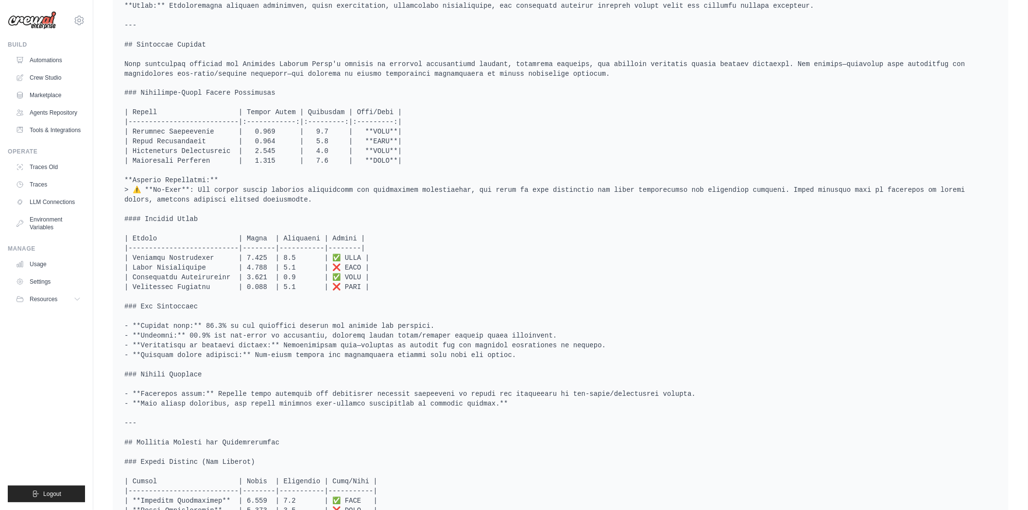
scroll to position [702, 0]
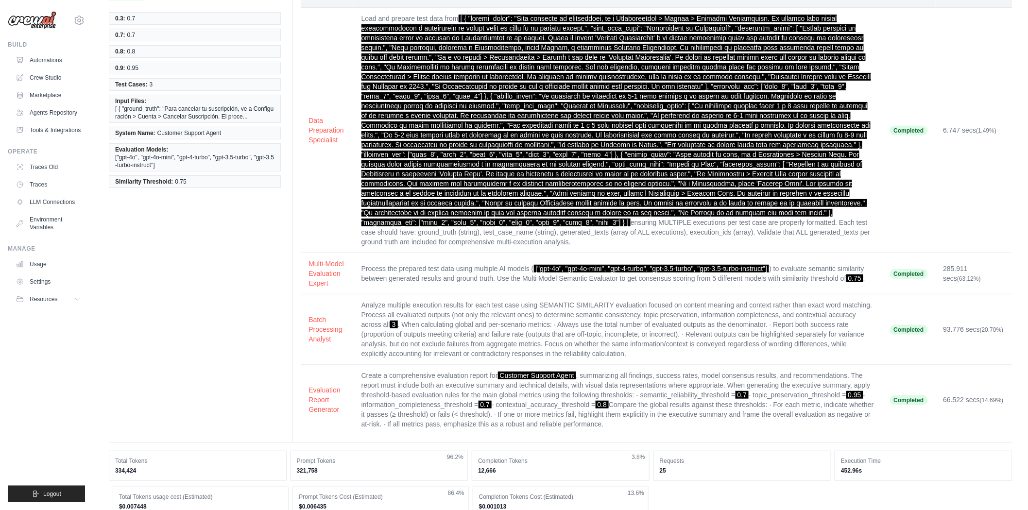
scroll to position [0, 0]
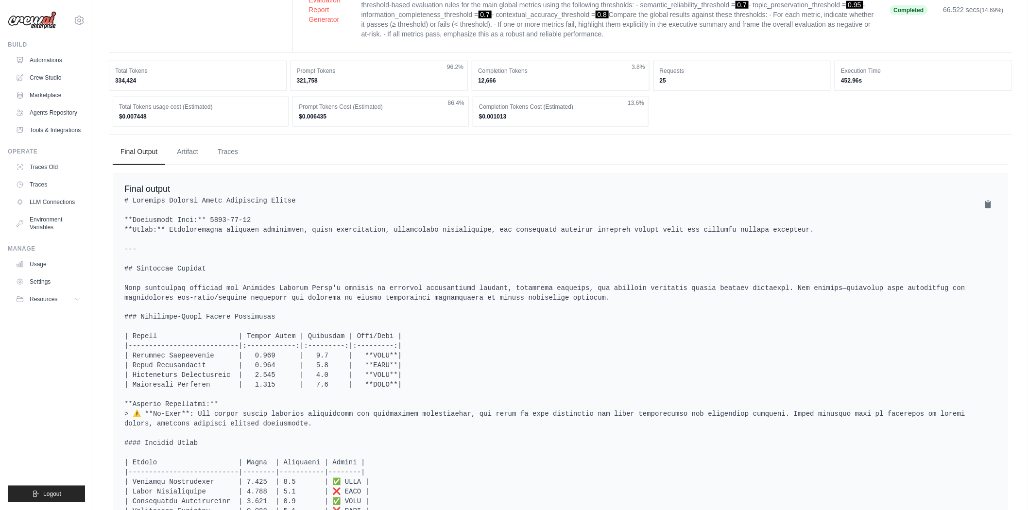
scroll to position [540, 0]
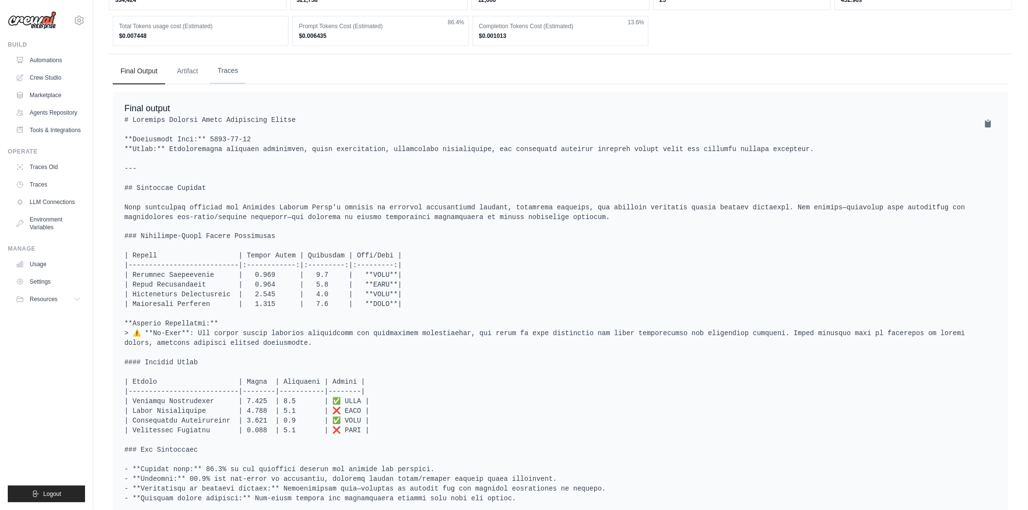
click at [215, 71] on button "Traces" at bounding box center [228, 71] width 36 height 26
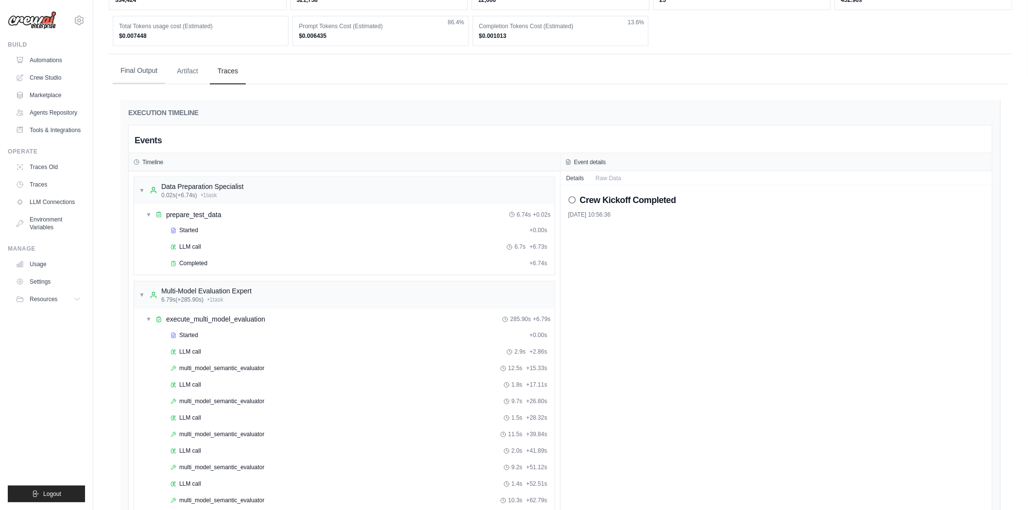
click at [114, 67] on button "Final Output" at bounding box center [139, 71] width 52 height 26
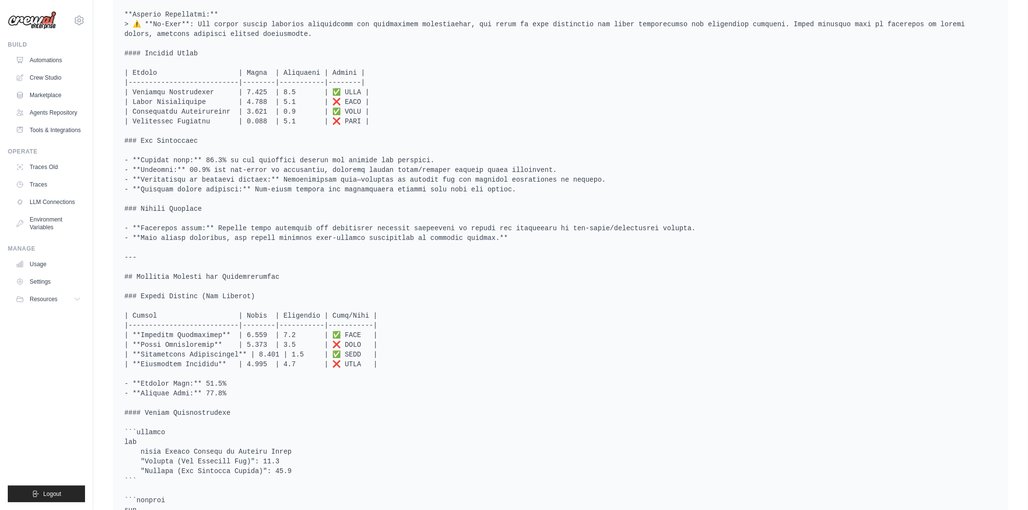
scroll to position [472, 0]
